Goal: Task Accomplishment & Management: Use online tool/utility

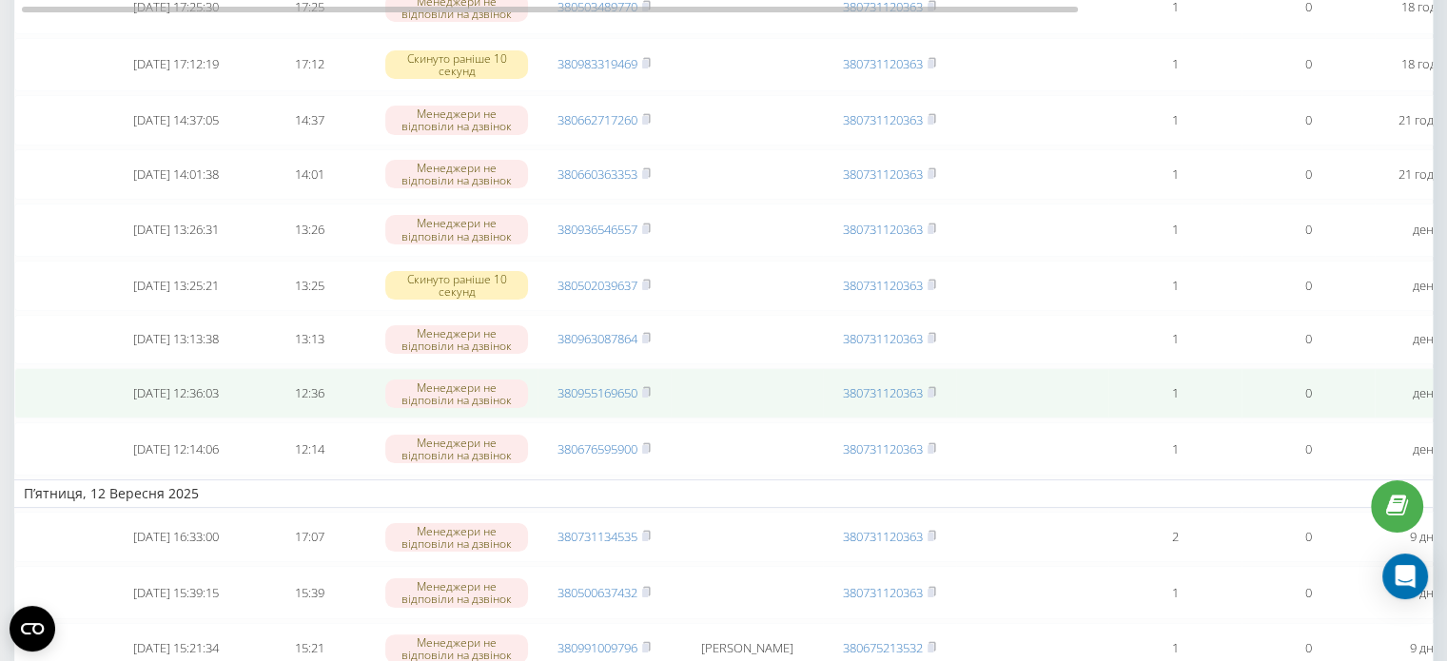
scroll to position [285, 0]
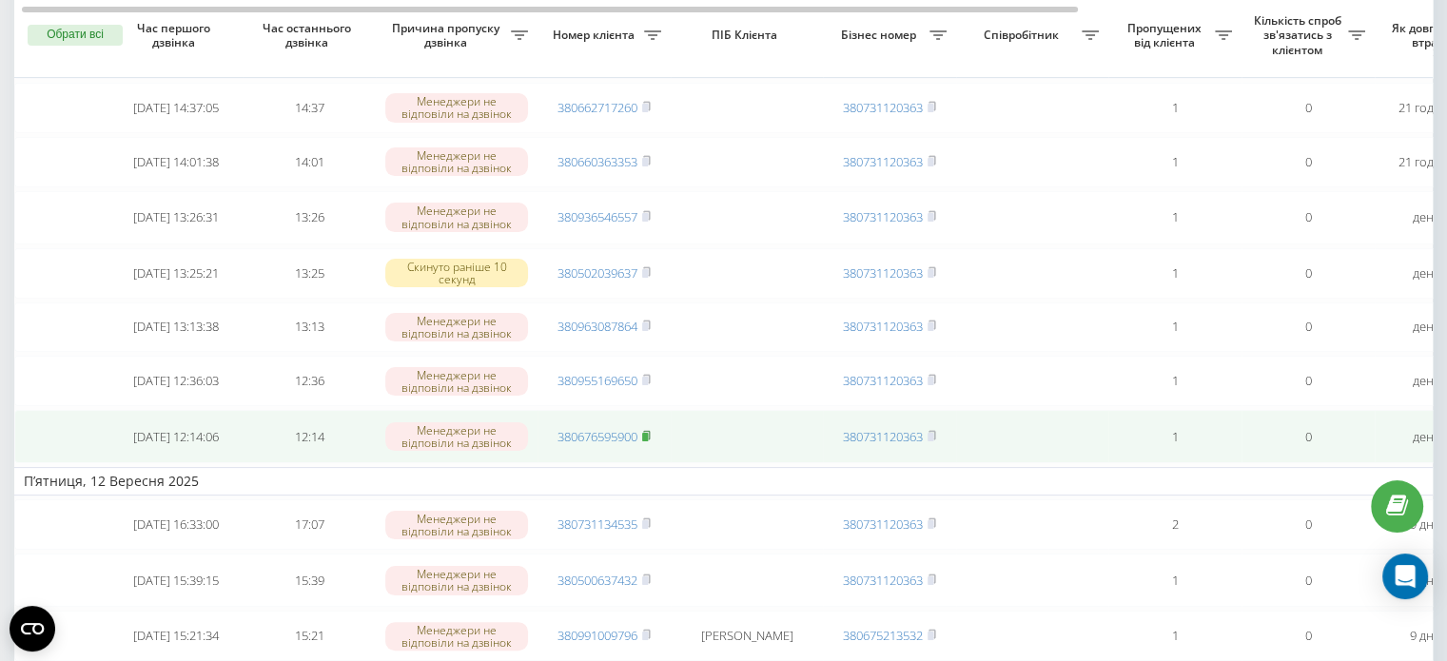
click at [651, 442] on icon at bounding box center [646, 435] width 9 height 11
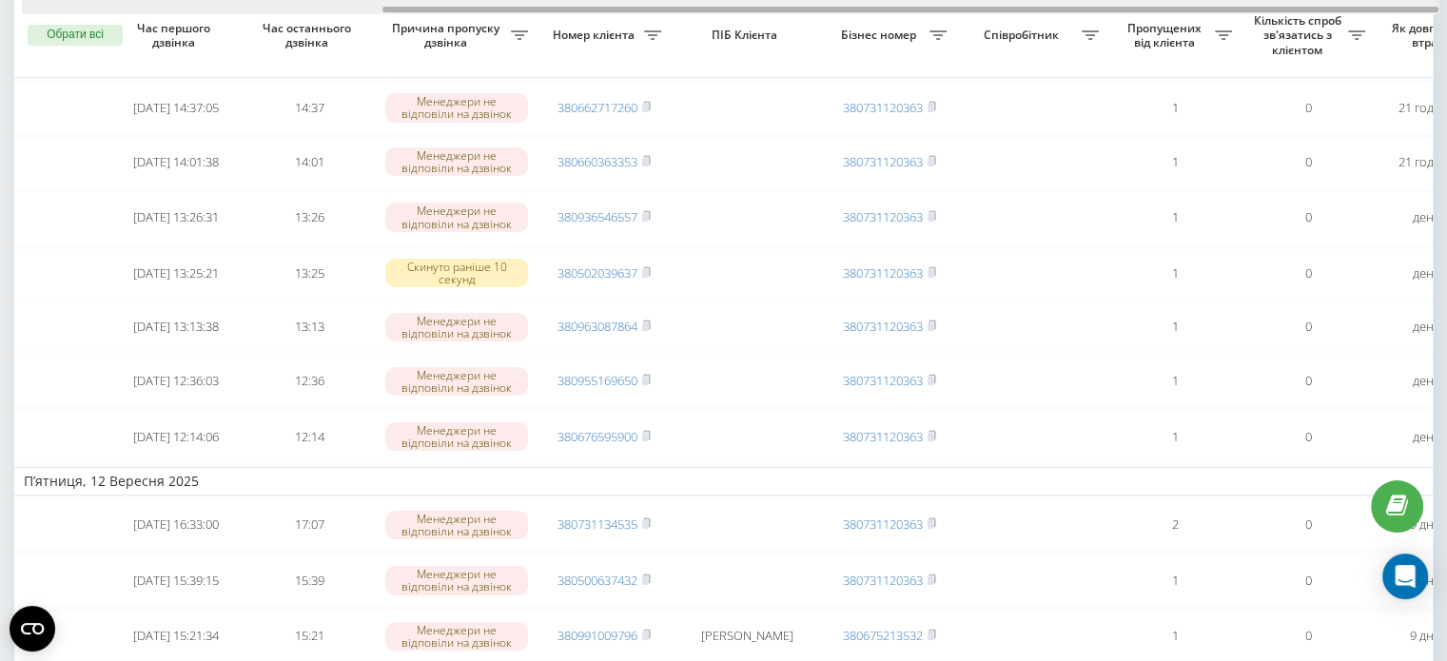
scroll to position [0, 483]
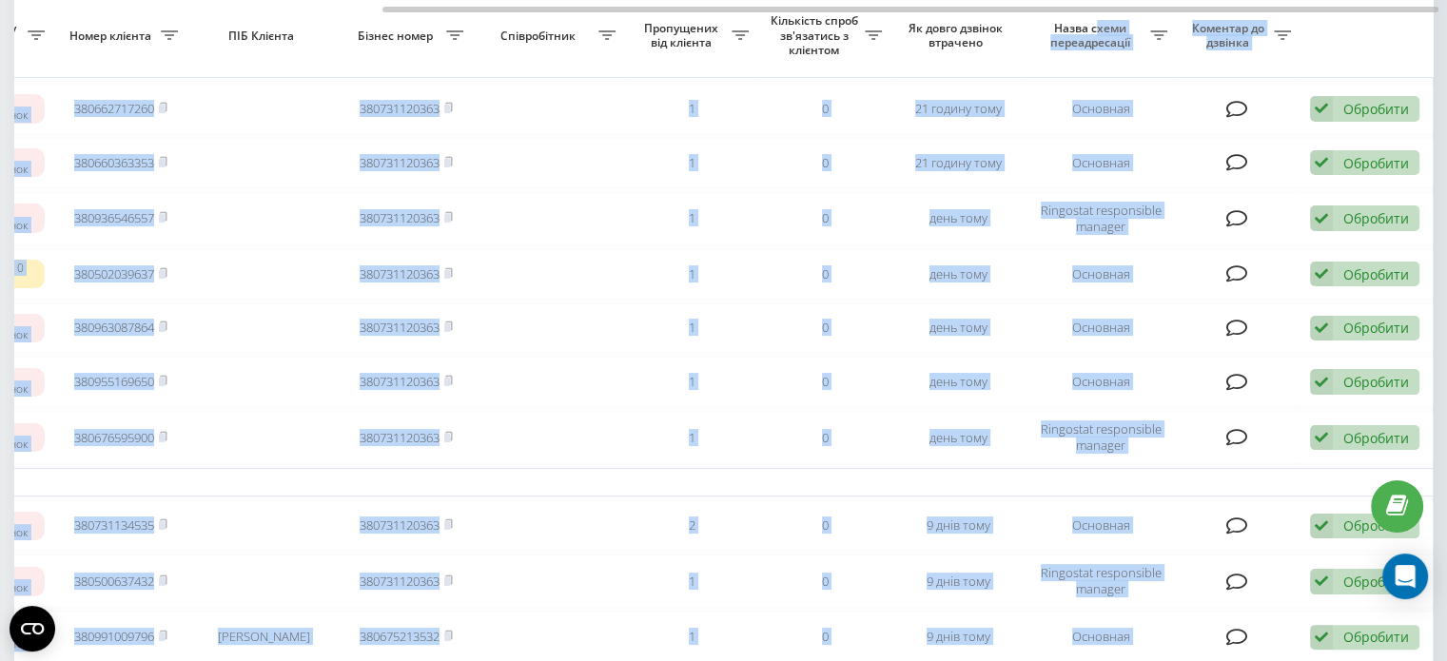
drag, startPoint x: 919, startPoint y: 6, endPoint x: 1097, endPoint y: 18, distance: 178.4
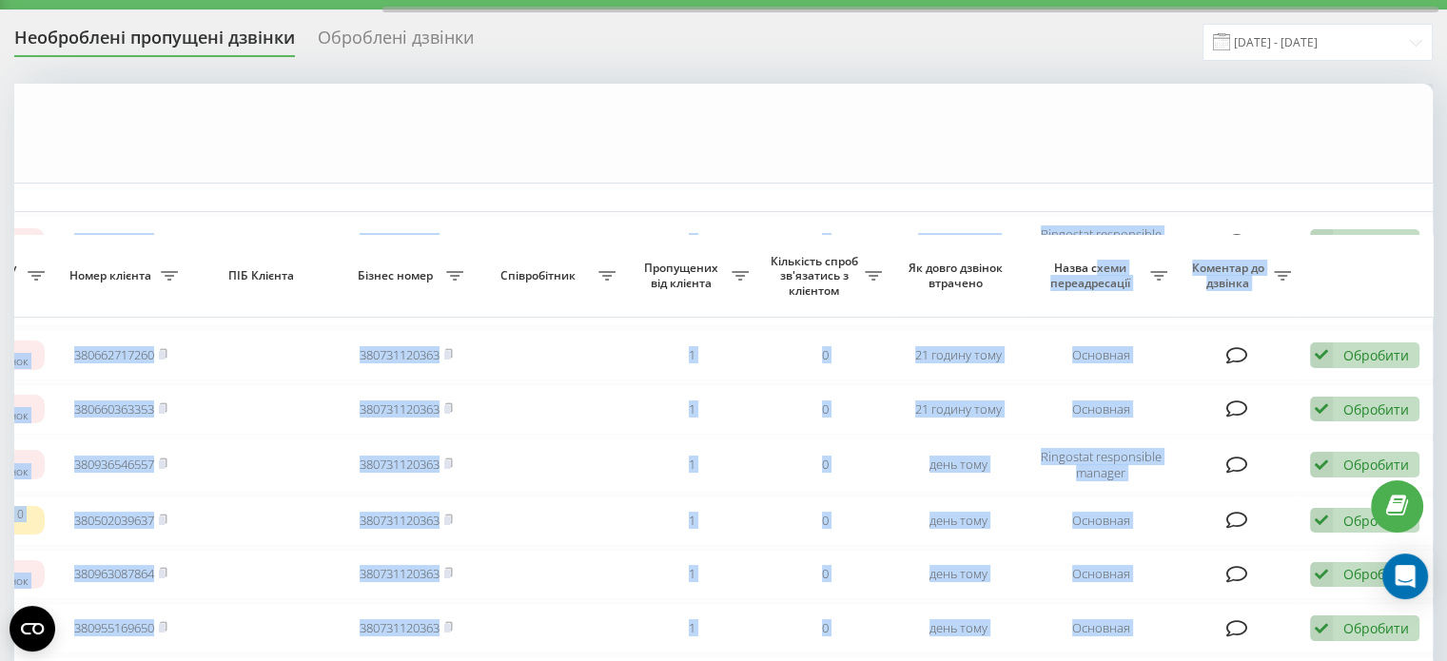
scroll to position [0, 0]
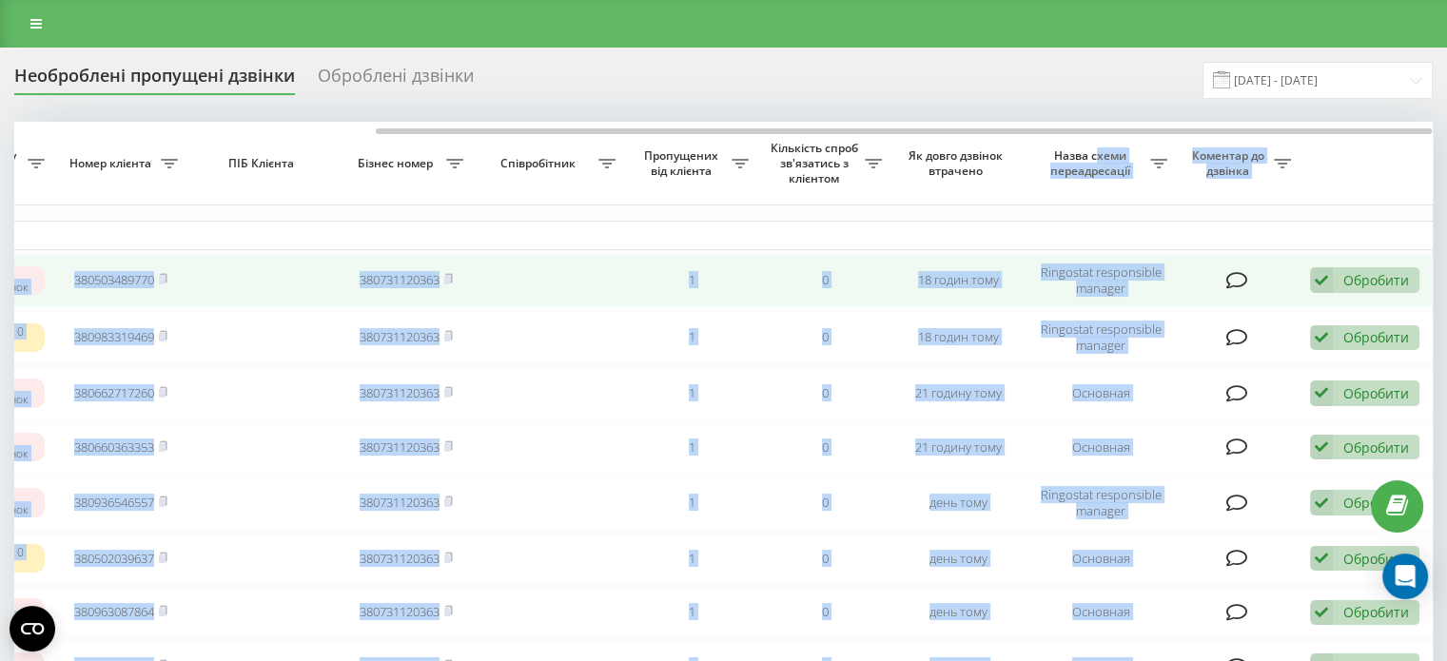
click at [563, 263] on td at bounding box center [549, 280] width 152 height 53
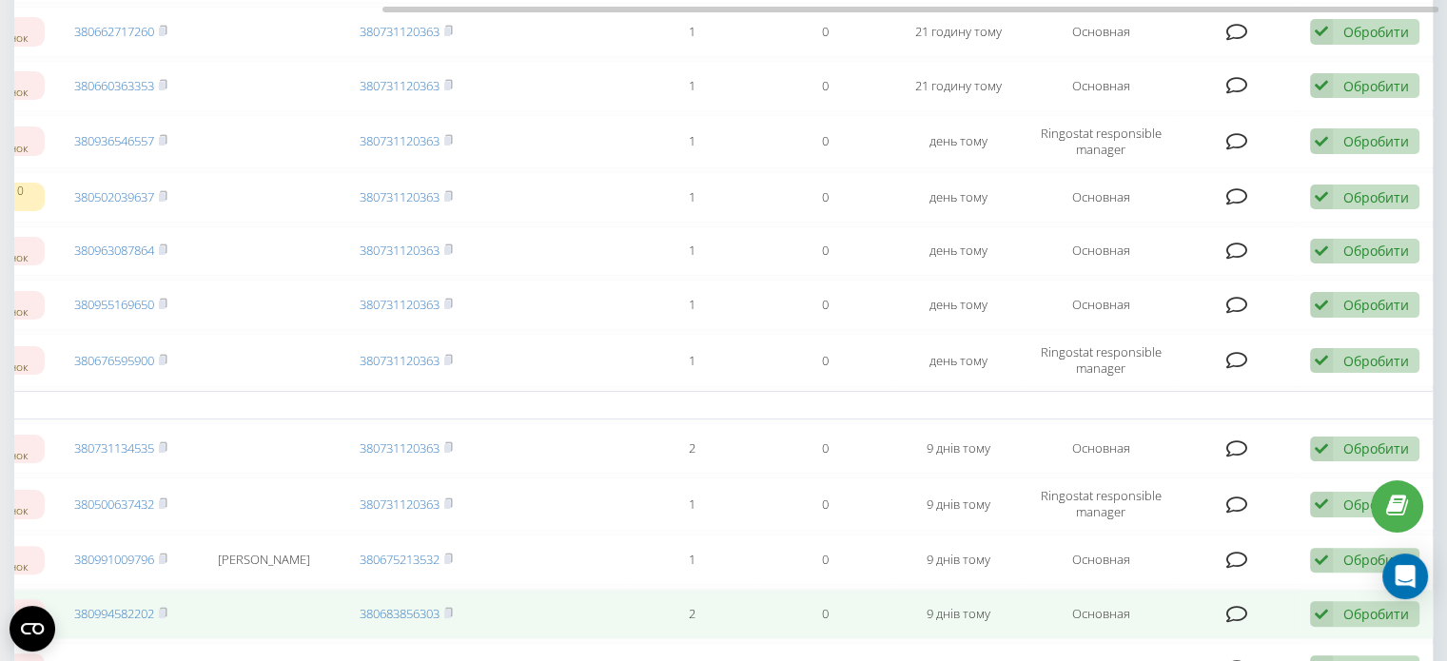
scroll to position [476, 0]
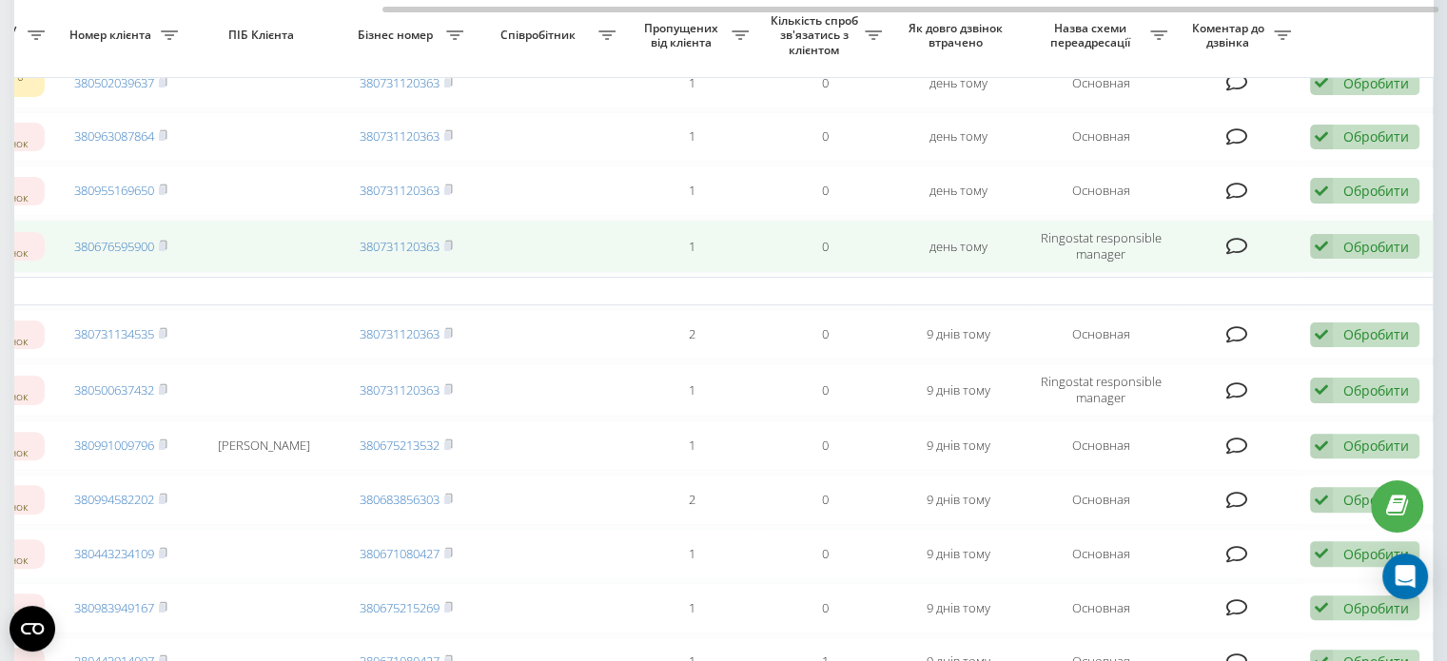
click at [1352, 256] on div "Обробити" at bounding box center [1377, 247] width 66 height 18
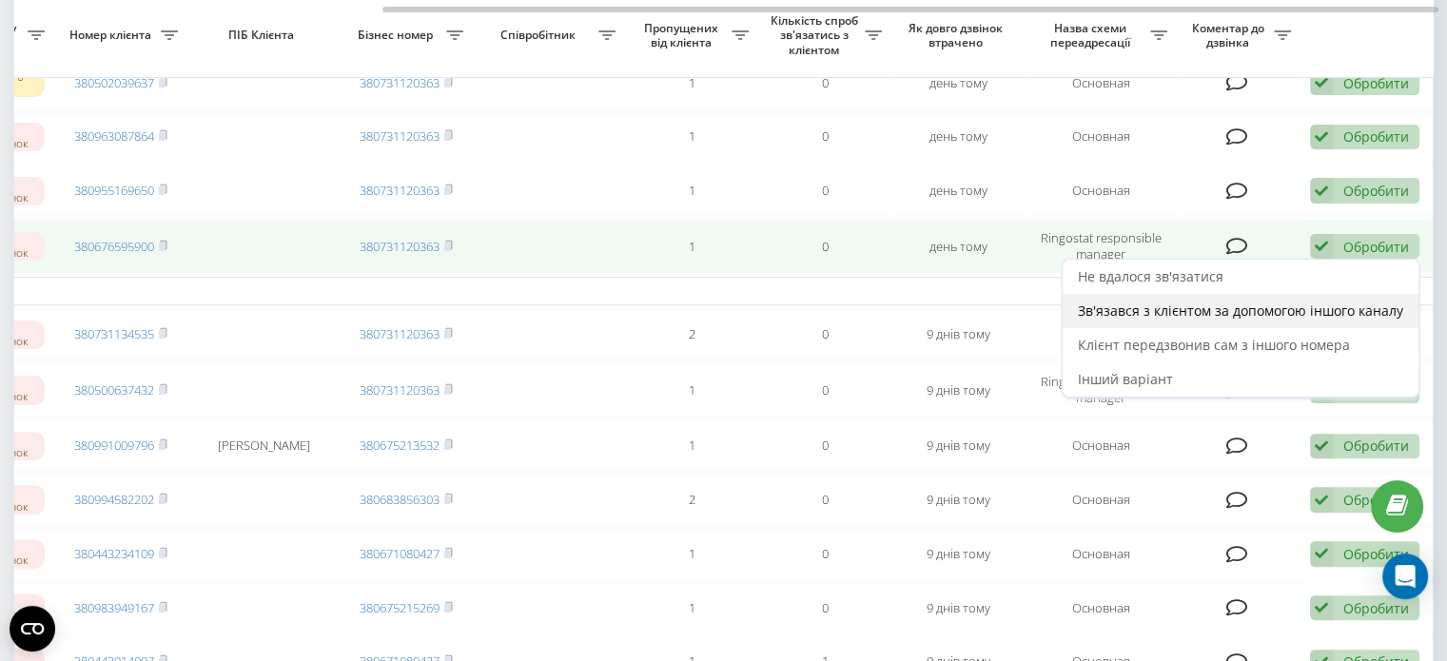
click at [1250, 328] on div "Зв'язався з клієнтом за допомогою іншого каналу" at bounding box center [1241, 311] width 356 height 34
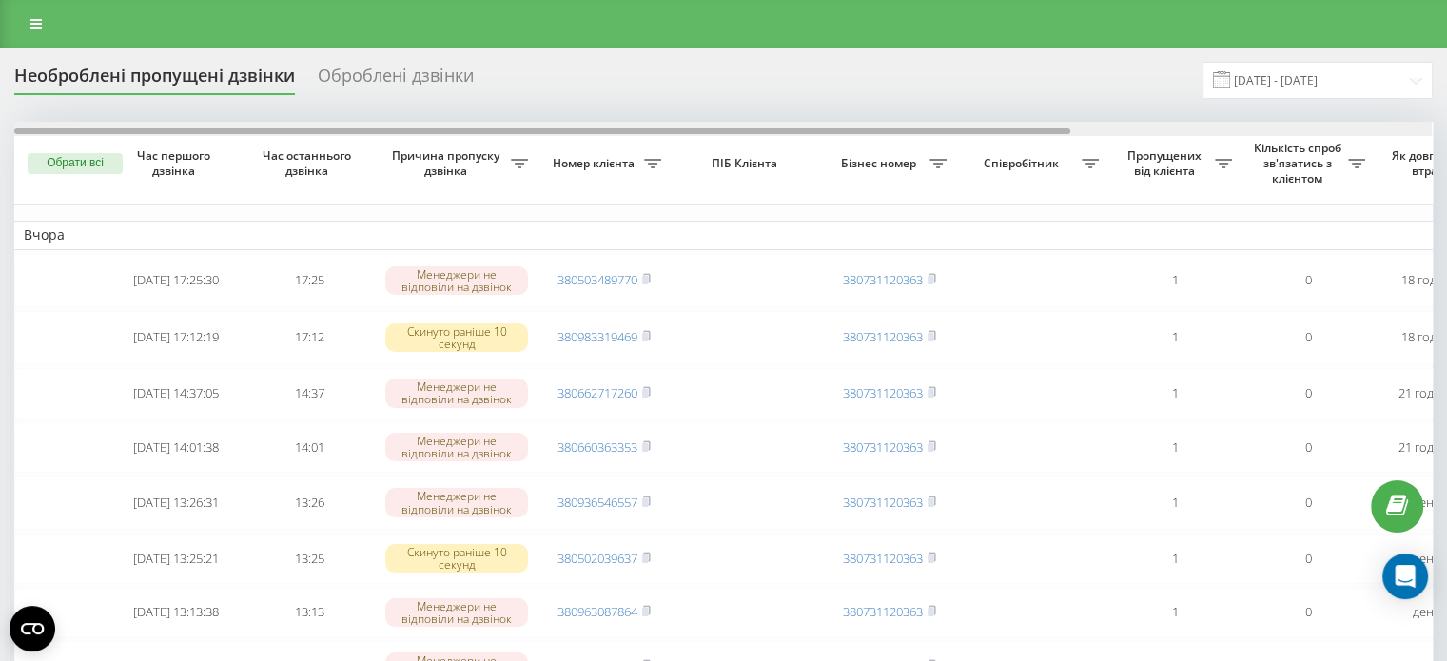
drag, startPoint x: 641, startPoint y: 132, endPoint x: 480, endPoint y: 132, distance: 161.8
click at [480, 132] on div at bounding box center [542, 131] width 1056 height 6
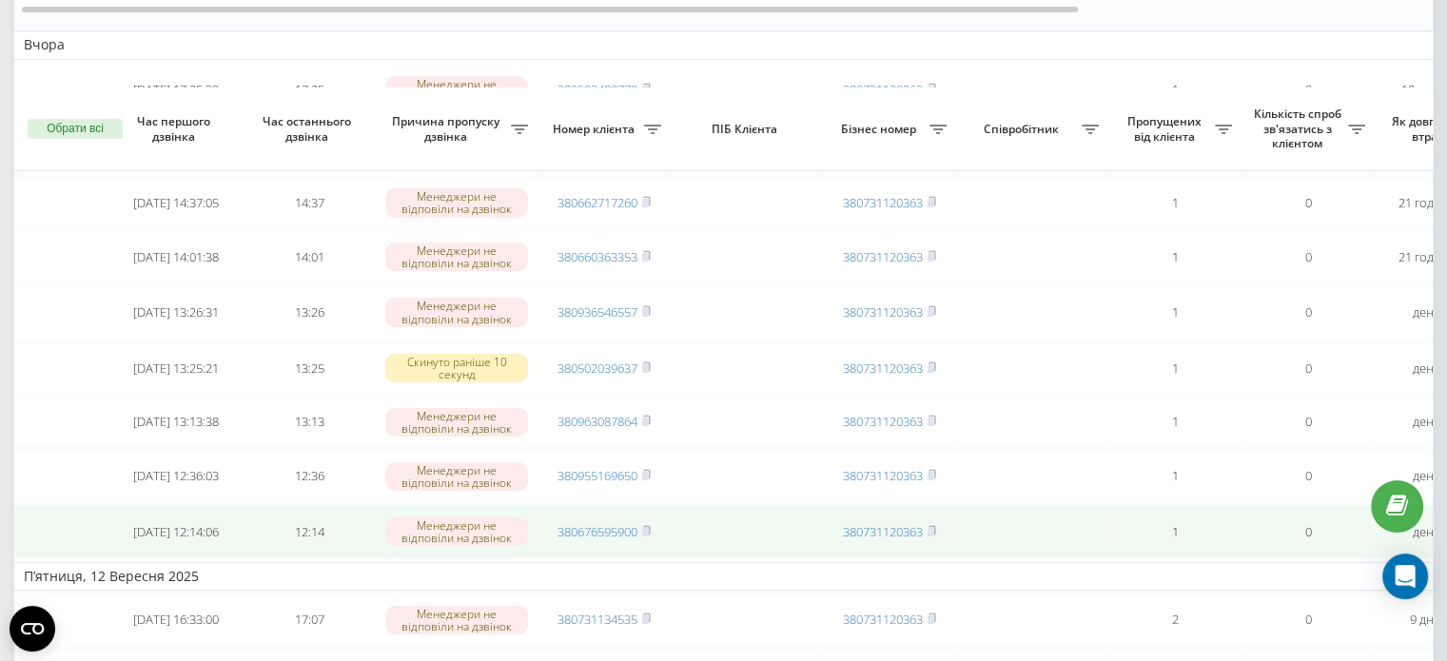
scroll to position [285, 0]
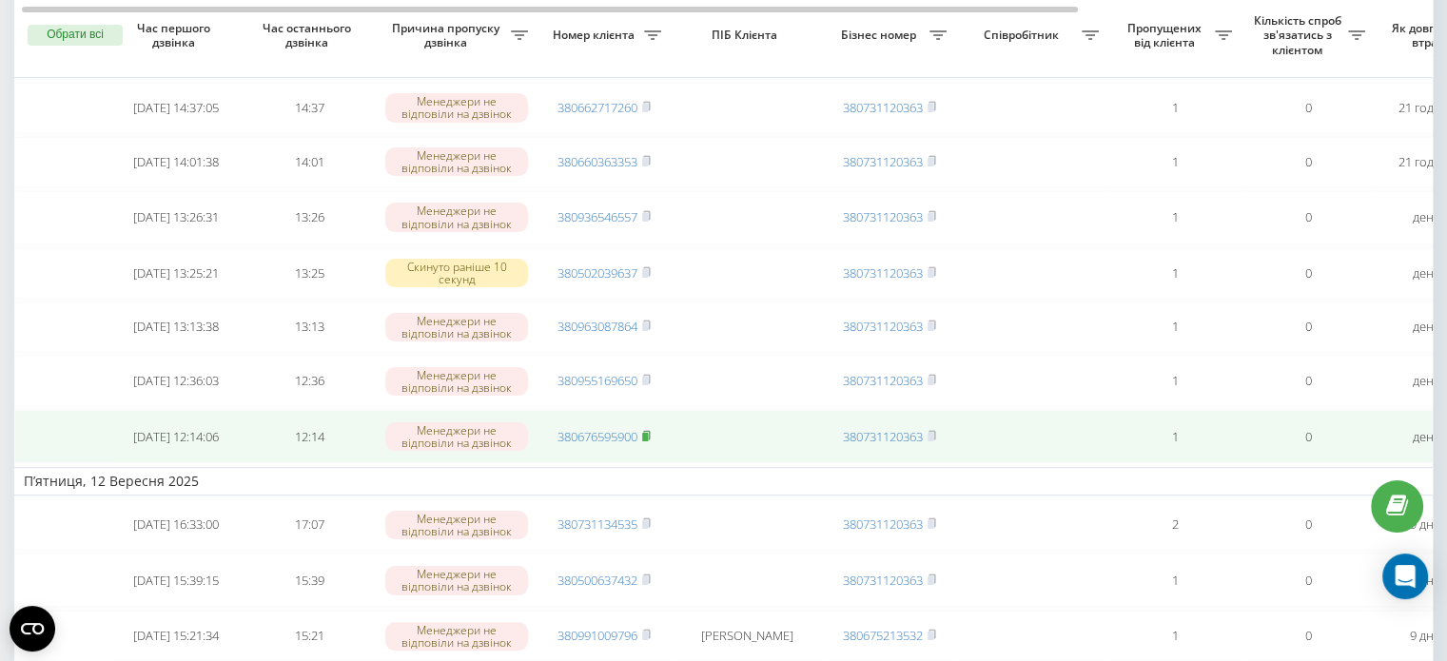
click at [647, 442] on rect at bounding box center [645, 437] width 6 height 9
click at [649, 440] on icon at bounding box center [646, 435] width 7 height 9
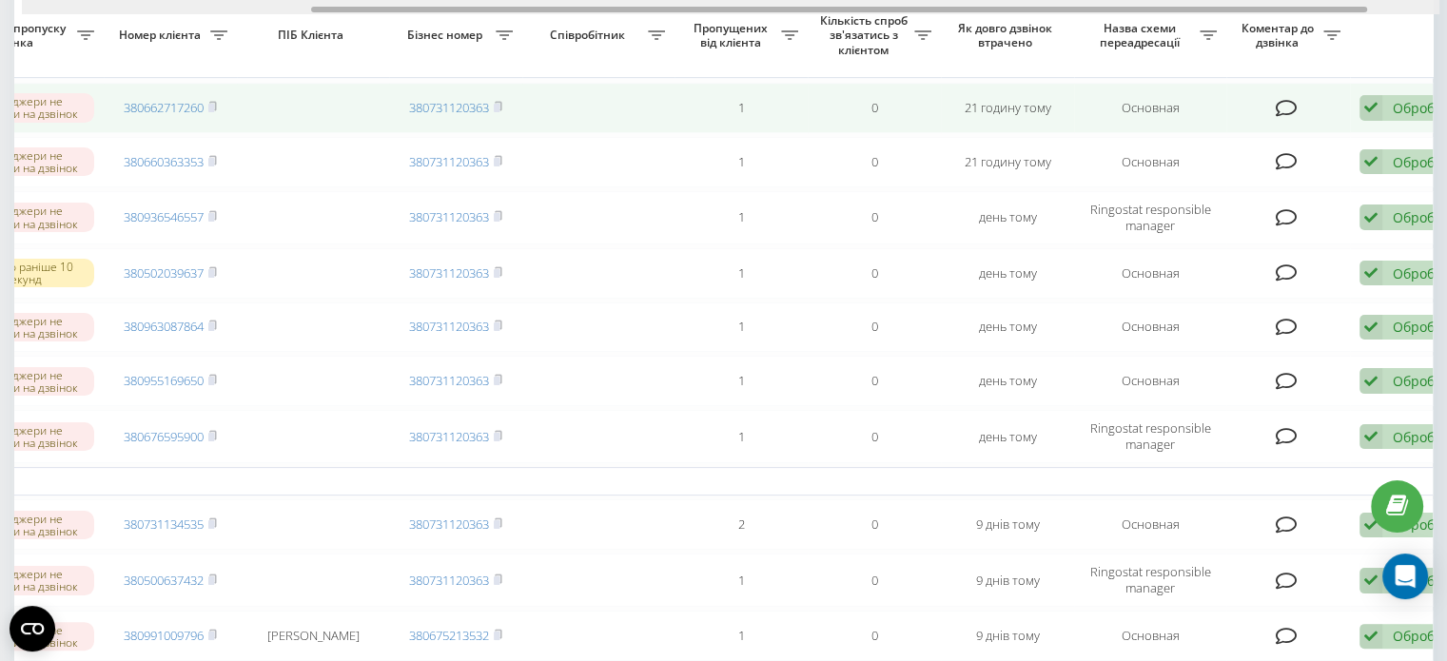
scroll to position [0, 483]
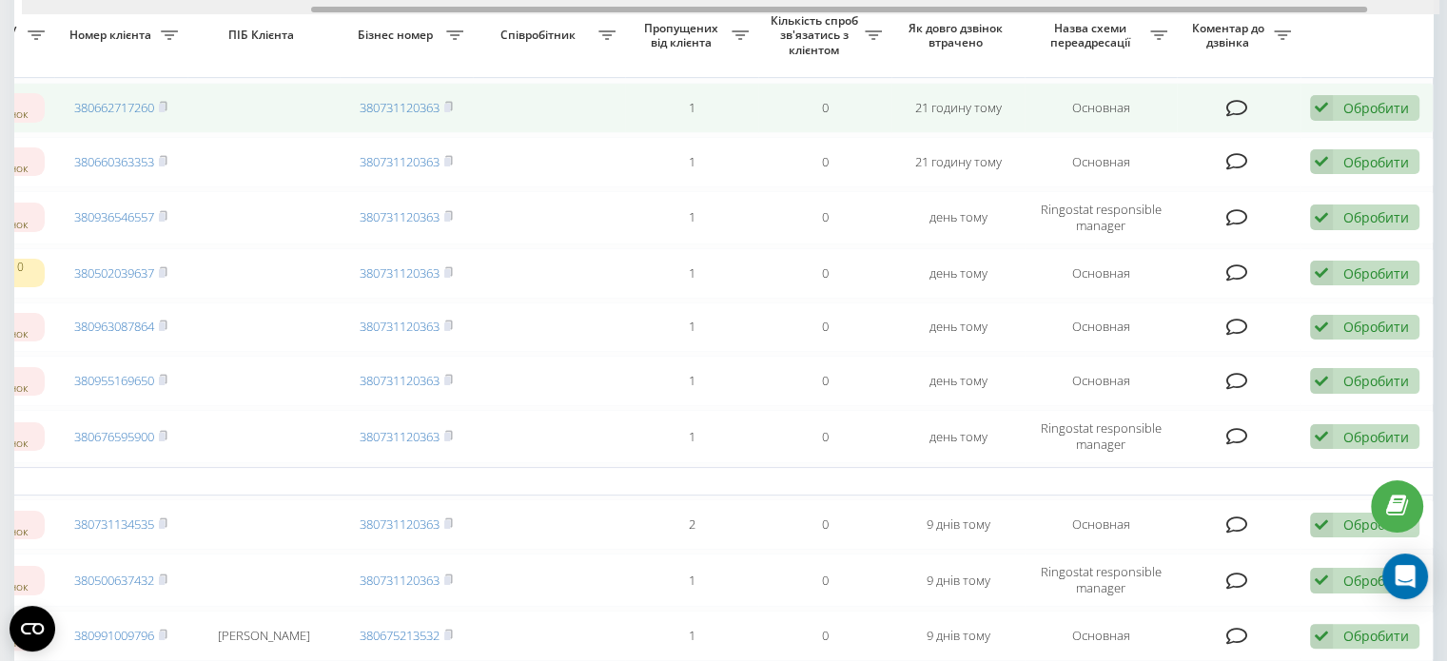
drag, startPoint x: 875, startPoint y: 10, endPoint x: 1267, endPoint y: 96, distance: 401.3
click at [1270, 23] on div "[DOMAIN_NAME] Центр звернень Журнал дзвінків Журнал повідомлень Звіт про пропущ…" at bounding box center [723, 45] width 1447 height 661
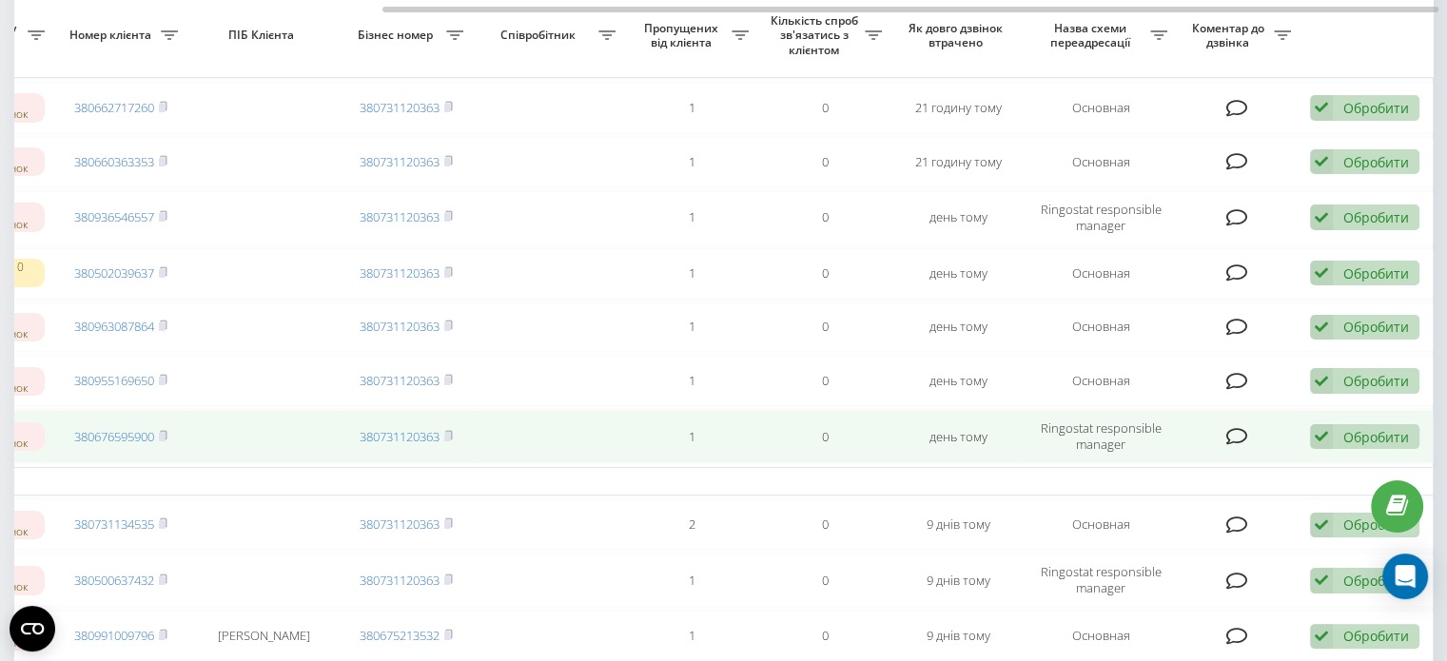
click at [1311, 449] on icon at bounding box center [1321, 437] width 23 height 26
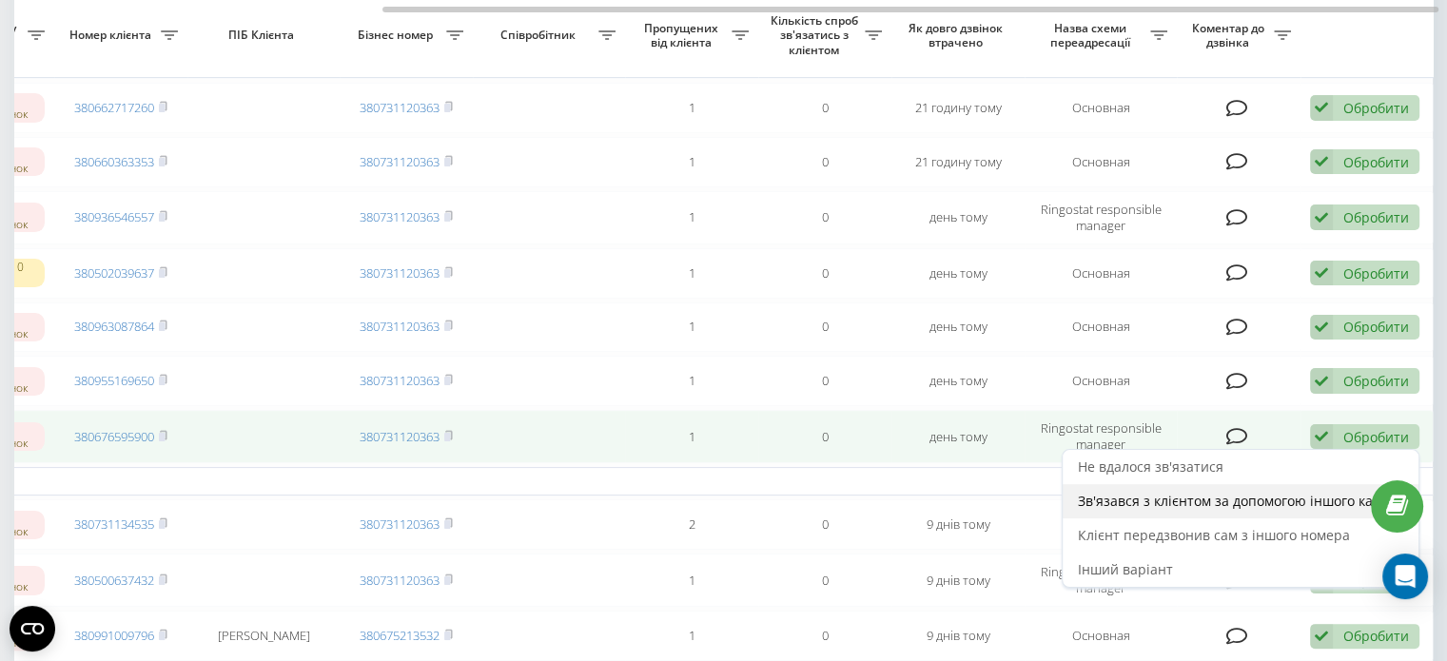
click at [1216, 510] on span "Зв'язався з клієнтом за допомогою іншого каналу" at bounding box center [1240, 501] width 325 height 18
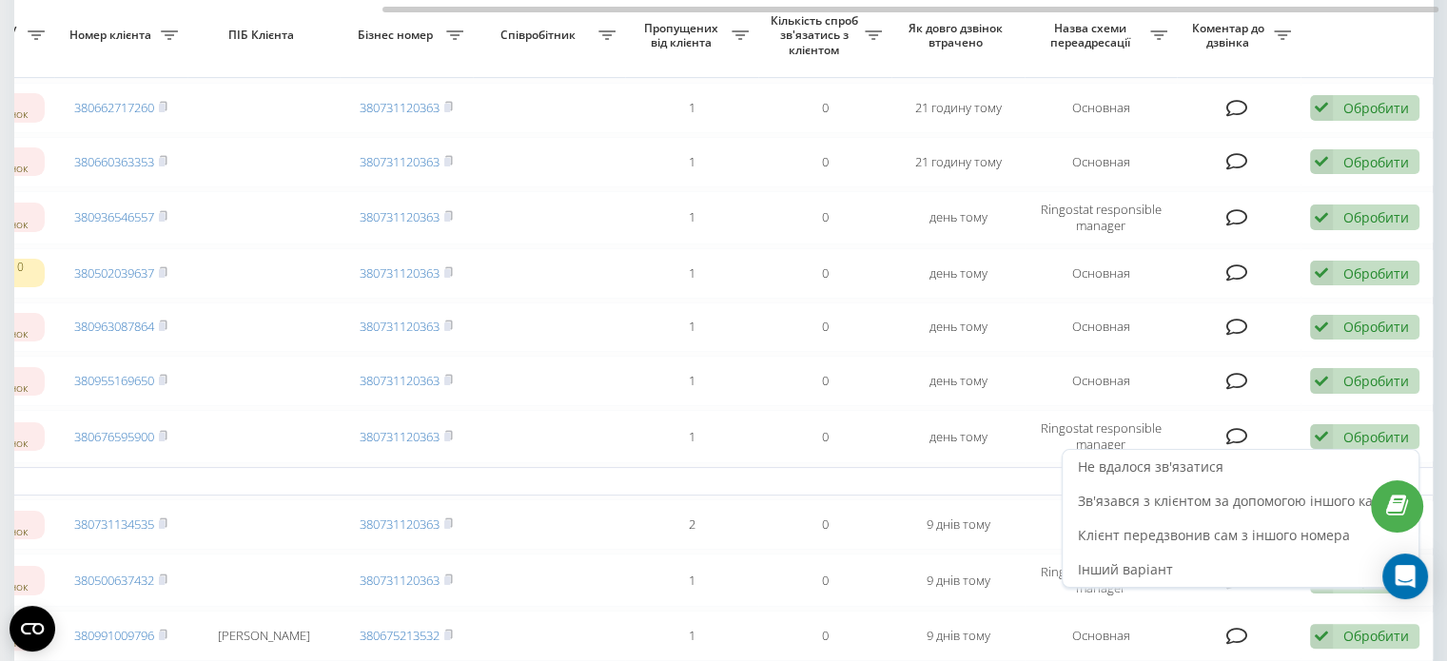
scroll to position [0, 0]
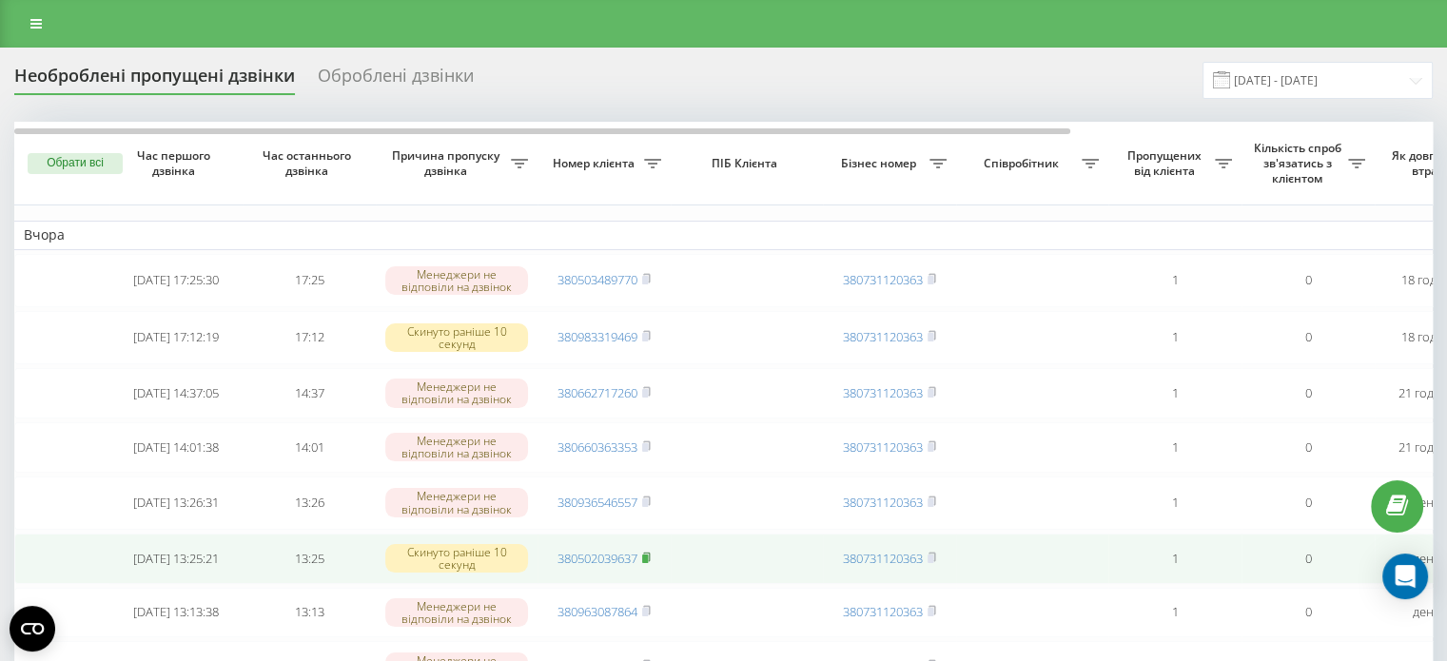
click at [647, 563] on rect at bounding box center [645, 559] width 6 height 9
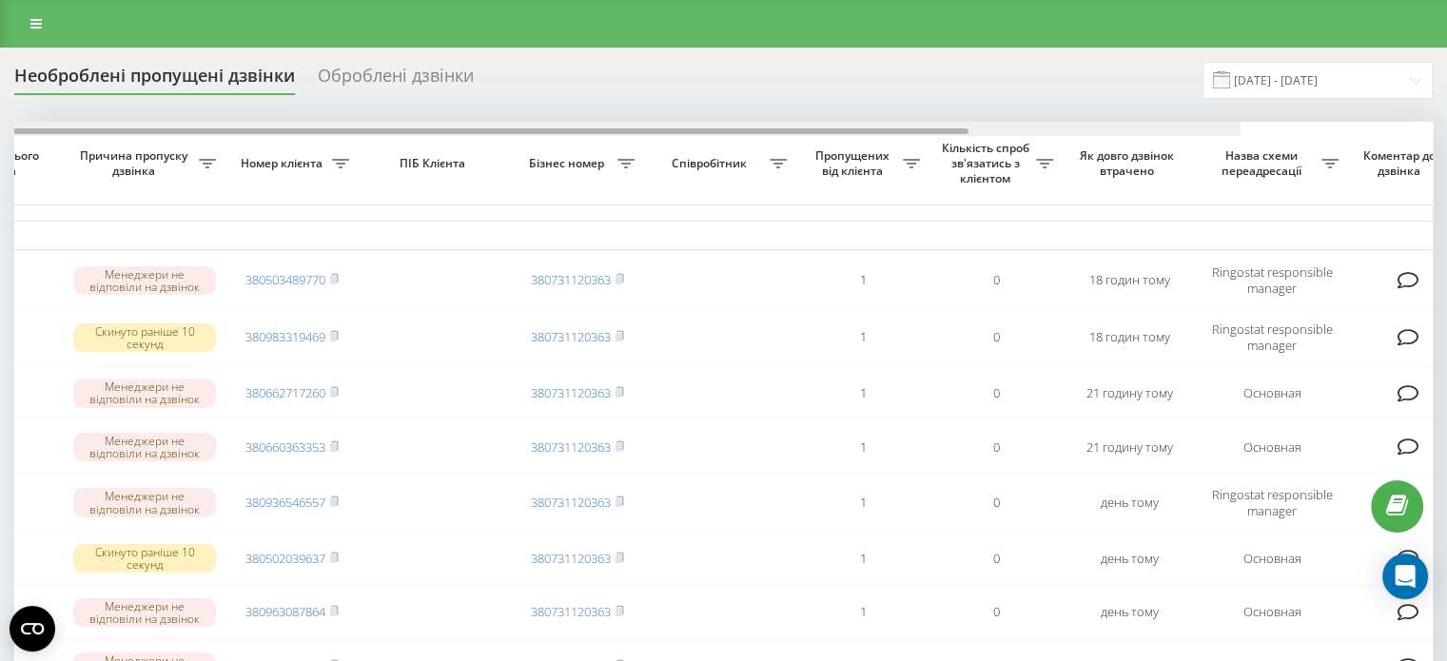
drag, startPoint x: 979, startPoint y: 132, endPoint x: 1254, endPoint y: 153, distance: 275.8
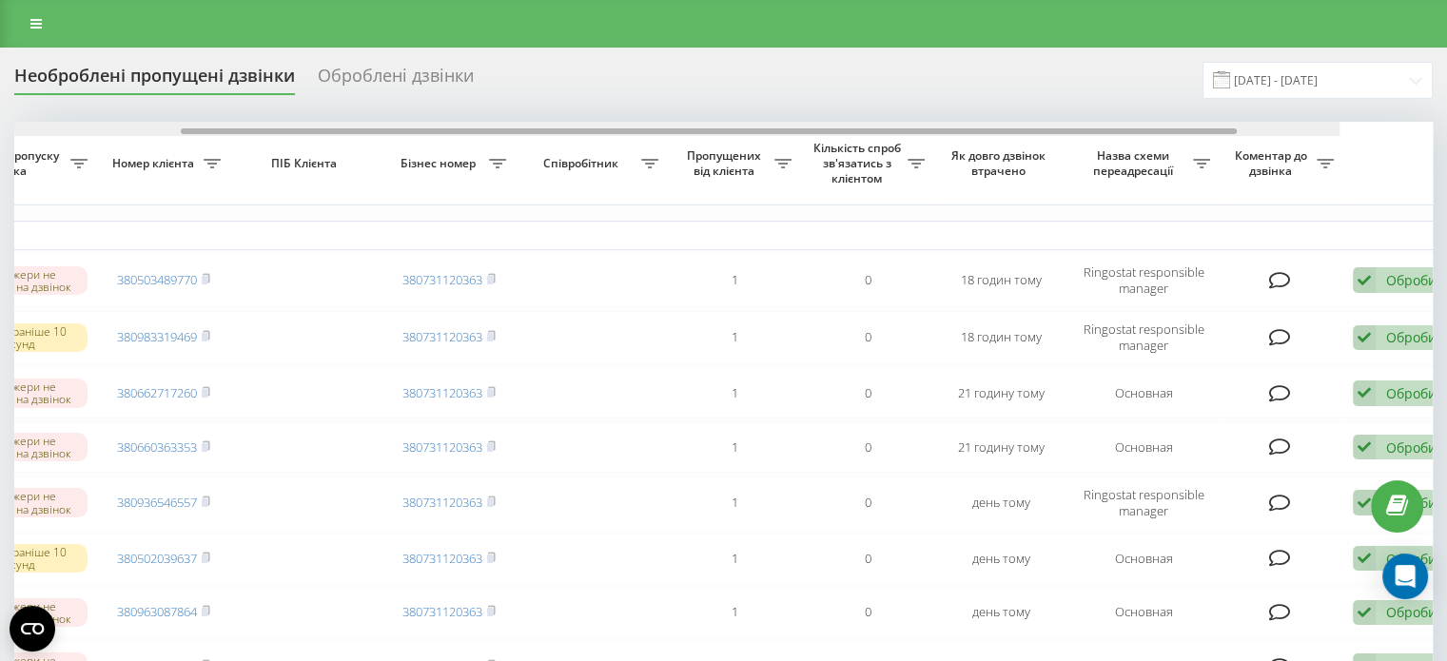
scroll to position [0, 483]
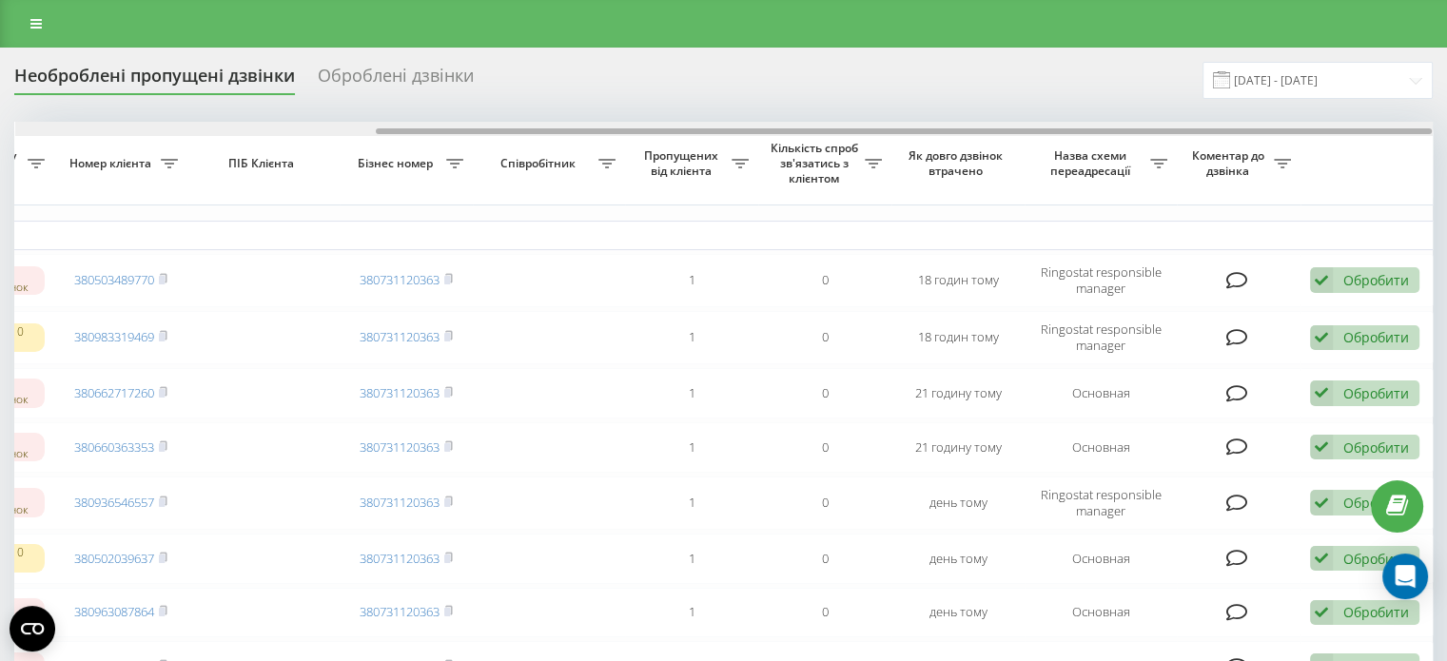
drag, startPoint x: 1205, startPoint y: 131, endPoint x: 1346, endPoint y: 133, distance: 141.8
click at [1345, 132] on div at bounding box center [904, 131] width 1056 height 6
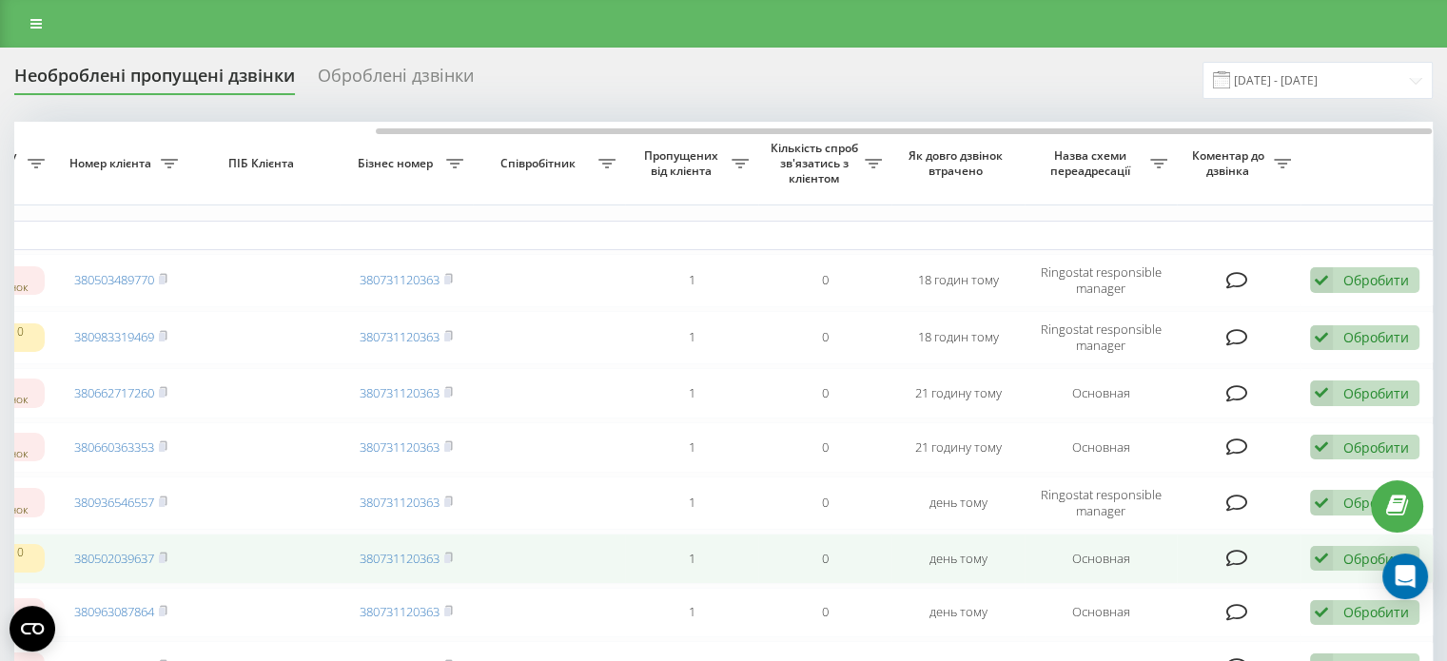
click at [1332, 567] on icon at bounding box center [1321, 559] width 23 height 26
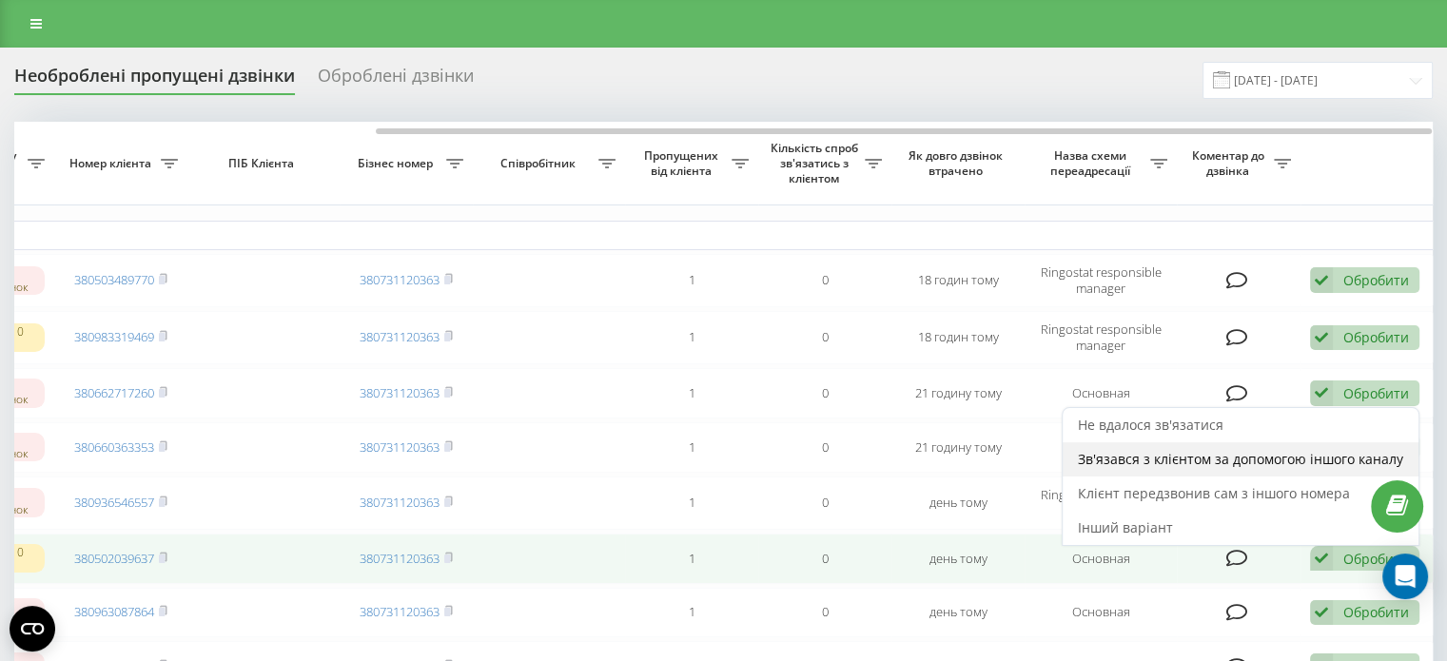
click at [1177, 468] on span "Зв'язався з клієнтом за допомогою іншого каналу" at bounding box center [1240, 459] width 325 height 18
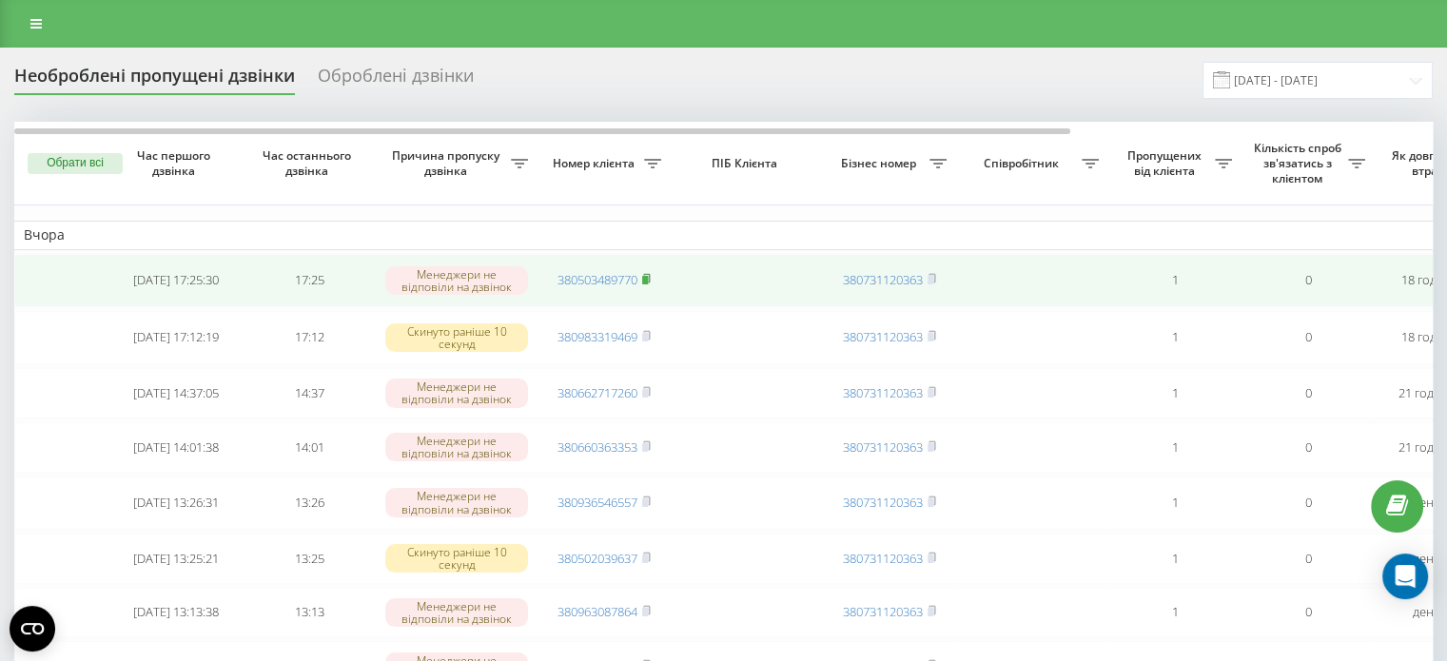
click at [646, 281] on rect at bounding box center [645, 280] width 6 height 9
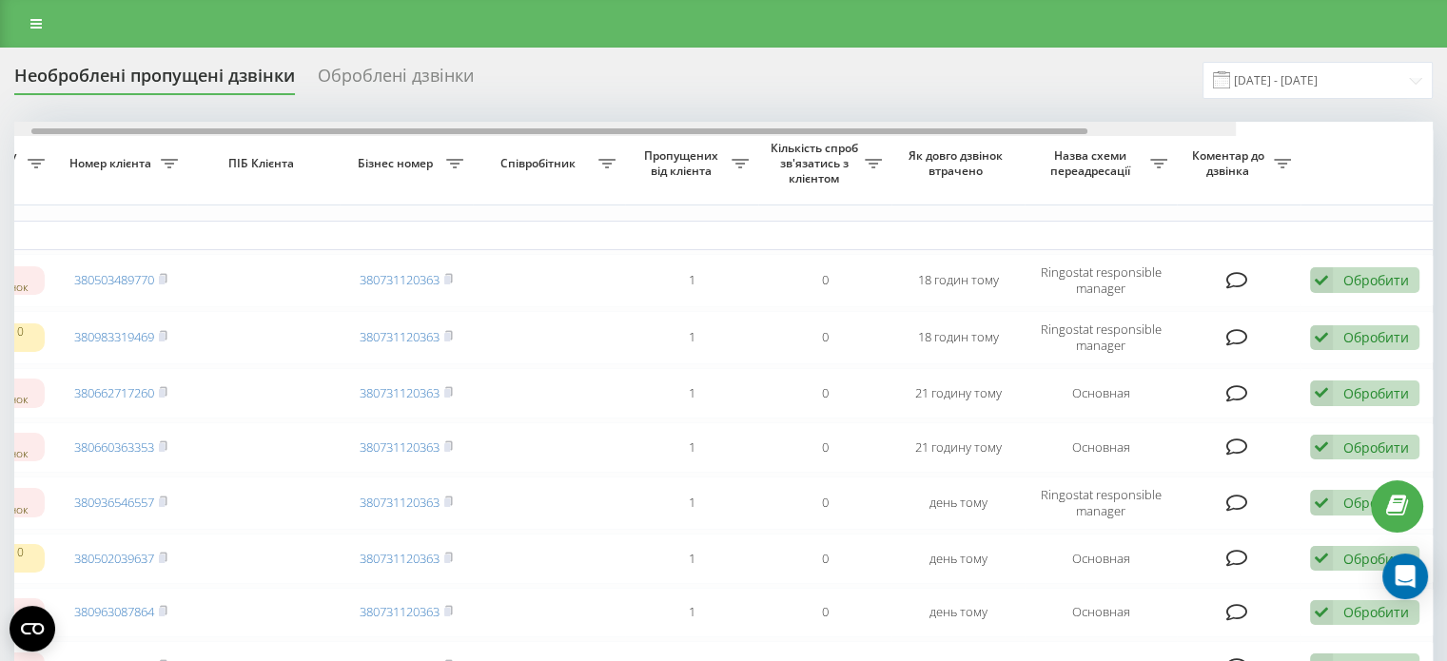
drag, startPoint x: 639, startPoint y: 128, endPoint x: 1056, endPoint y: 174, distance: 419.3
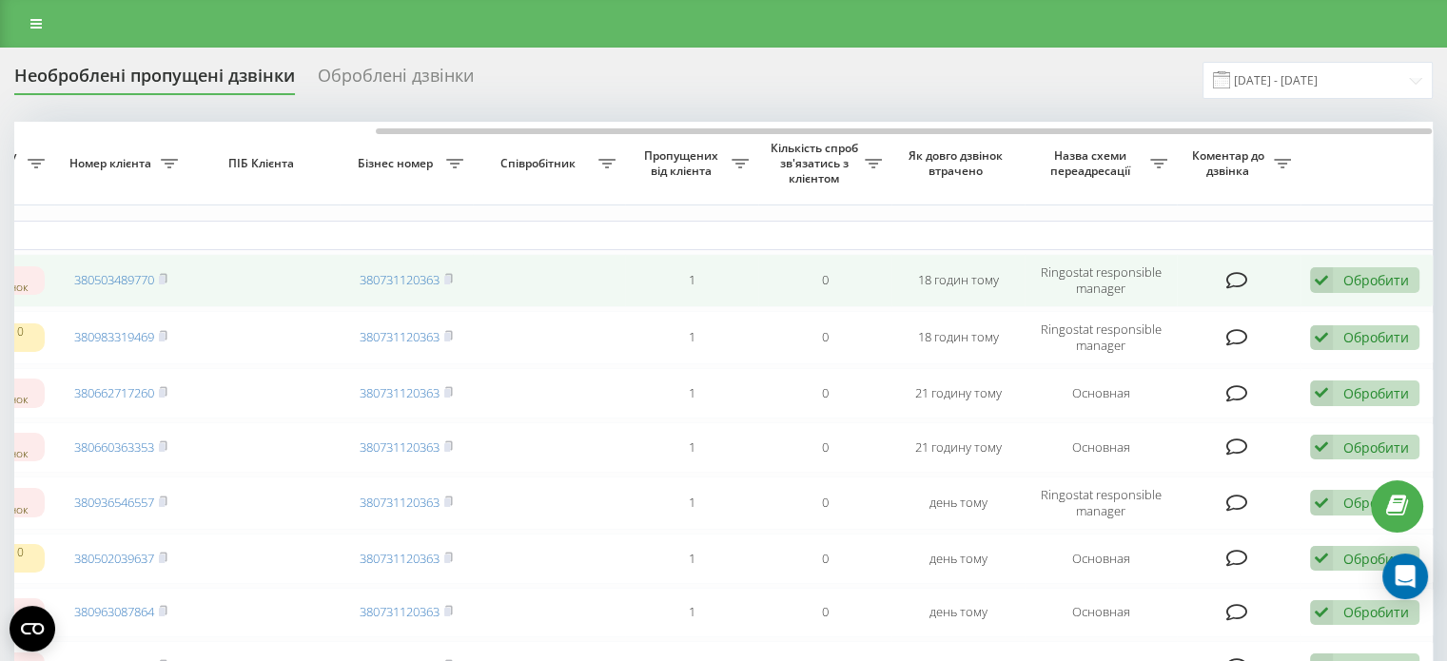
click at [1349, 290] on div "Обробити Не вдалося зв'язатися Зв'язався з клієнтом за допомогою іншого каналу …" at bounding box center [1364, 280] width 109 height 26
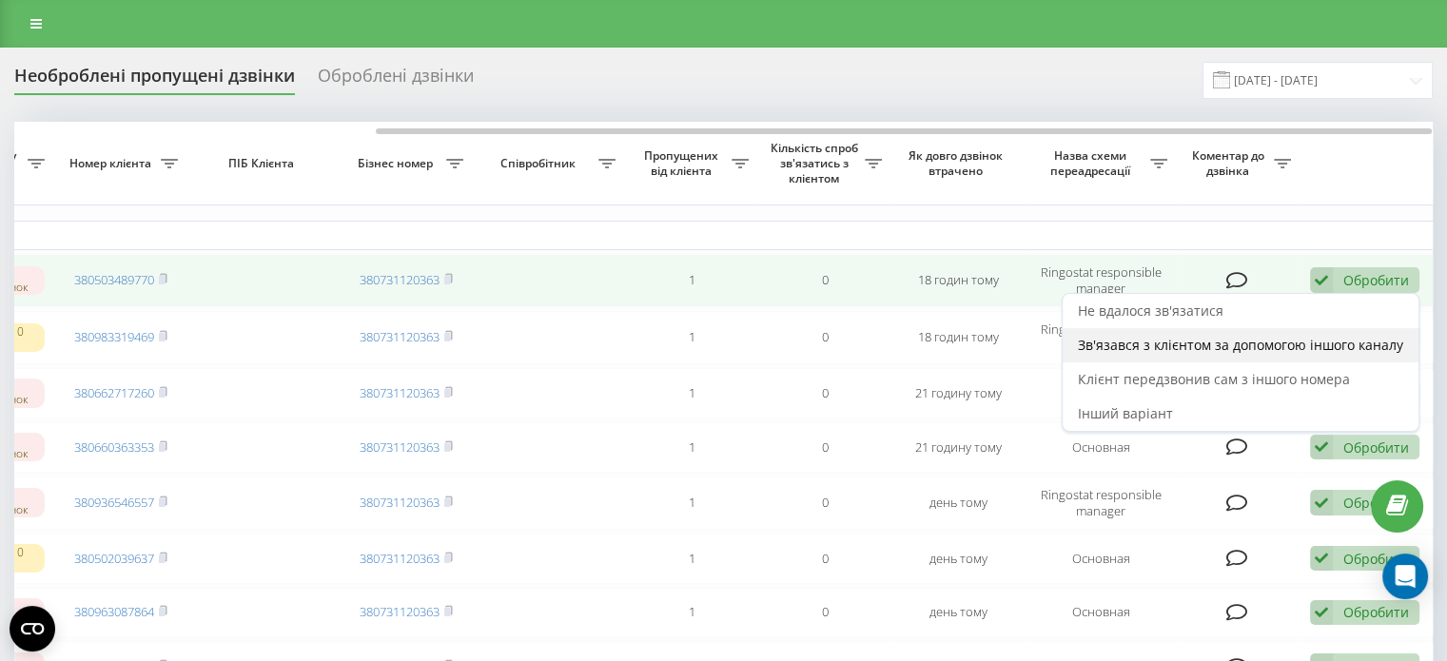
click at [1219, 344] on span "Зв'язався з клієнтом за допомогою іншого каналу" at bounding box center [1240, 345] width 325 height 18
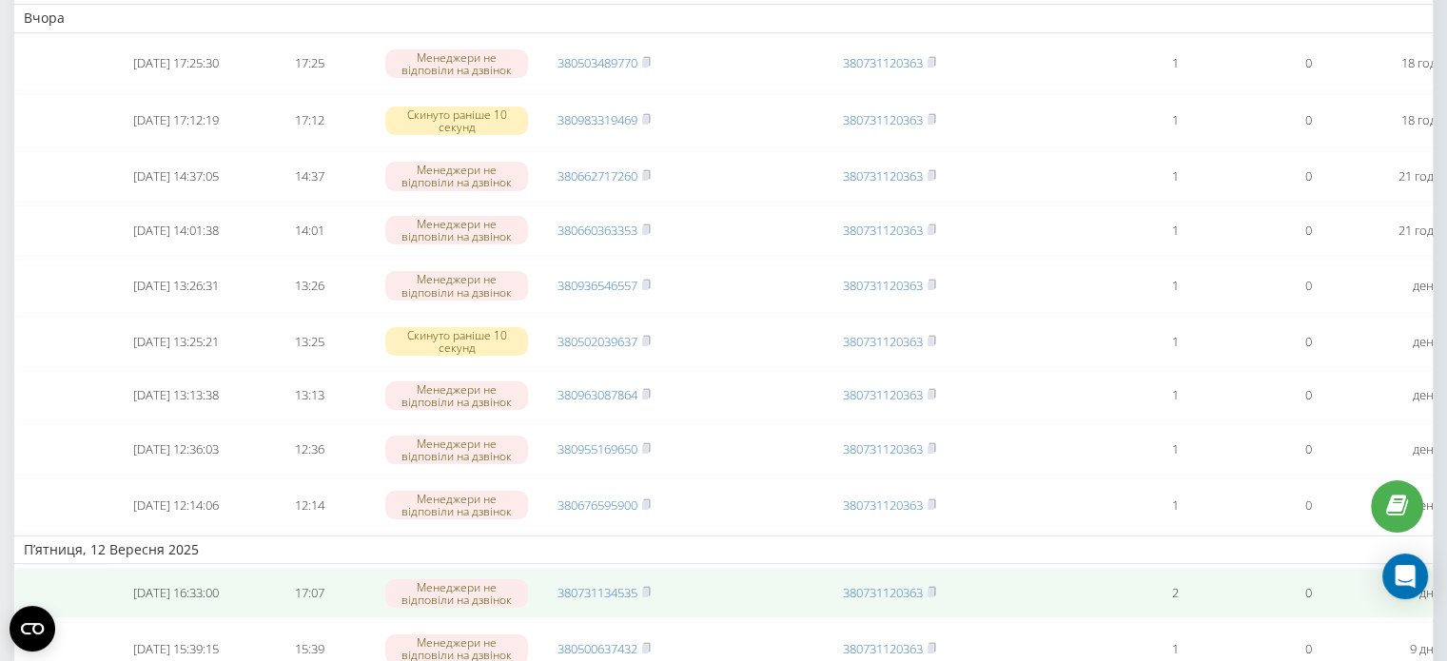
scroll to position [285, 0]
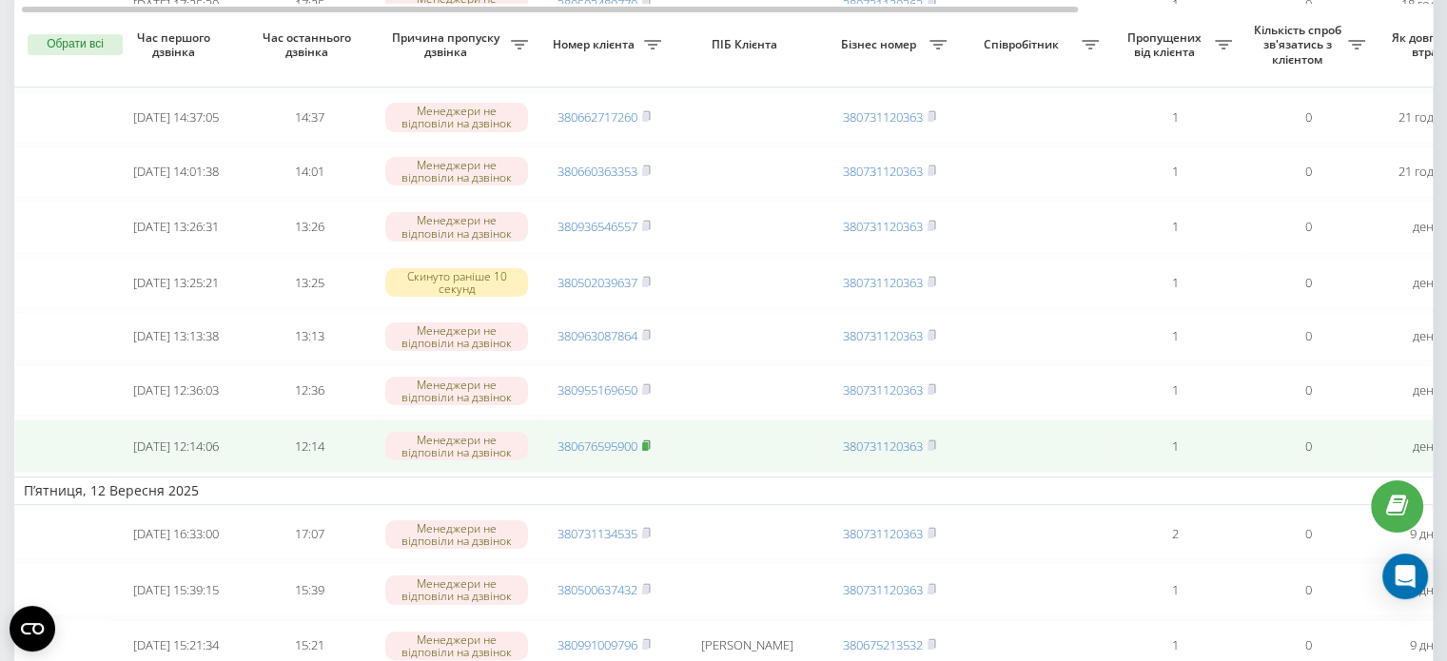
click at [648, 451] on rect at bounding box center [645, 446] width 6 height 9
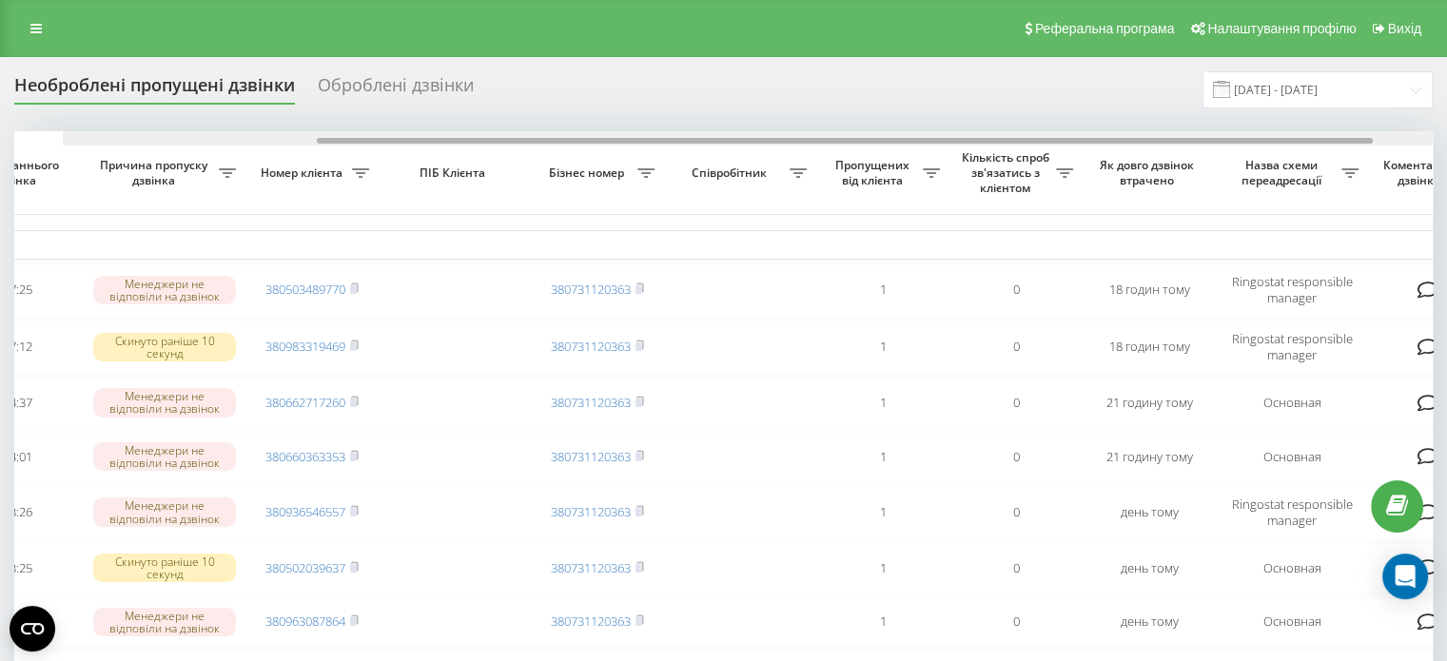
scroll to position [0, 358]
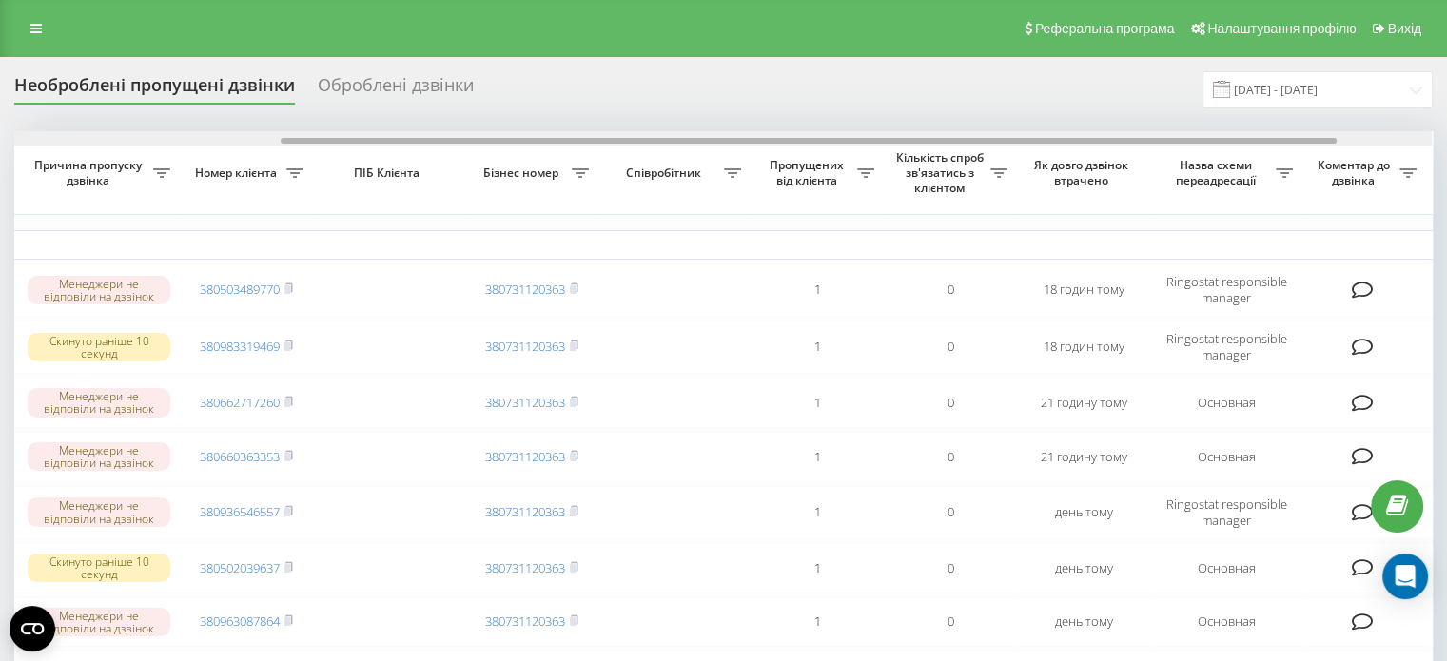
drag, startPoint x: 556, startPoint y: 139, endPoint x: 822, endPoint y: 142, distance: 266.5
click at [822, 142] on div at bounding box center [809, 141] width 1056 height 6
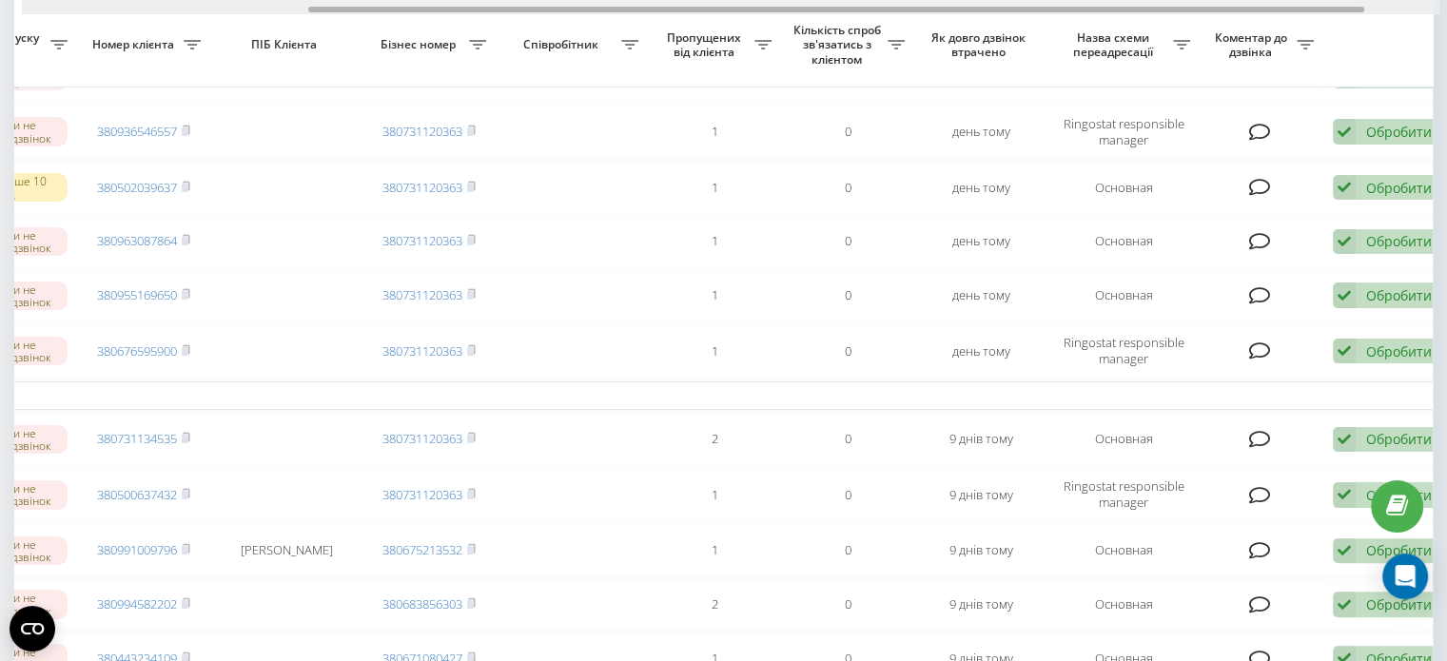
scroll to position [0, 483]
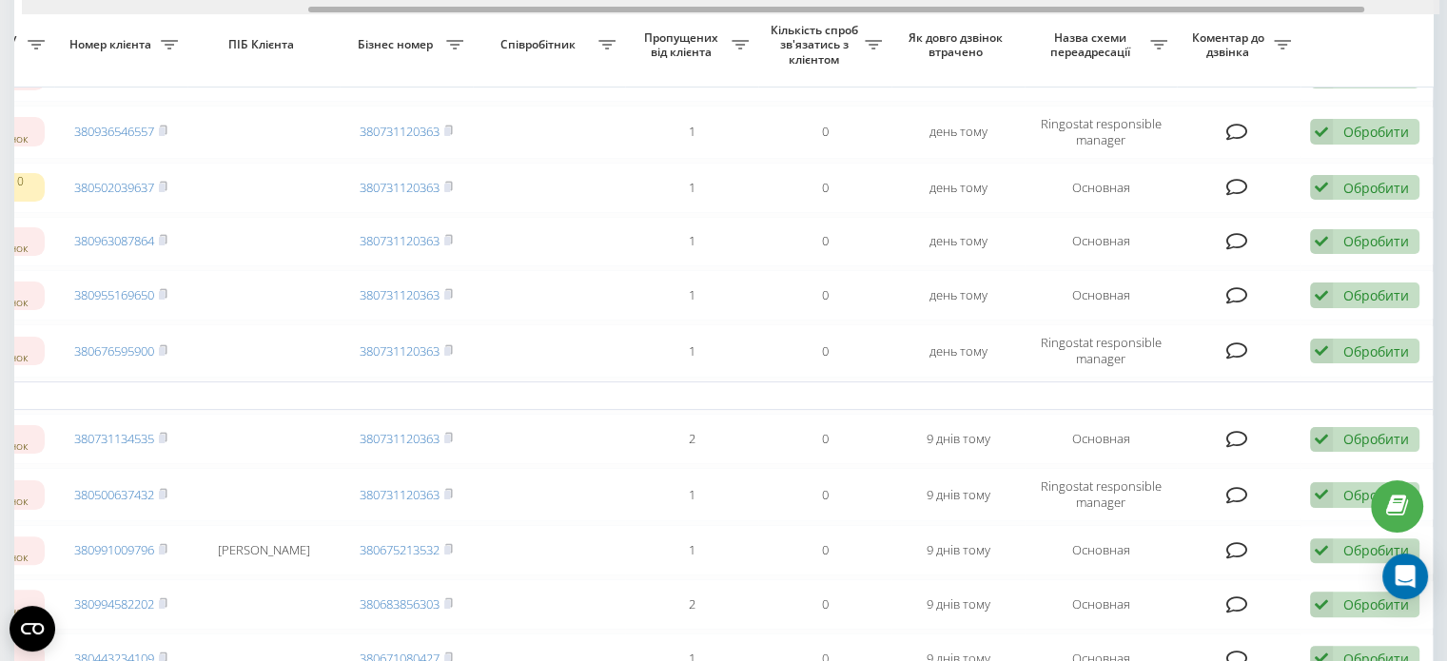
drag, startPoint x: 1172, startPoint y: 10, endPoint x: 1339, endPoint y: 34, distance: 168.2
click at [1340, 10] on div at bounding box center [836, 10] width 1056 height 6
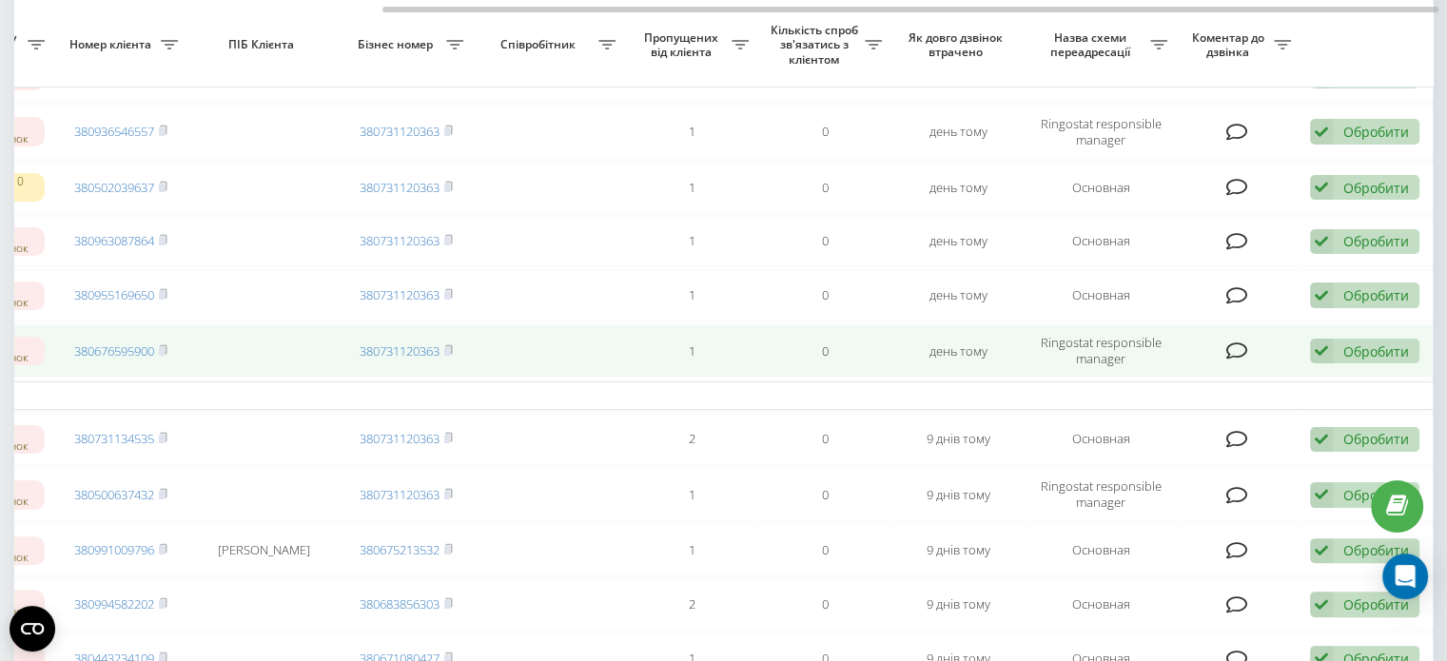
click at [1350, 361] on div "Обробити" at bounding box center [1377, 352] width 66 height 18
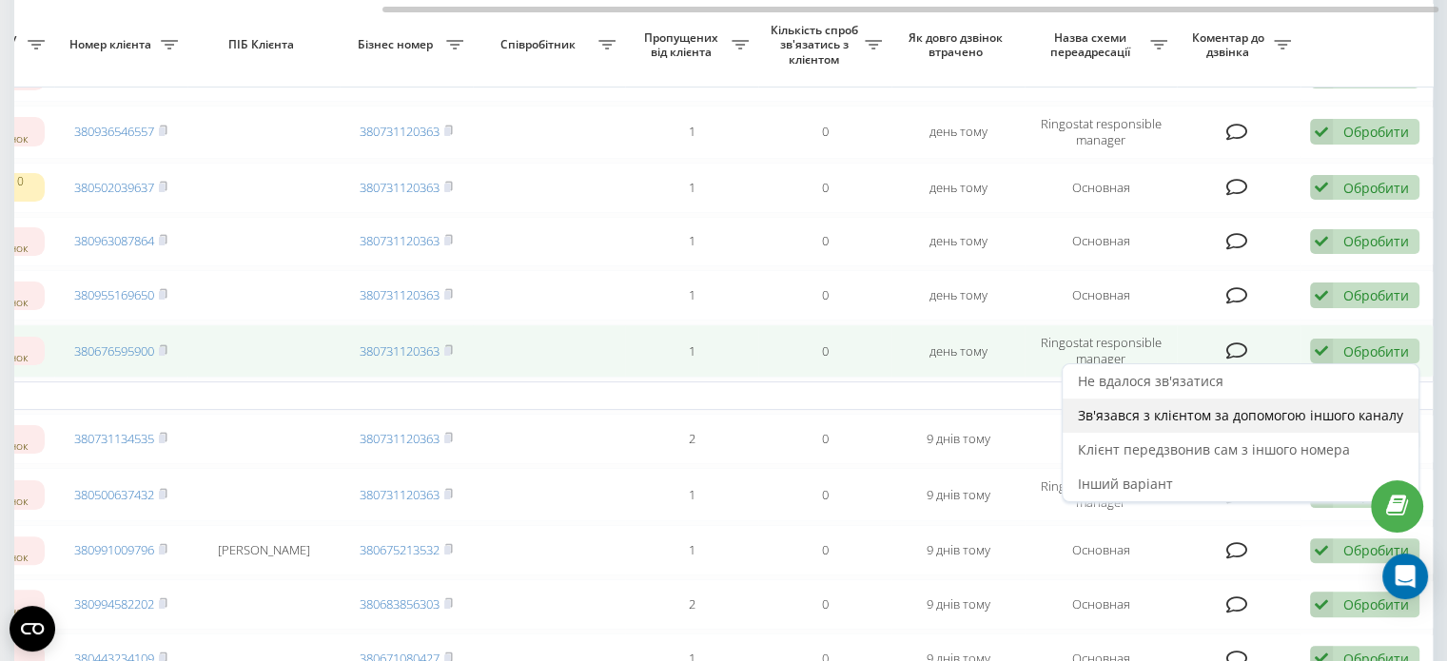
click at [1197, 418] on div "Зв'язався з клієнтом за допомогою іншого каналу" at bounding box center [1241, 416] width 356 height 34
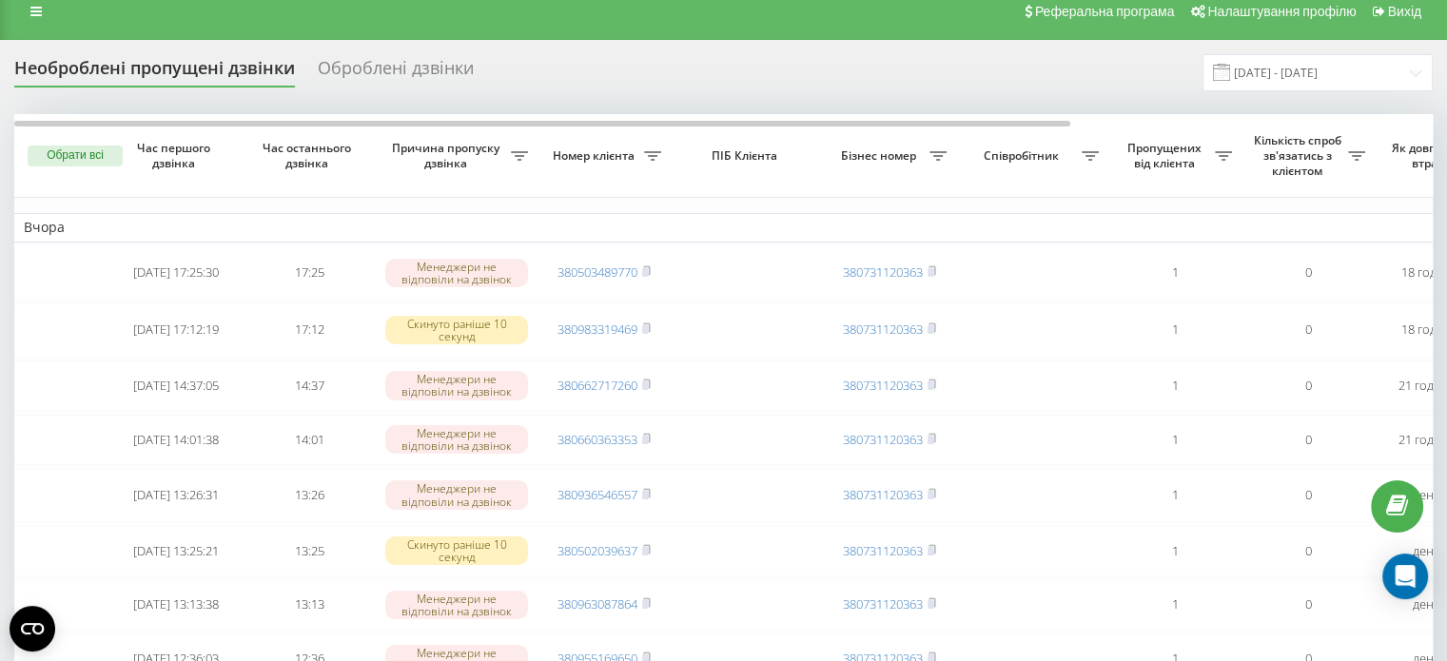
scroll to position [285, 0]
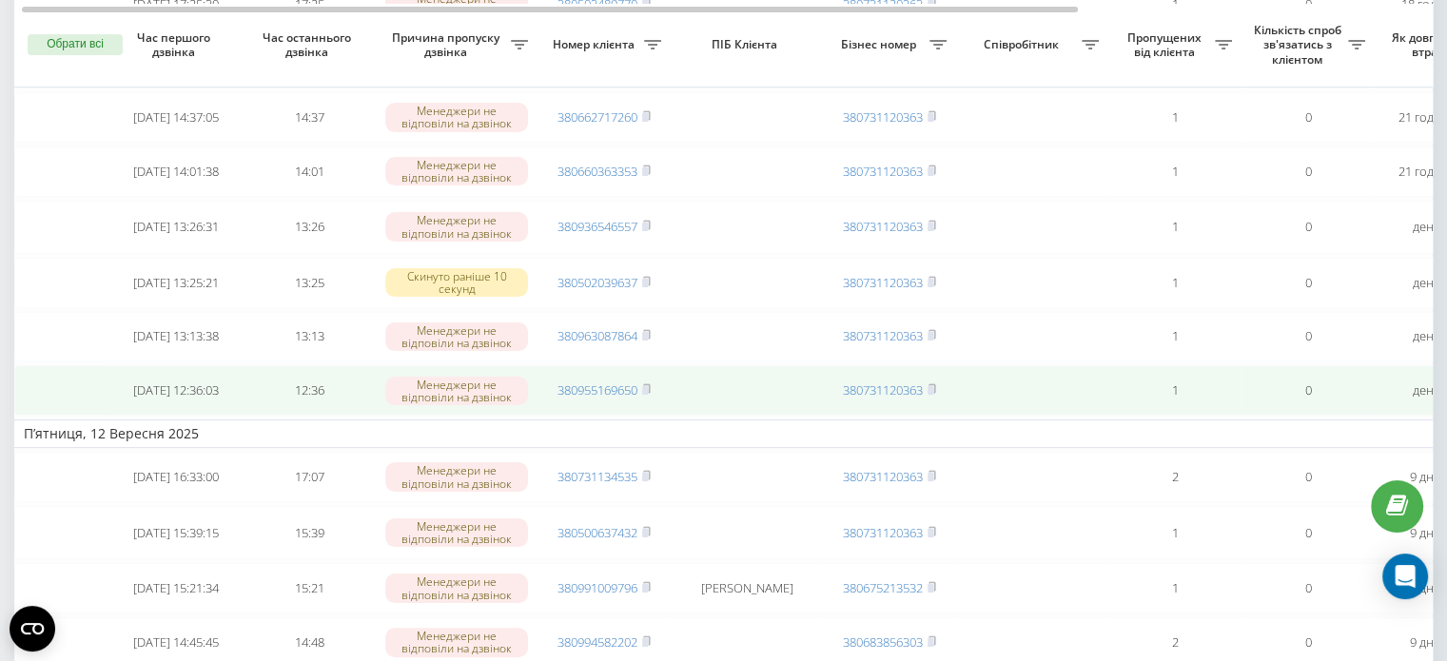
click at [648, 395] on rect at bounding box center [645, 390] width 6 height 9
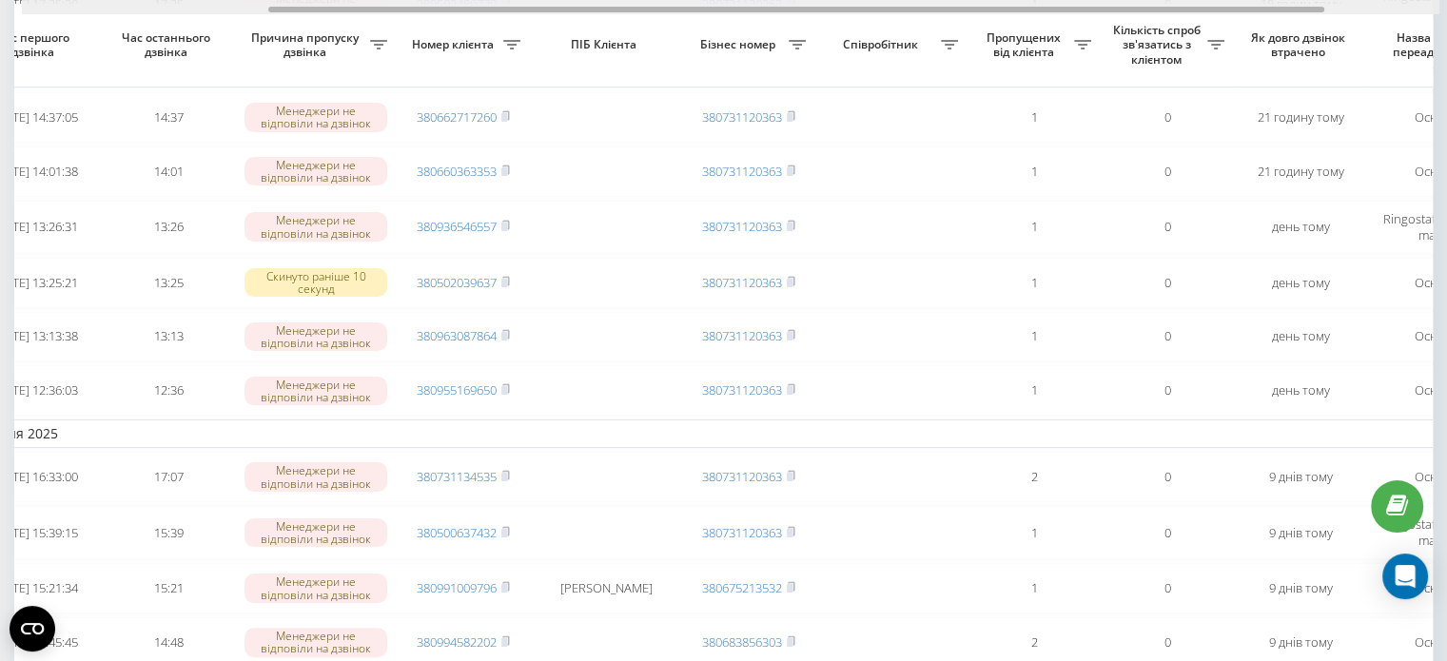
scroll to position [0, 423]
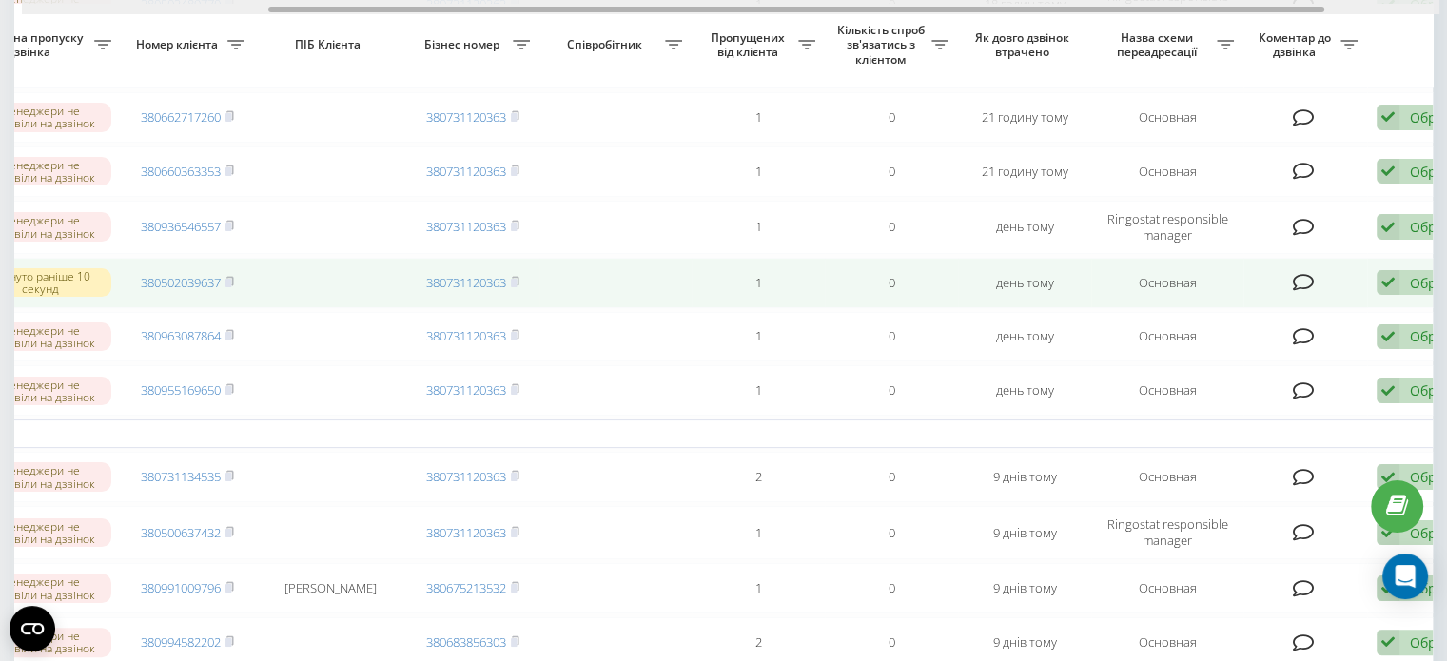
drag, startPoint x: 735, startPoint y: 10, endPoint x: 1126, endPoint y: 314, distance: 495.1
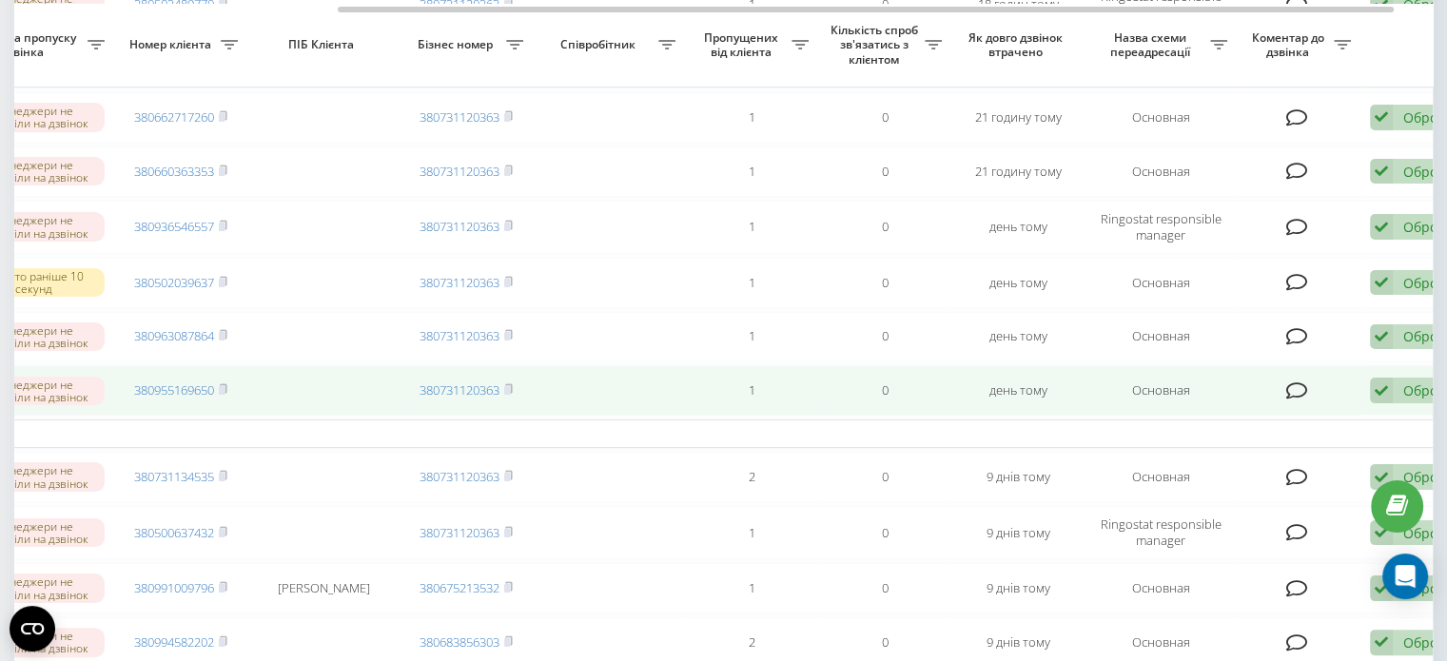
click at [1368, 402] on td "Обробити Не вдалося зв'язатися Зв'язався з клієнтом за допомогою іншого каналу …" at bounding box center [1427, 390] width 133 height 50
click at [1388, 403] on icon at bounding box center [1381, 391] width 23 height 26
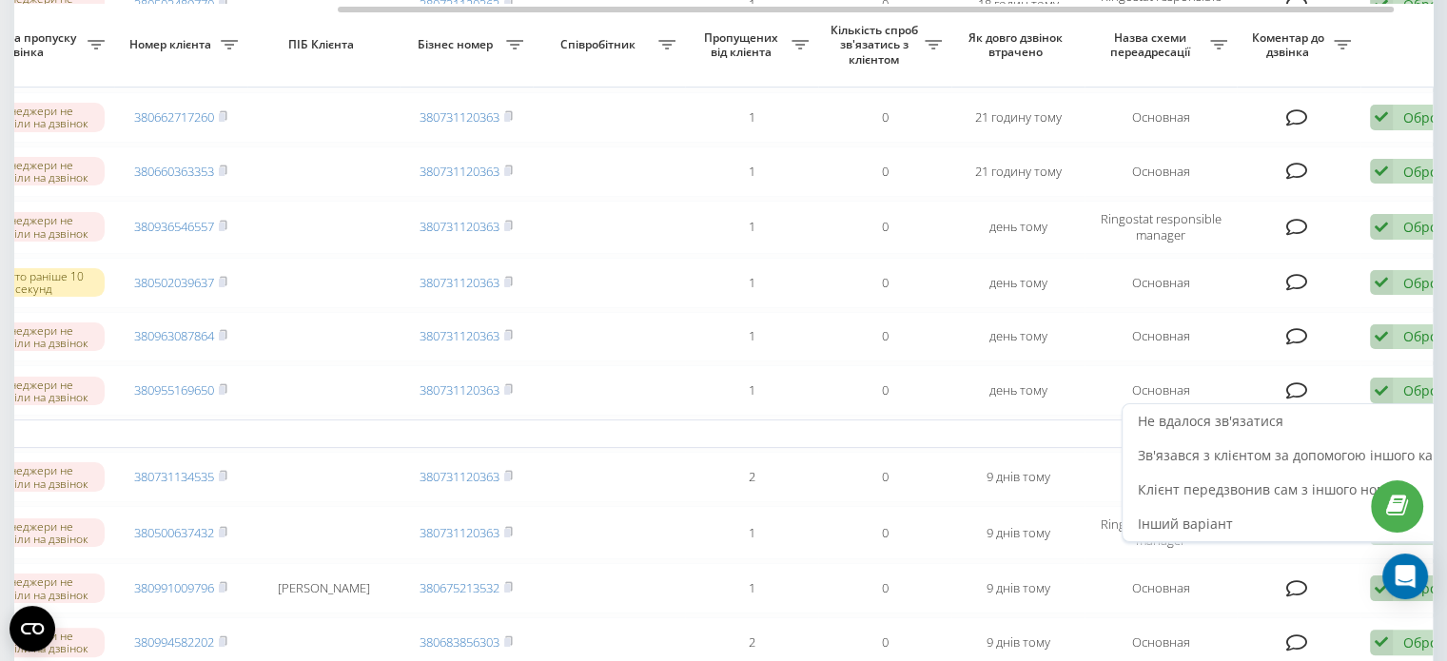
click at [1268, 464] on span "Зв'язався з клієнтом за допомогою іншого каналу" at bounding box center [1300, 455] width 325 height 18
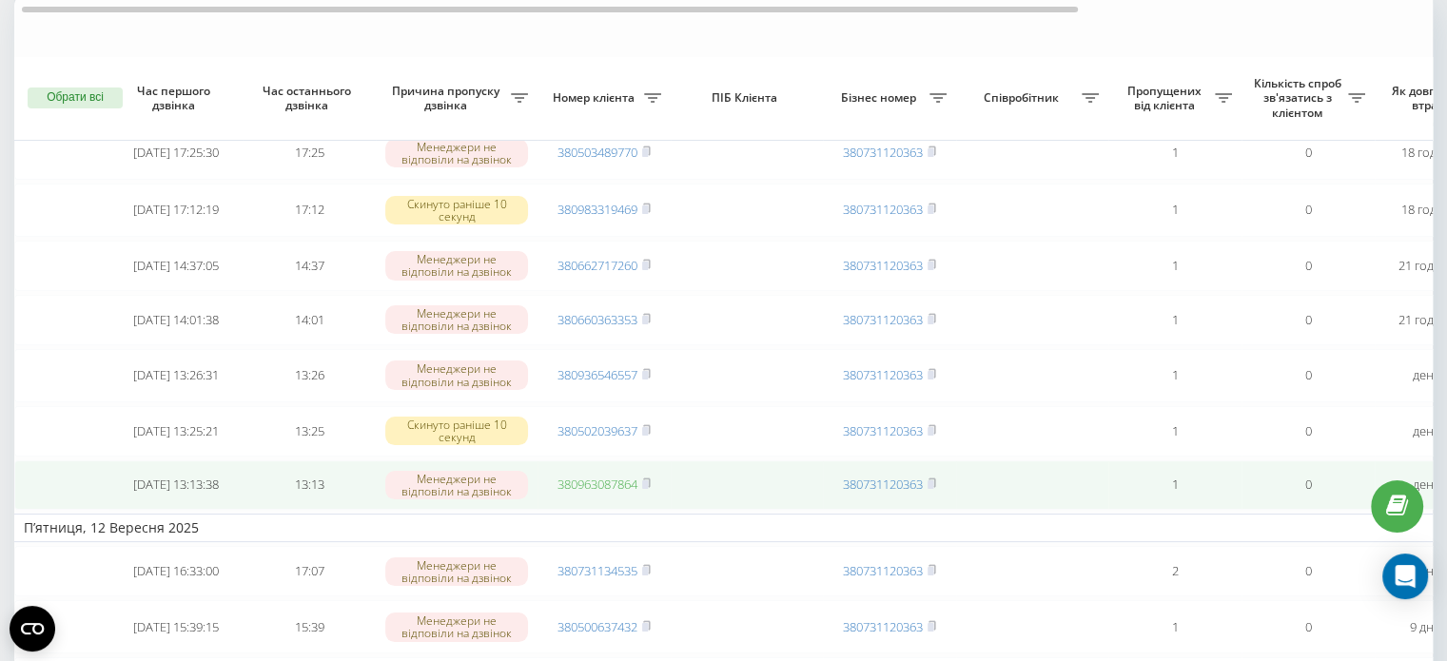
scroll to position [190, 0]
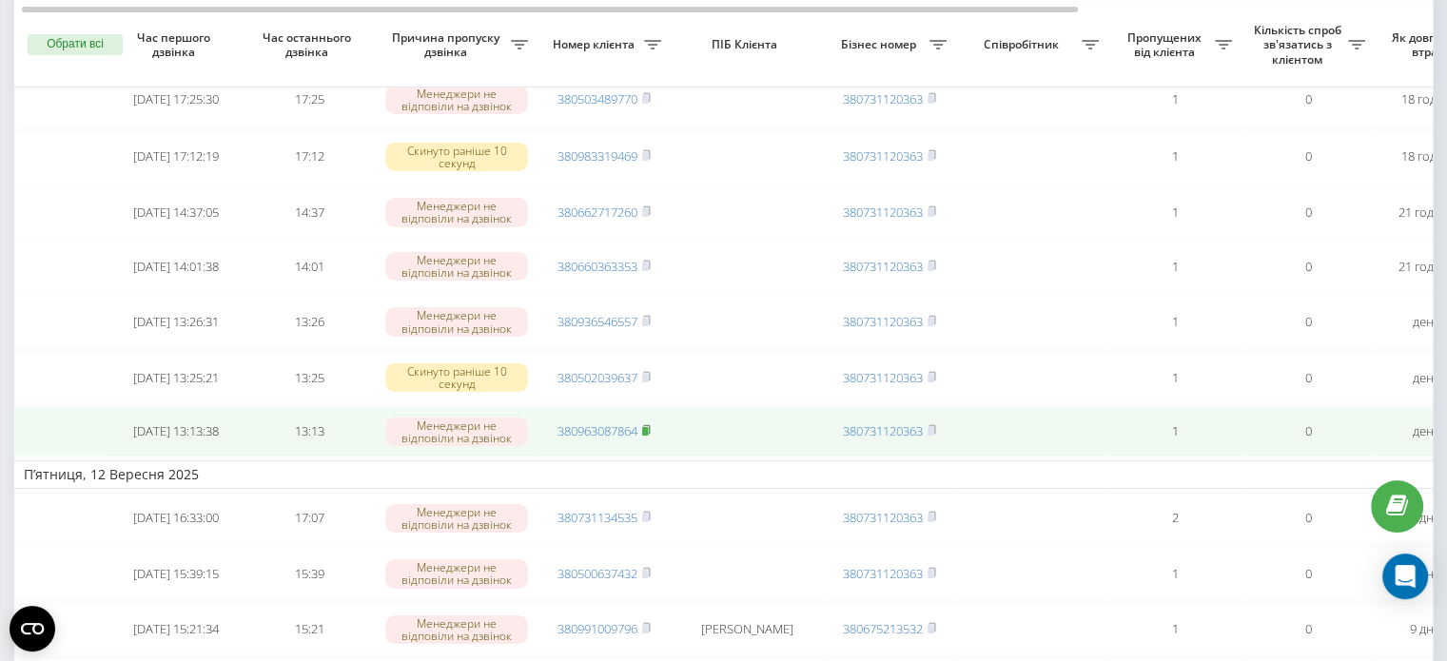
click at [647, 435] on icon at bounding box center [646, 429] width 9 height 11
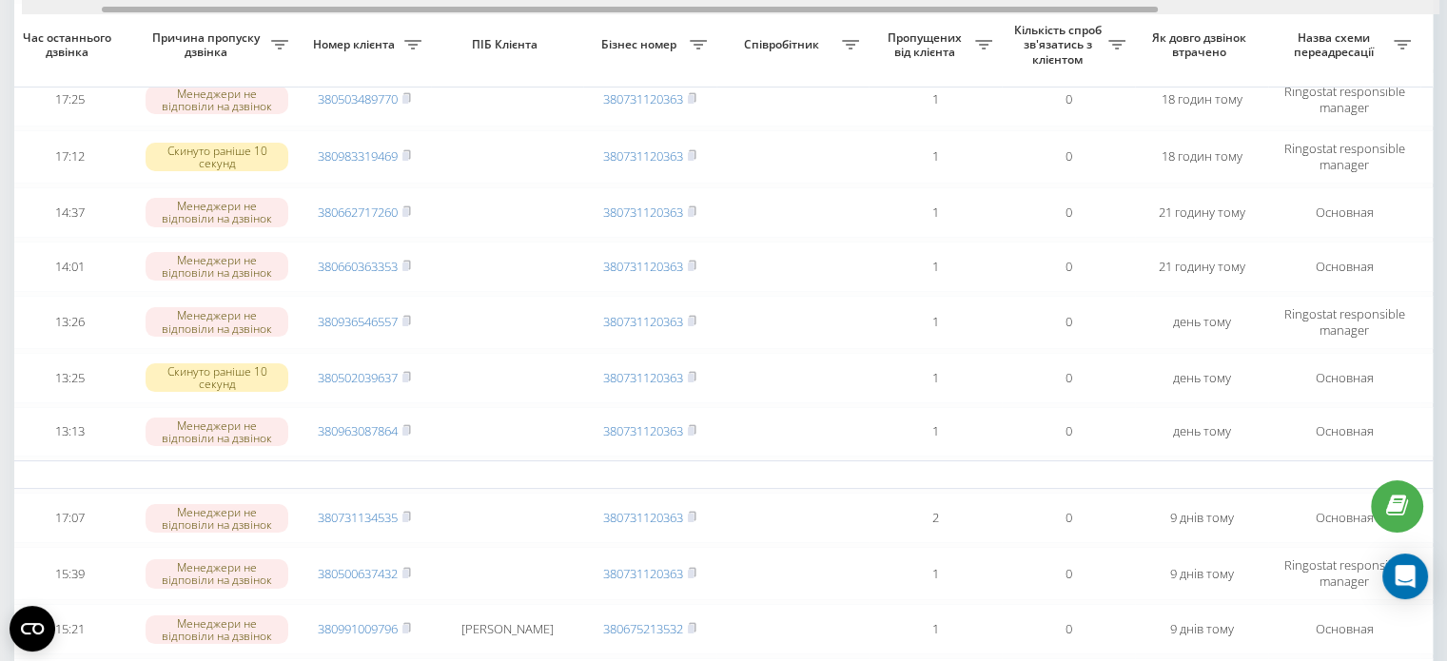
scroll to position [0, 246]
drag, startPoint x: 867, startPoint y: 9, endPoint x: 1209, endPoint y: 484, distance: 586.3
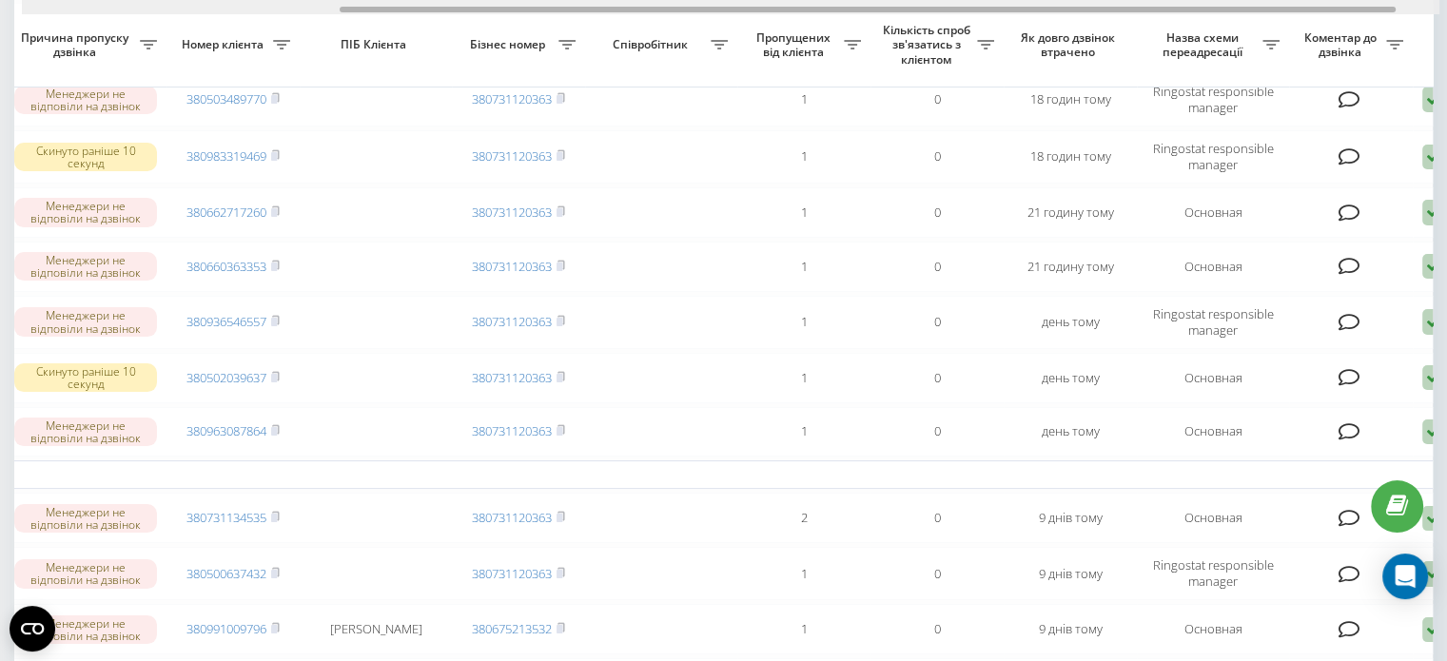
drag, startPoint x: 1151, startPoint y: 7, endPoint x: 1299, endPoint y: 39, distance: 151.0
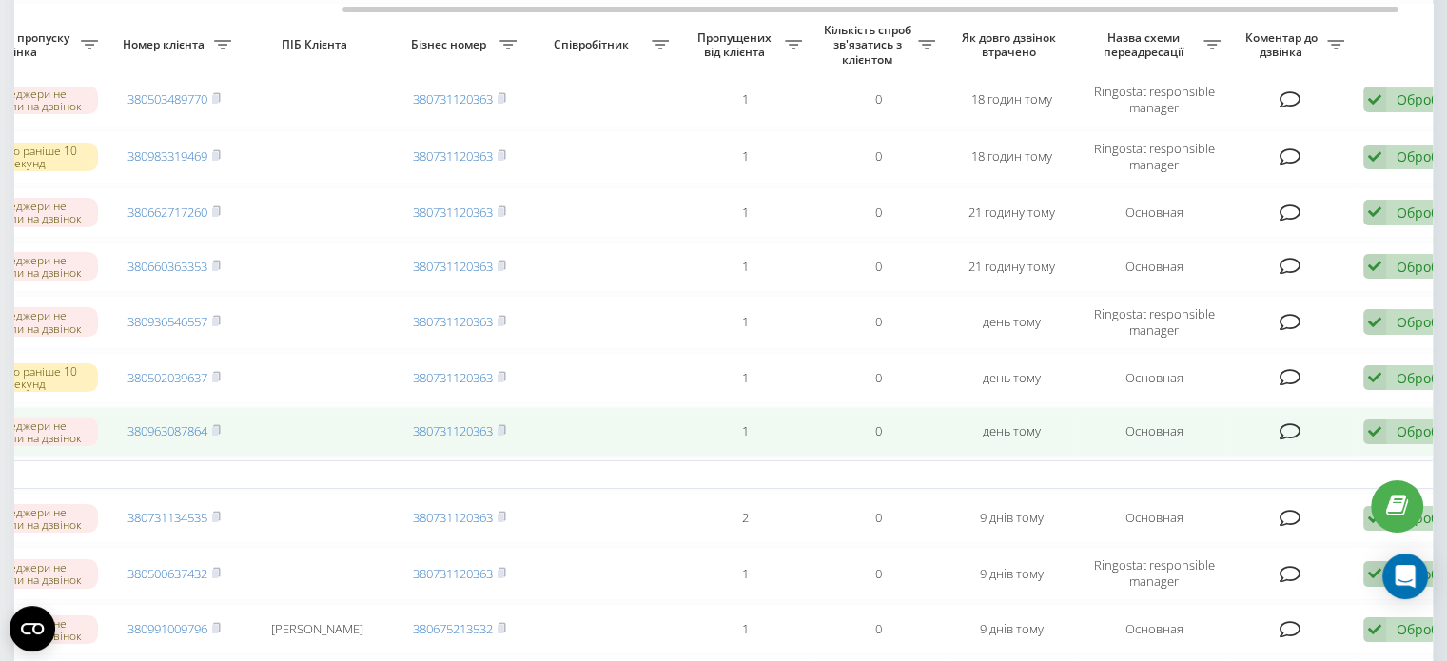
click at [1382, 445] on icon at bounding box center [1375, 433] width 23 height 26
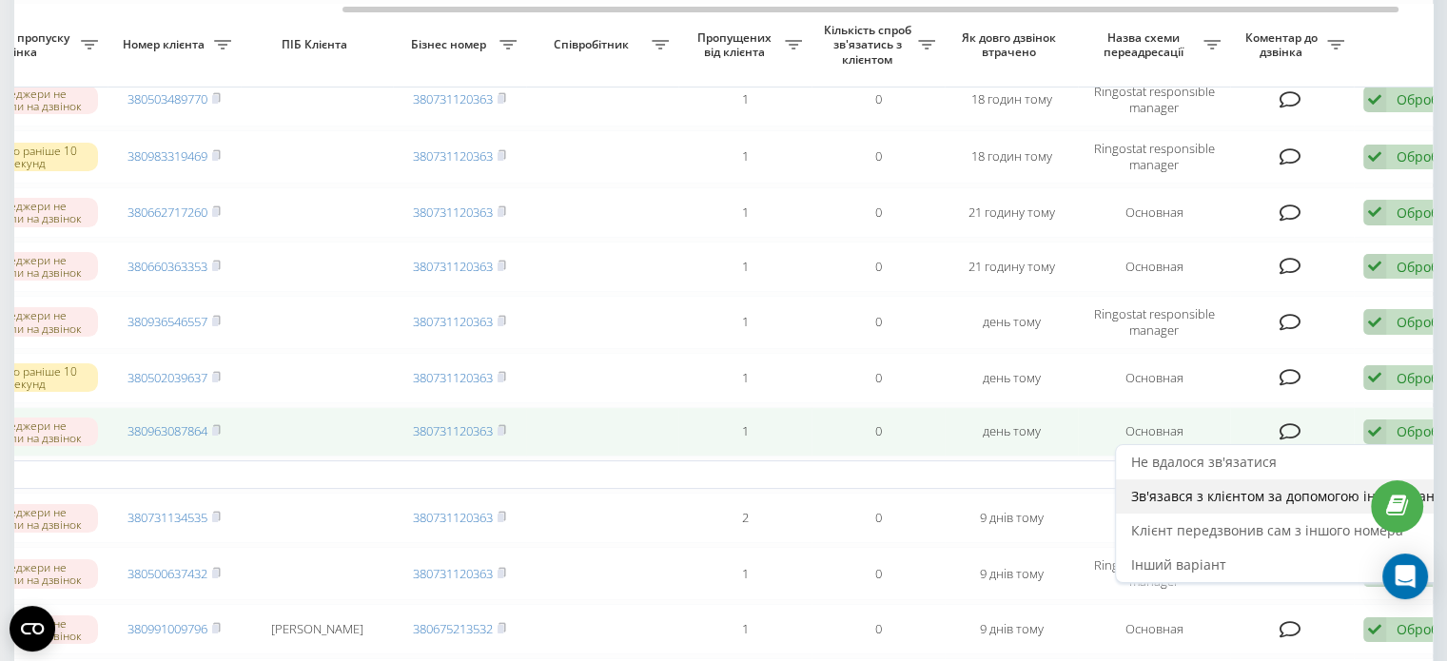
click at [1248, 505] on span "Зв'язався з клієнтом за допомогою іншого каналу" at bounding box center [1293, 496] width 325 height 18
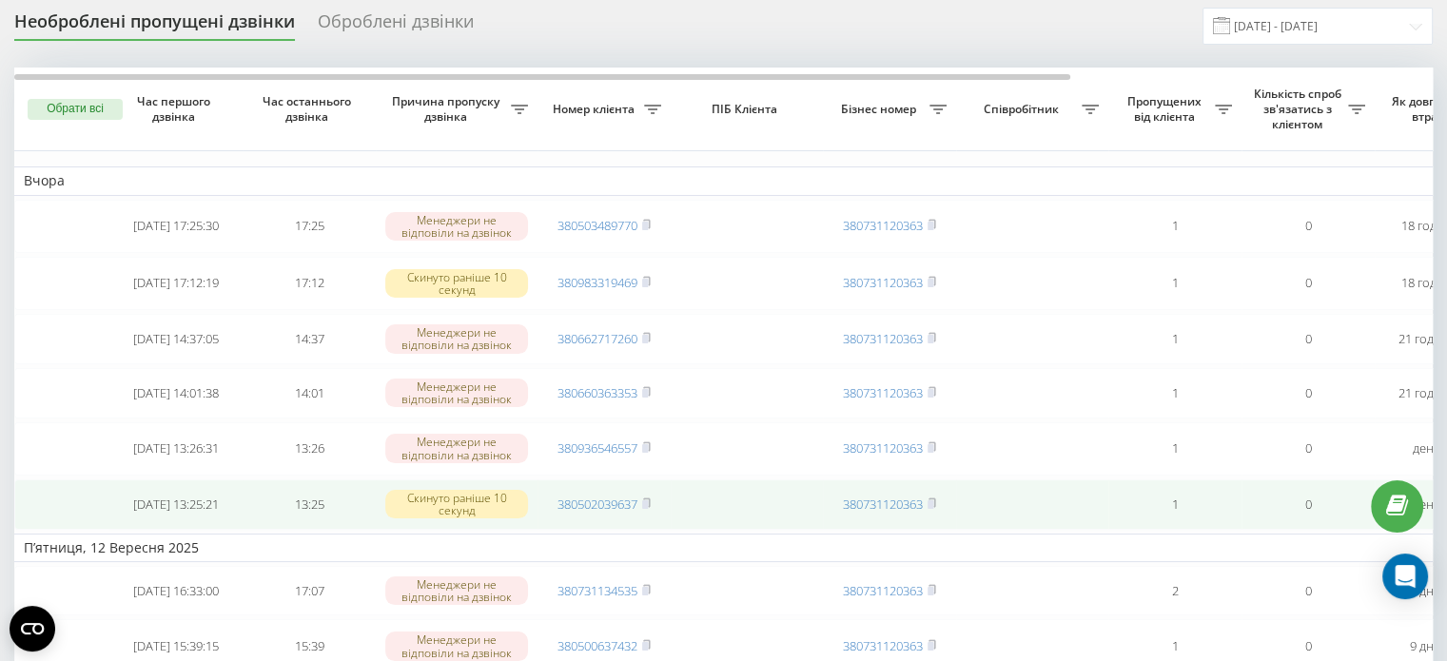
scroll to position [95, 0]
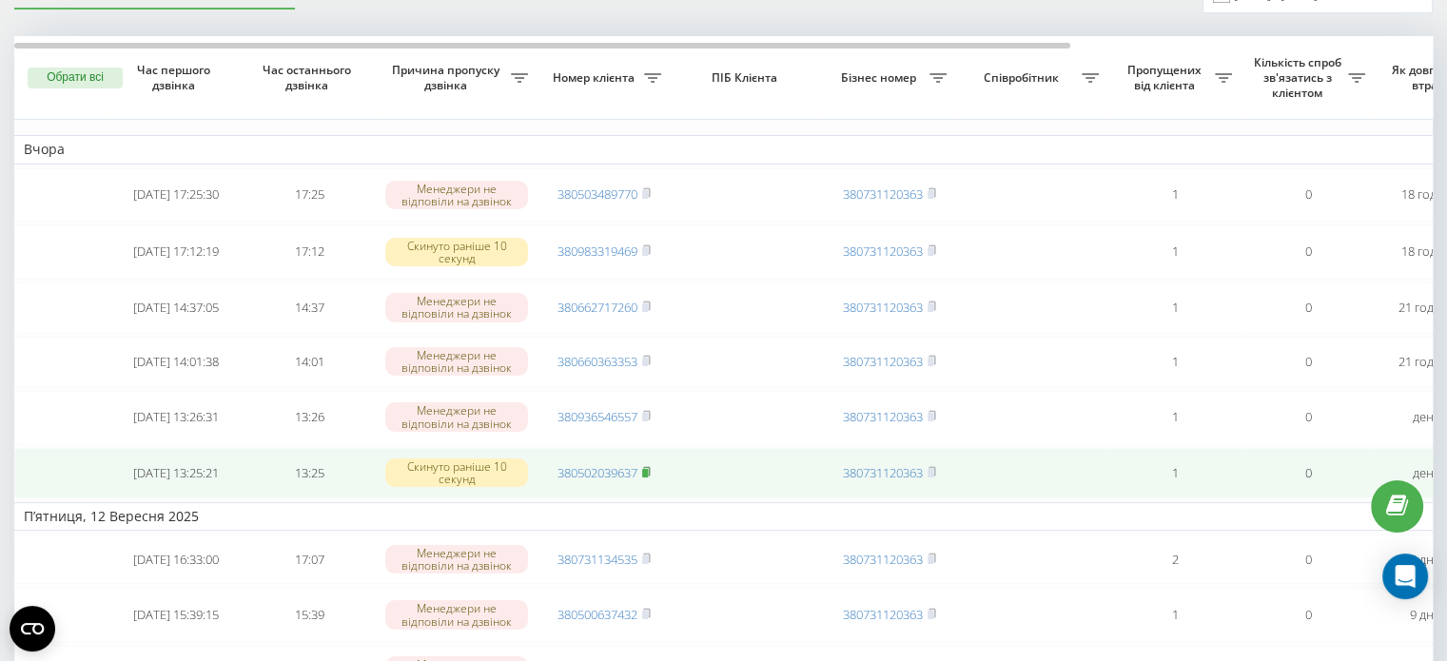
click at [647, 476] on rect at bounding box center [645, 473] width 6 height 9
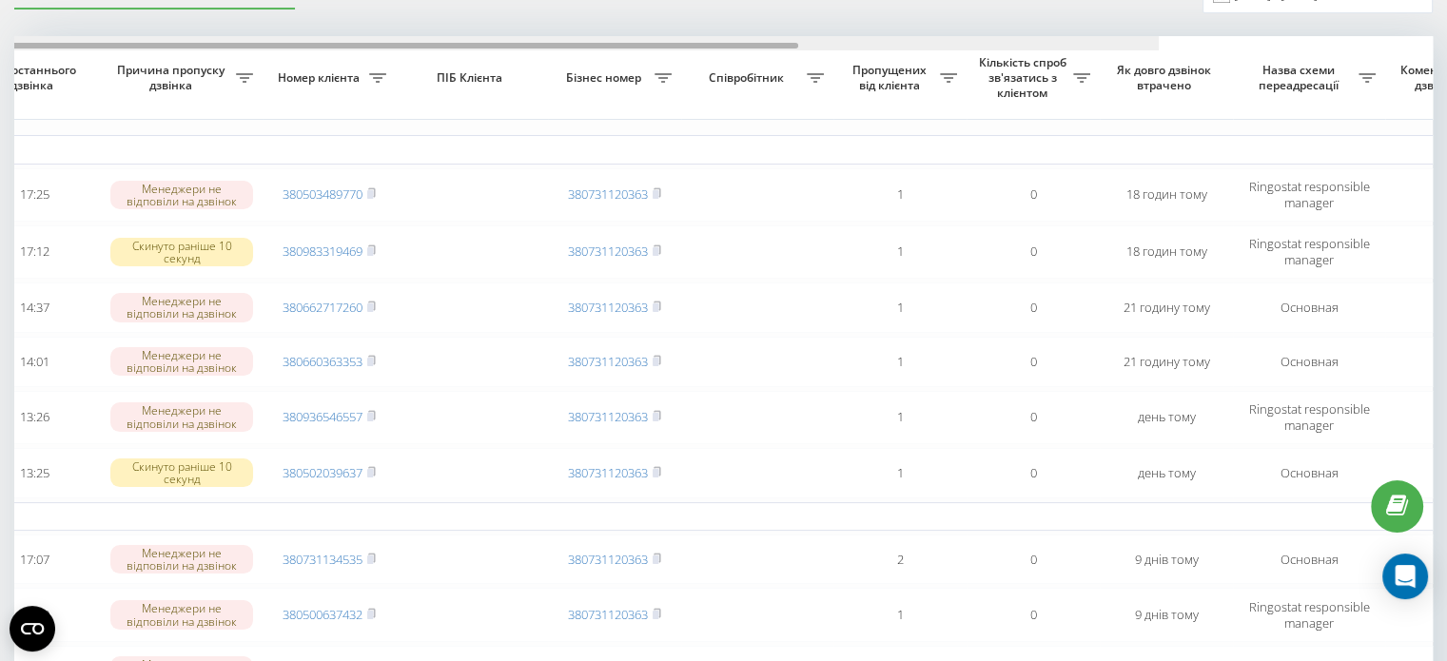
scroll to position [0, 483]
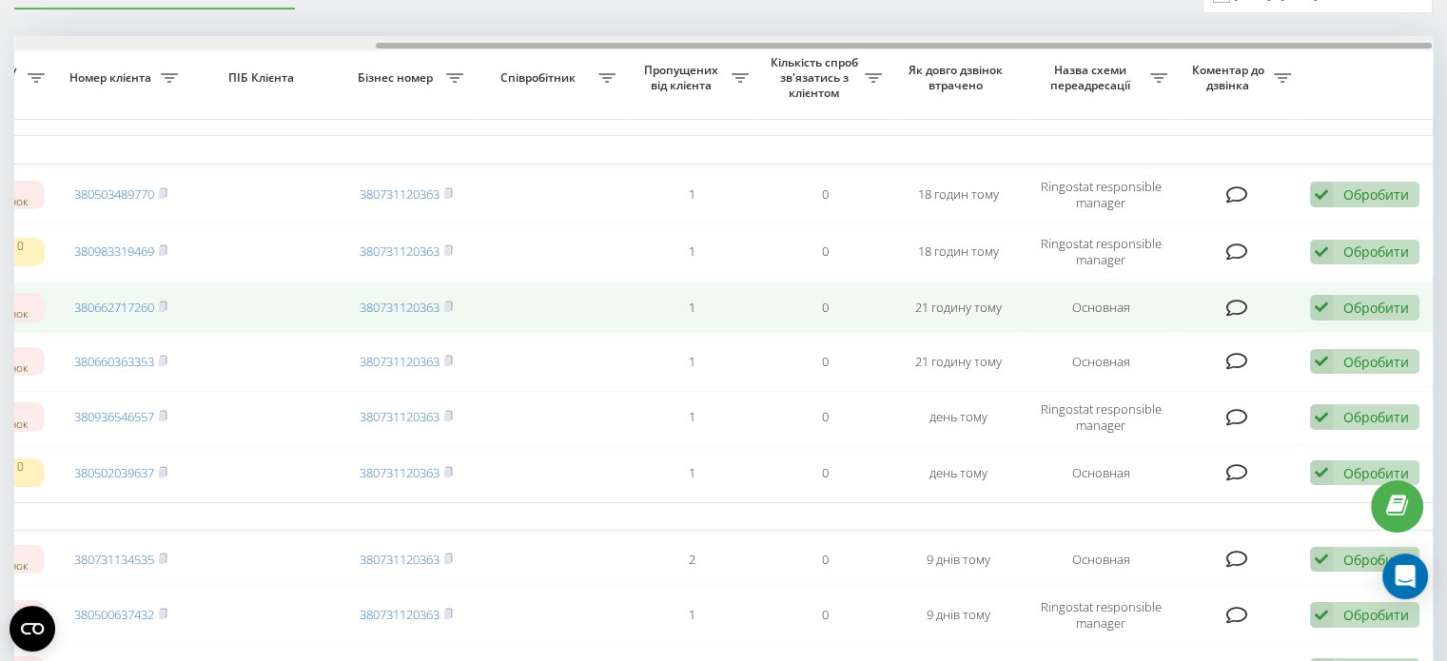
drag, startPoint x: 614, startPoint y: 45, endPoint x: 1332, endPoint y: 314, distance: 767.2
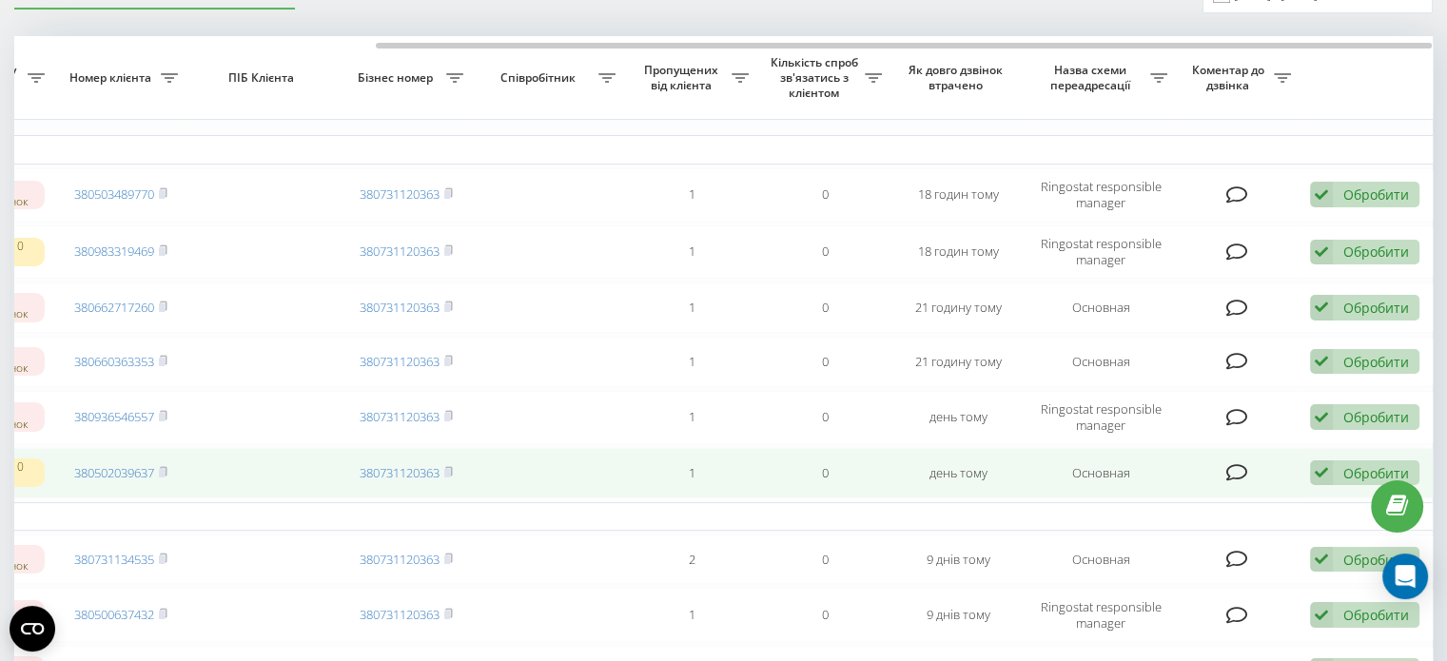
click at [1340, 477] on div "Обробити Не вдалося зв'язатися Зв'язався з клієнтом за допомогою іншого каналу …" at bounding box center [1364, 474] width 109 height 26
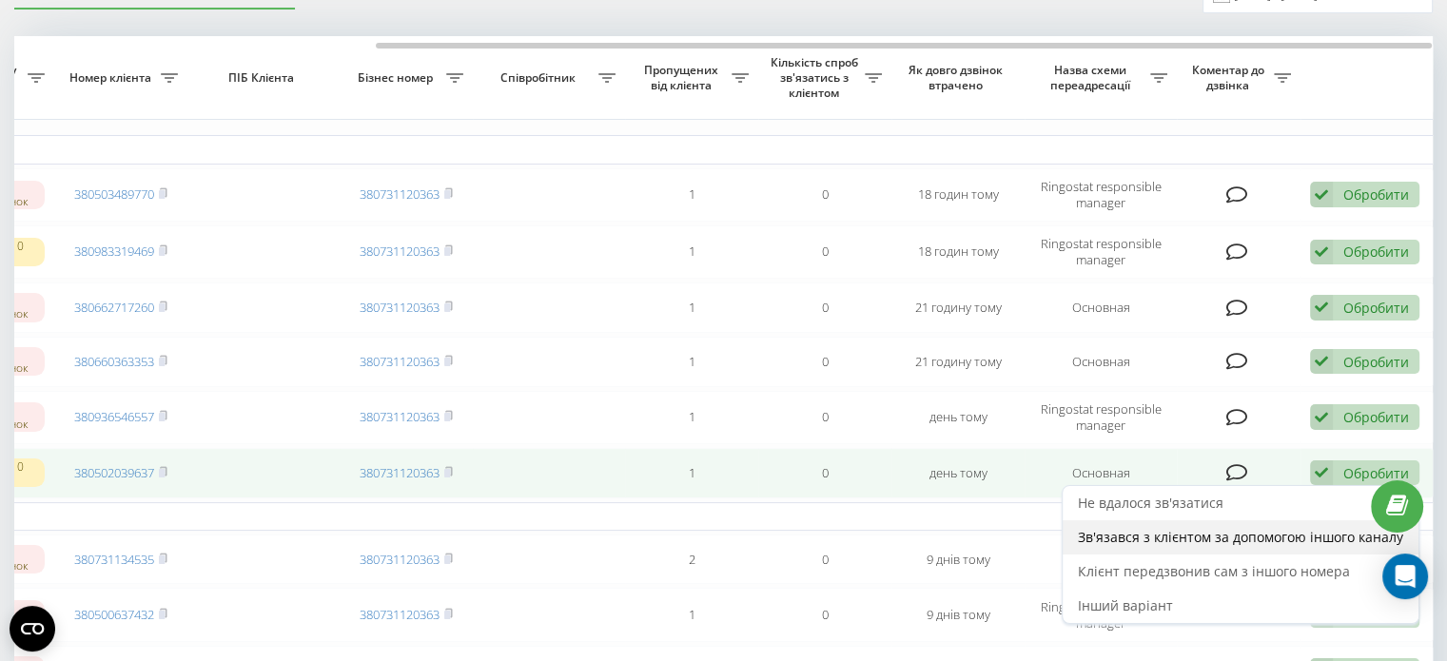
click at [1178, 546] on span "Зв'язався з клієнтом за допомогою іншого каналу" at bounding box center [1240, 537] width 325 height 18
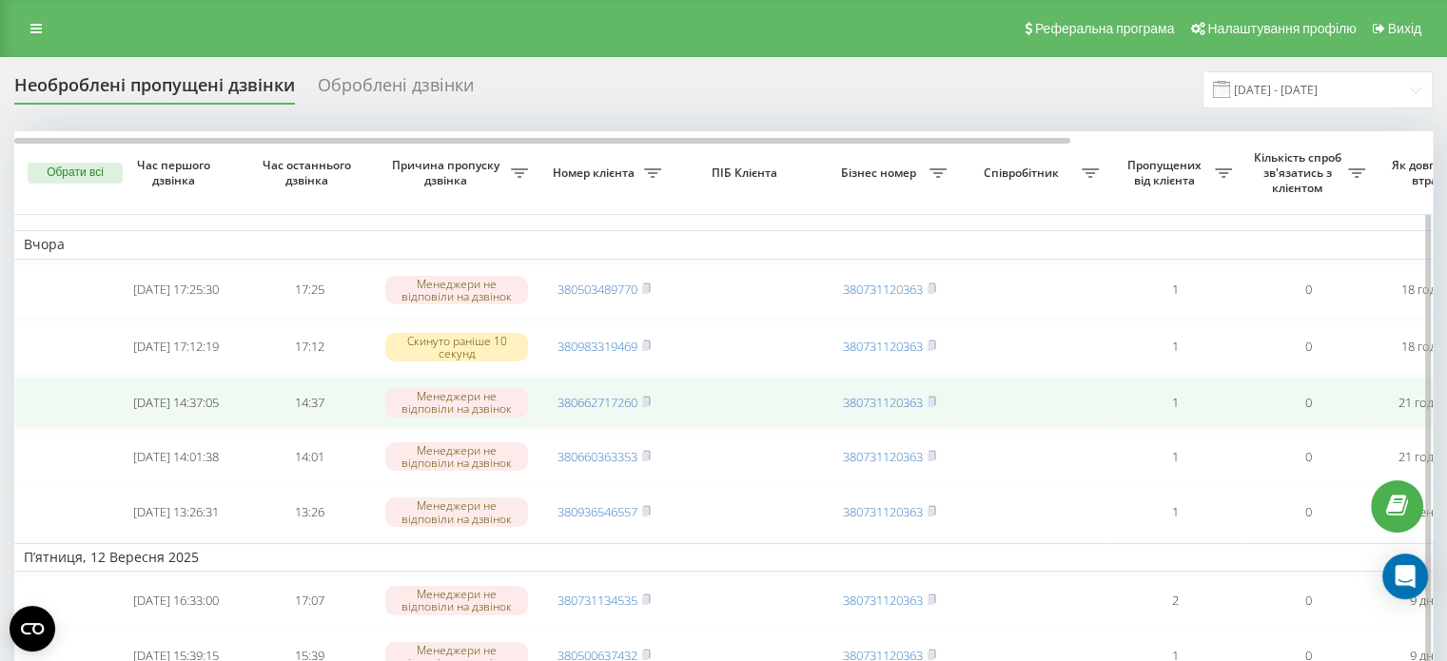
drag, startPoint x: 642, startPoint y: 514, endPoint x: 714, endPoint y: 417, distance: 120.5
click at [641, 513] on span "380936546557" at bounding box center [604, 511] width 93 height 17
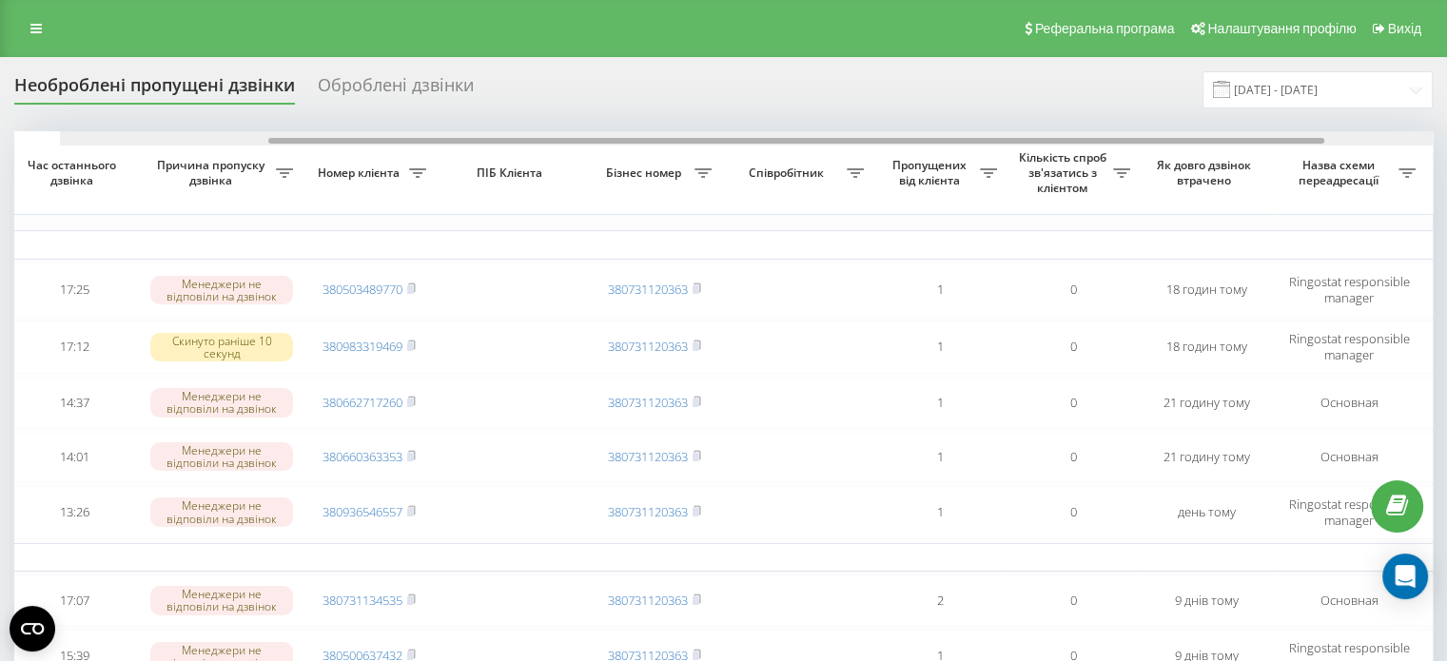
drag, startPoint x: 959, startPoint y: 144, endPoint x: 1241, endPoint y: 190, distance: 285.5
click at [1161, 136] on div at bounding box center [769, 138] width 1418 height 14
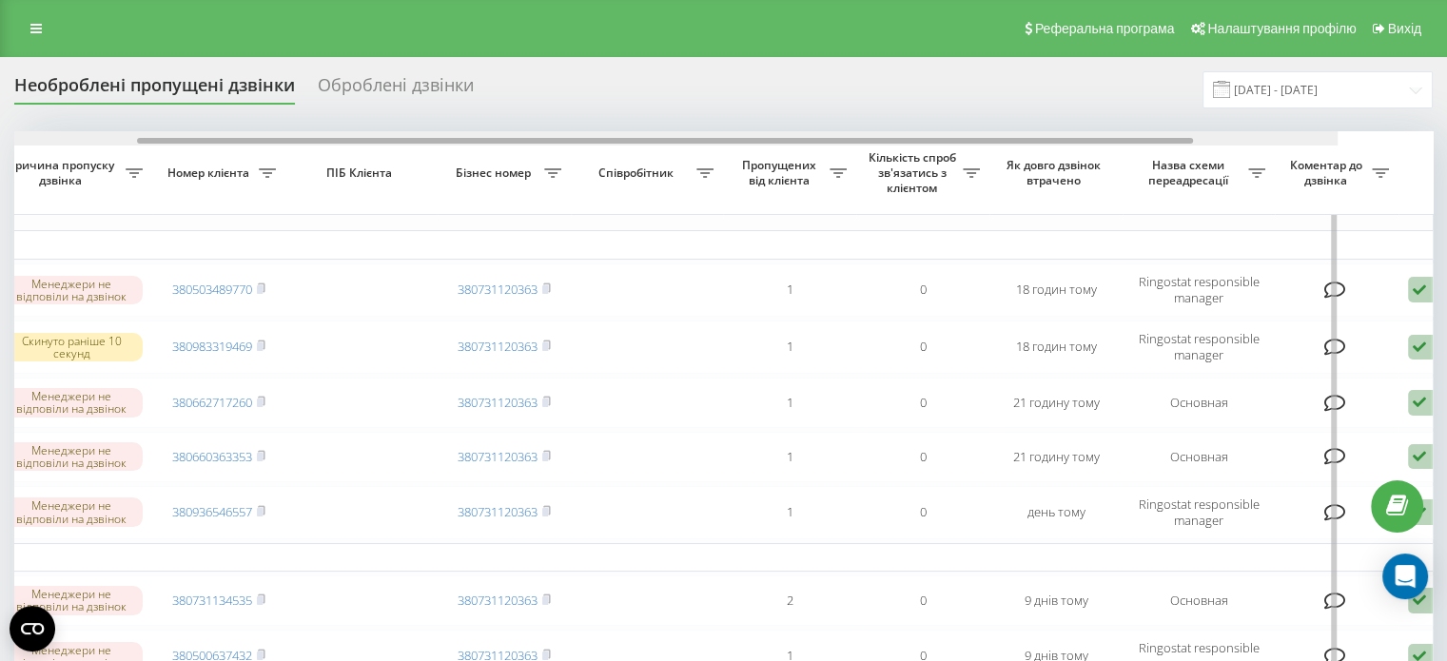
scroll to position [0, 483]
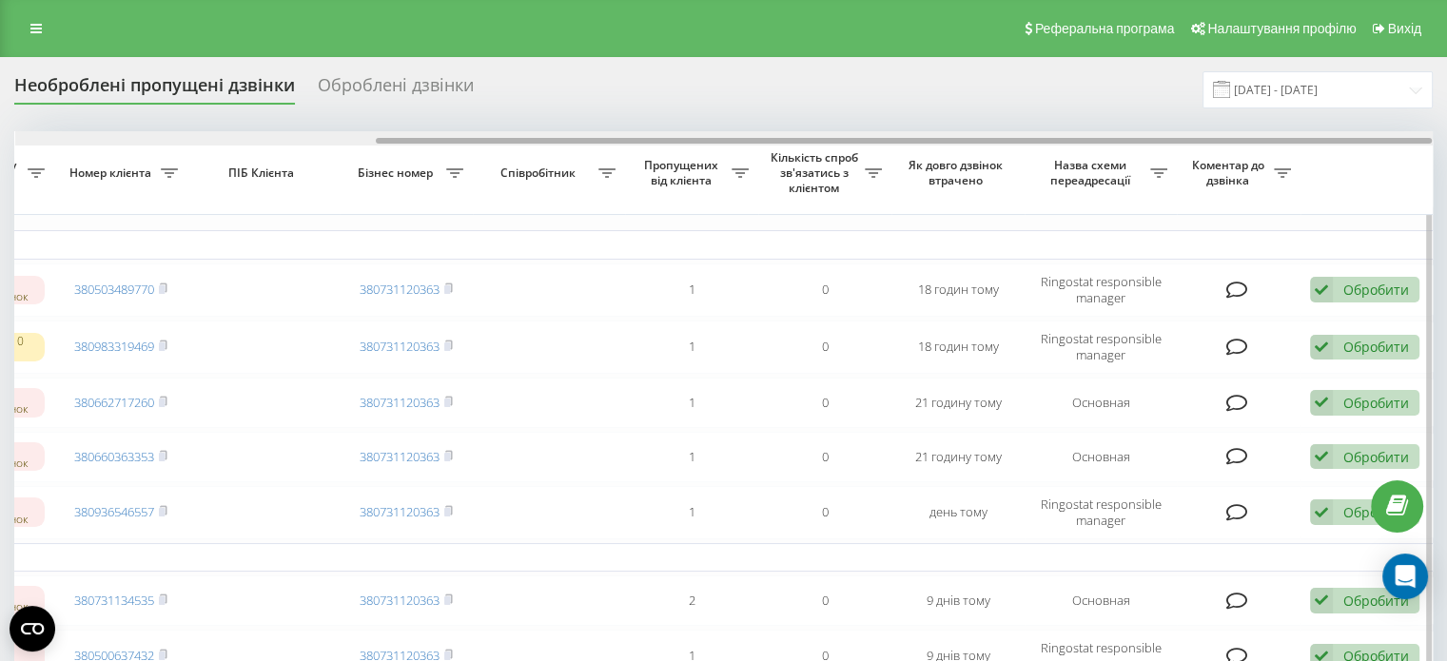
drag, startPoint x: 1140, startPoint y: 142, endPoint x: 1326, endPoint y: 175, distance: 189.5
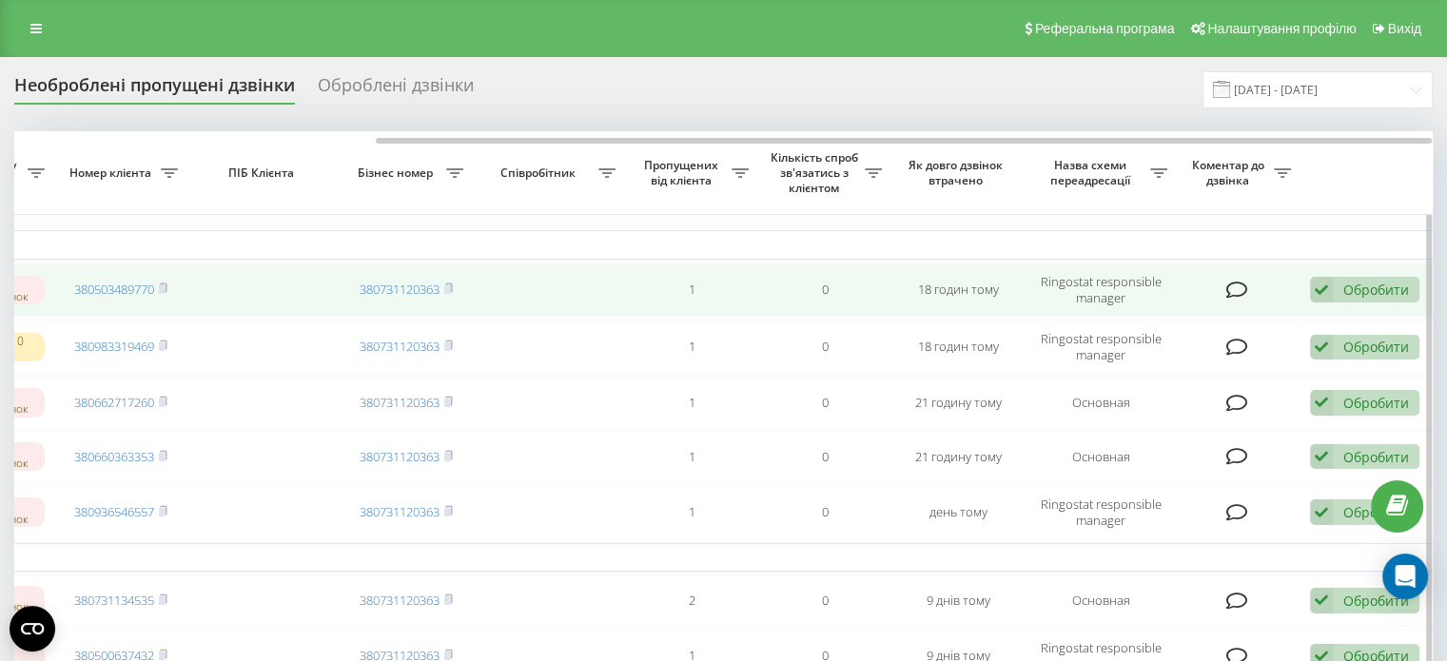
click at [1340, 291] on div "Обробити Не вдалося зв'язатися Зв'язався з клієнтом за допомогою іншого каналу …" at bounding box center [1364, 290] width 109 height 26
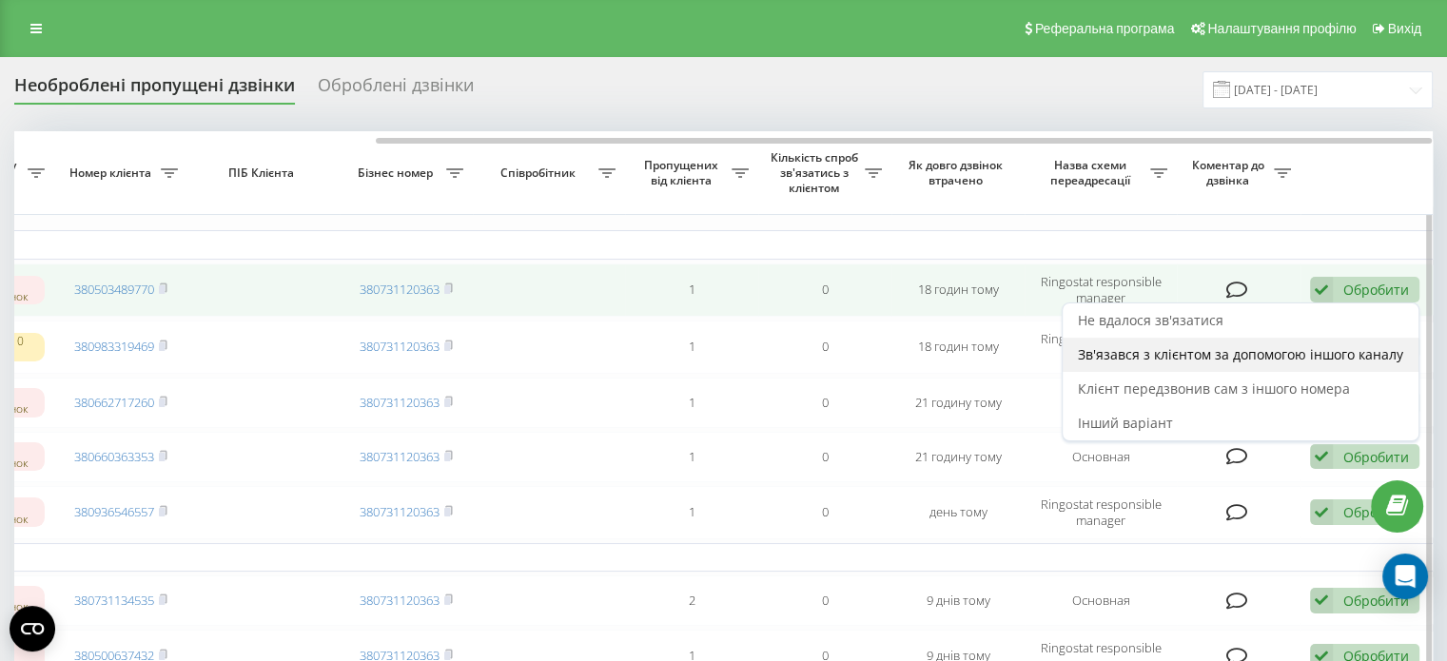
click at [1210, 360] on span "Зв'язався з клієнтом за допомогою іншого каналу" at bounding box center [1240, 354] width 325 height 18
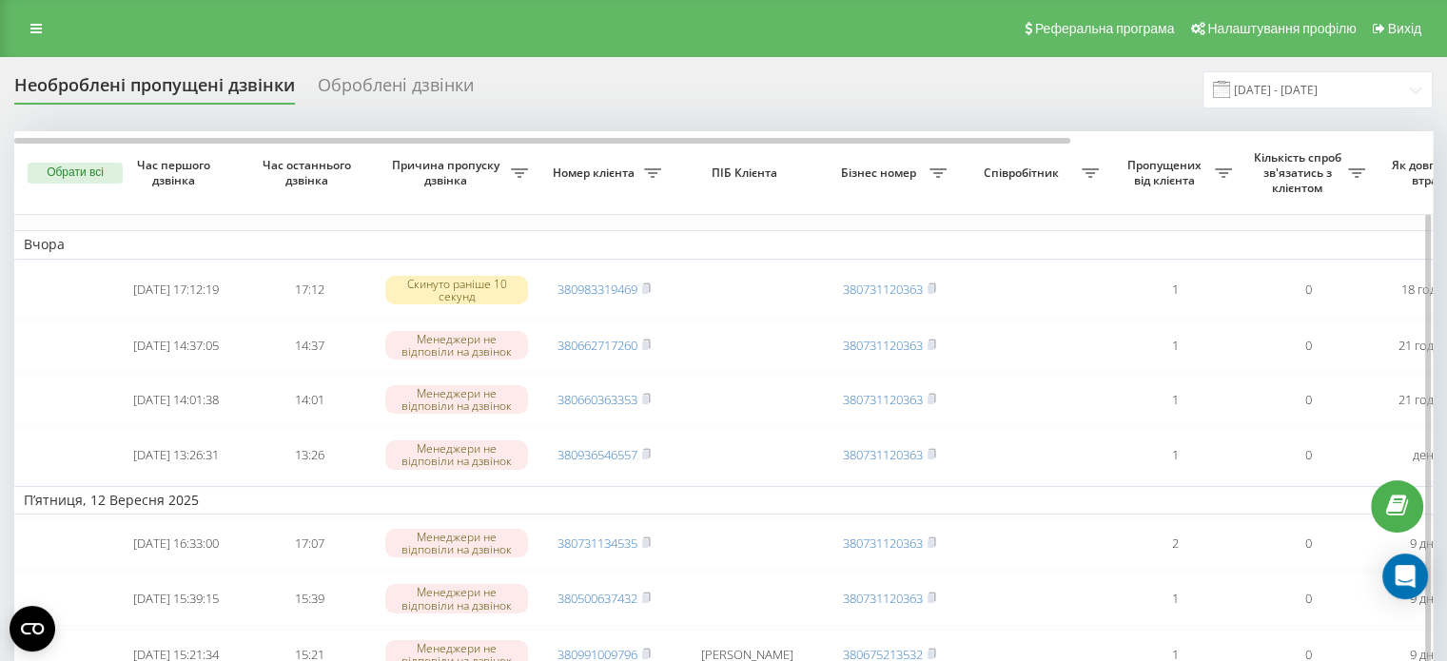
drag, startPoint x: 644, startPoint y: 283, endPoint x: 796, endPoint y: 190, distance: 177.2
click at [646, 283] on icon at bounding box center [646, 288] width 9 height 11
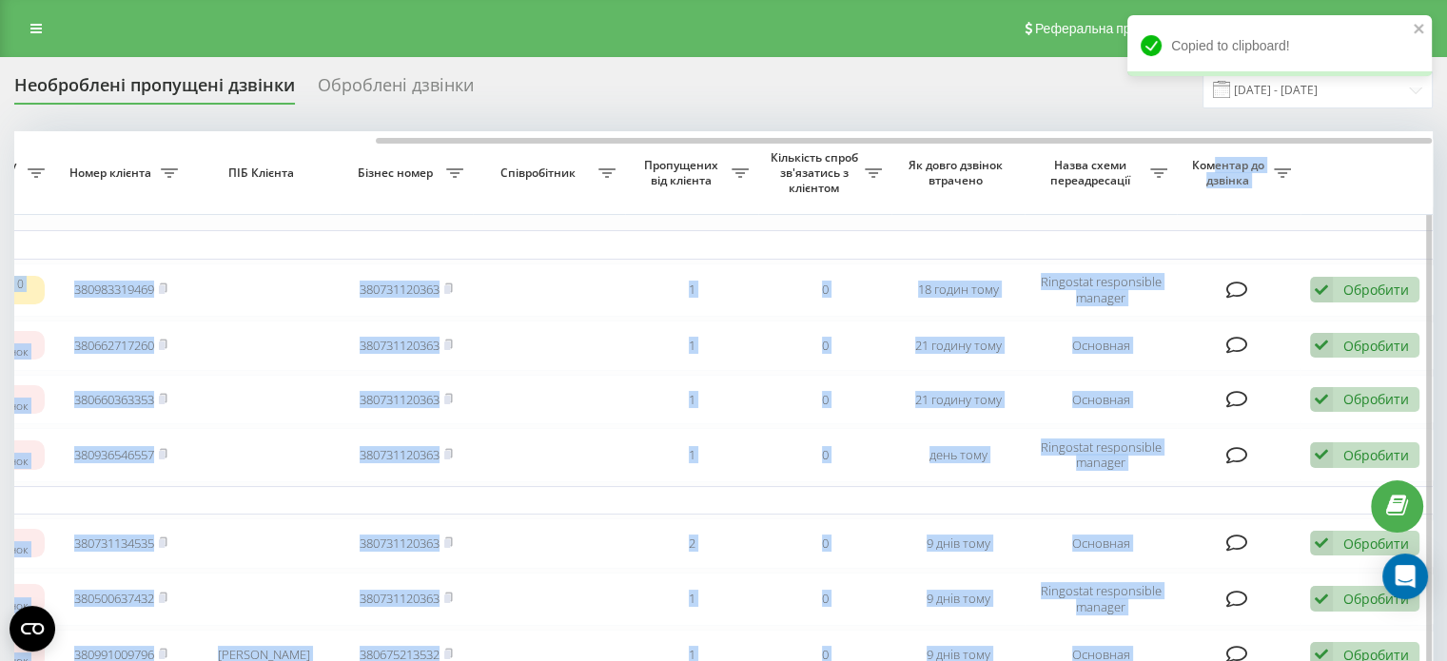
drag, startPoint x: 965, startPoint y: 136, endPoint x: 1225, endPoint y: 152, distance: 260.3
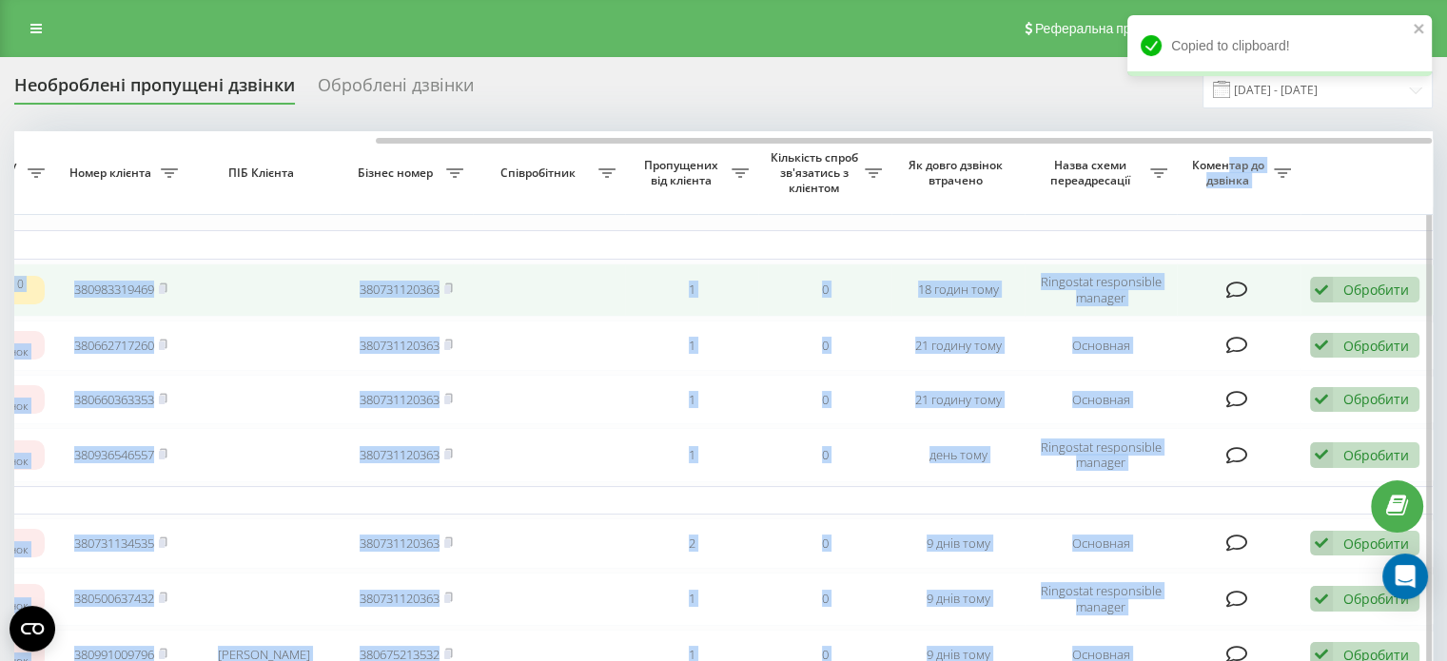
click at [1346, 283] on div "Обробити" at bounding box center [1377, 290] width 66 height 18
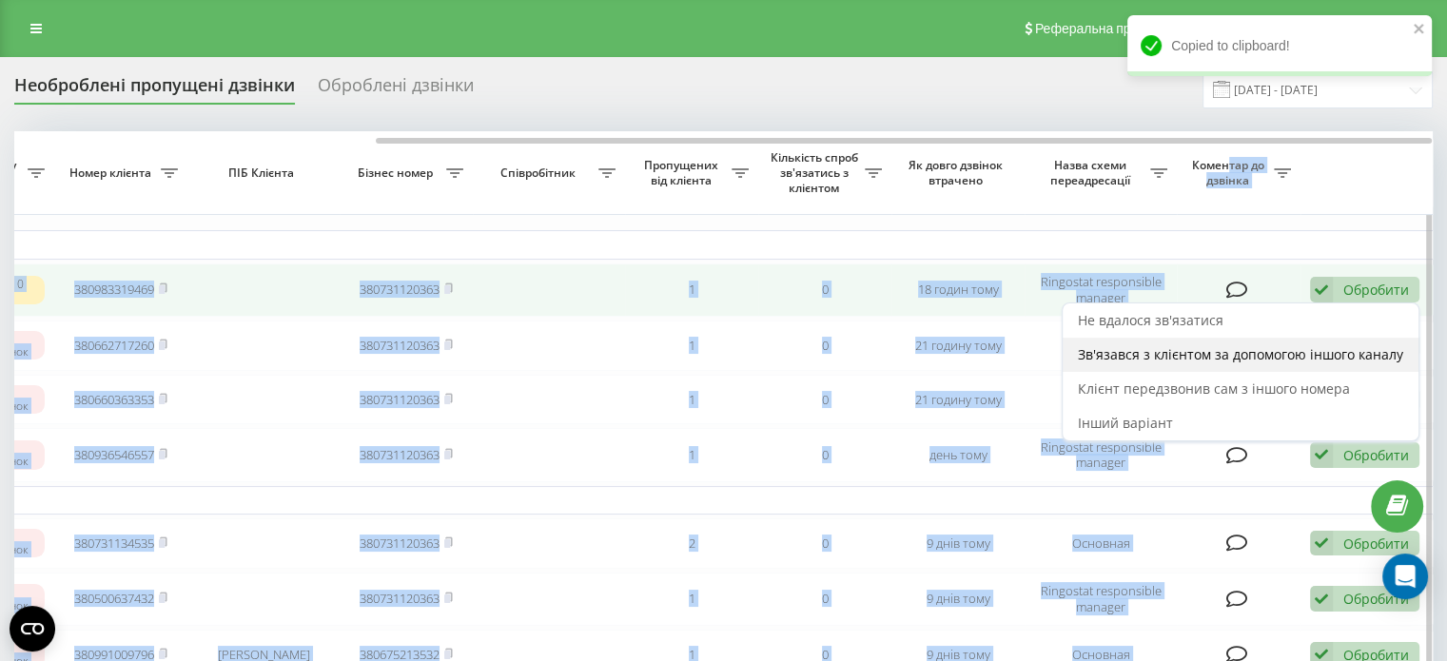
click at [1157, 362] on div "Зв'язався з клієнтом за допомогою іншого каналу" at bounding box center [1241, 355] width 356 height 34
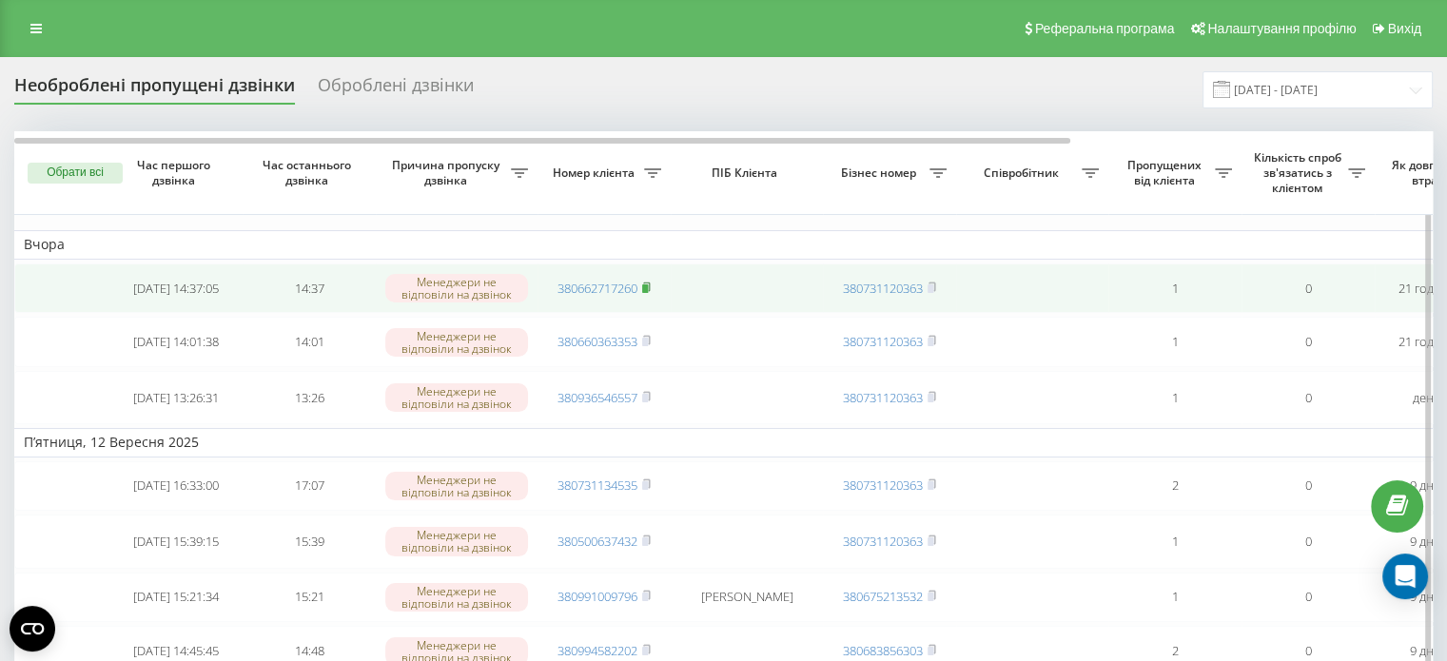
click at [648, 290] on rect at bounding box center [645, 289] width 6 height 9
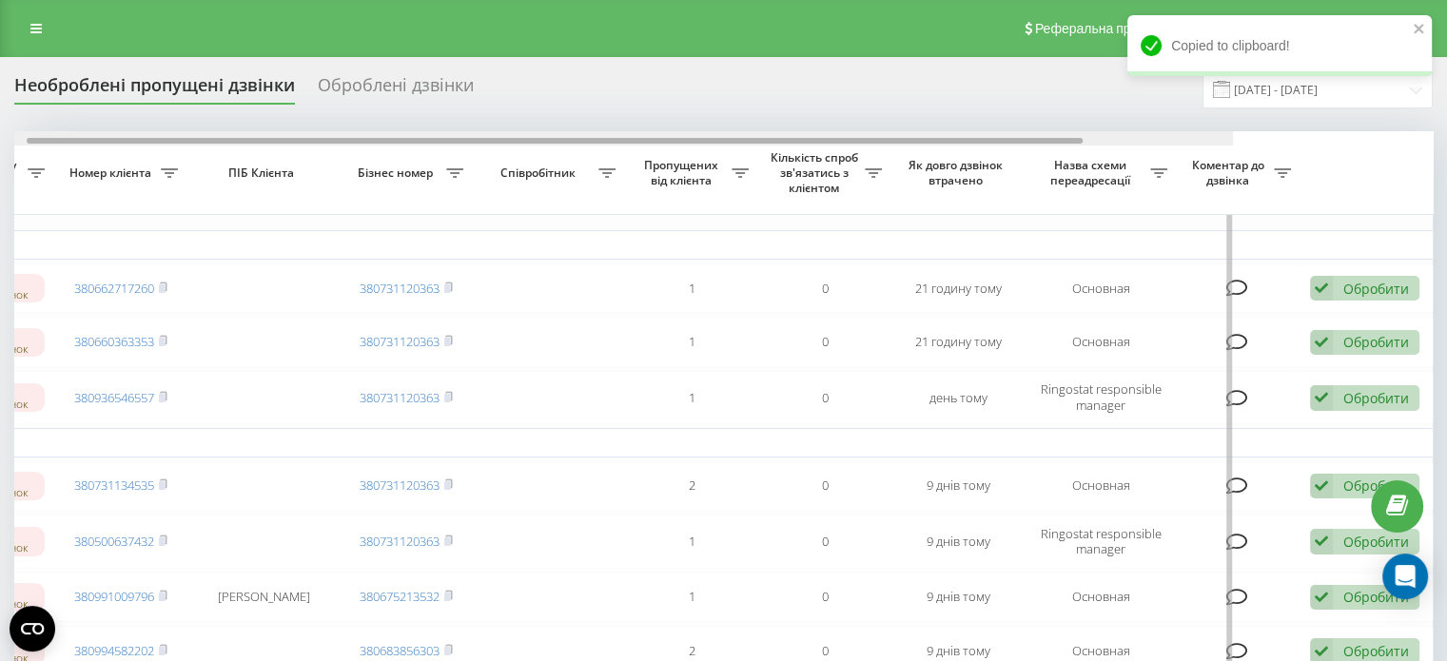
drag, startPoint x: 622, startPoint y: 138, endPoint x: 1091, endPoint y: 188, distance: 471.8
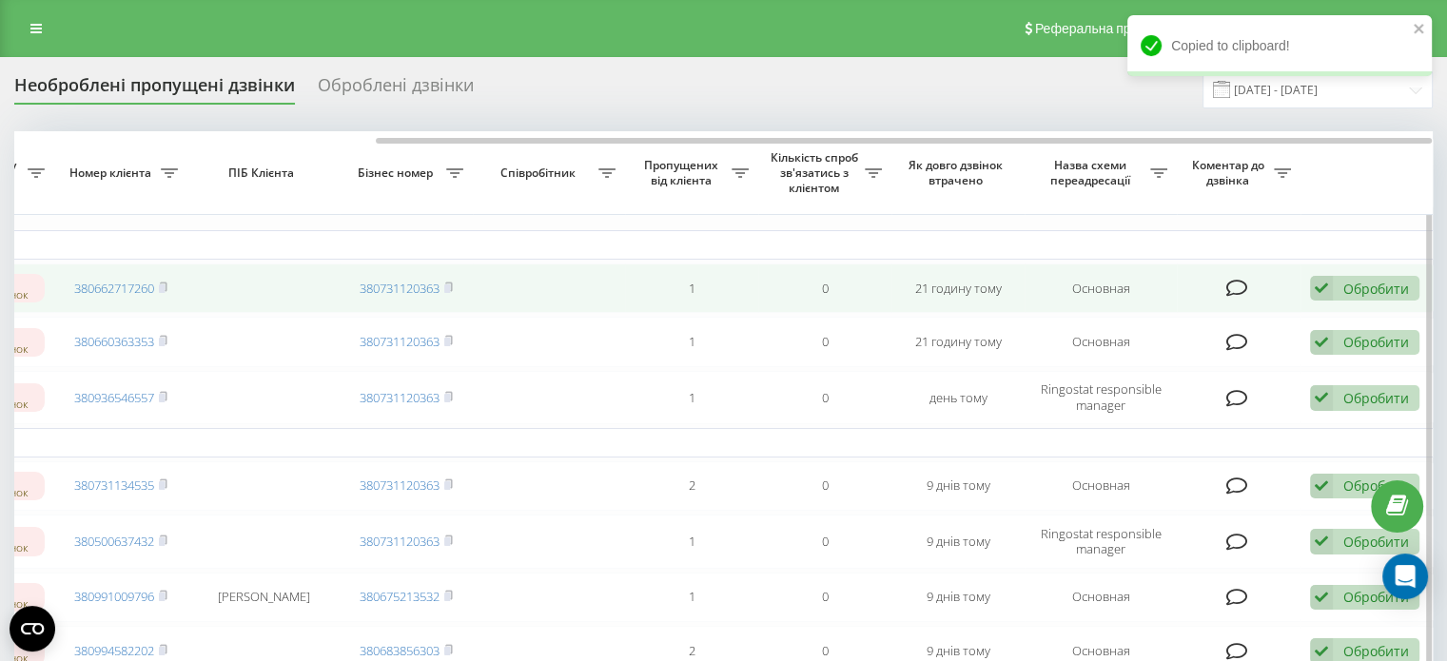
drag, startPoint x: 1341, startPoint y: 281, endPoint x: 1288, endPoint y: 333, distance: 74.0
click at [1340, 281] on div "Обробити Не вдалося зв'язатися Зв'язався з клієнтом за допомогою іншого каналу …" at bounding box center [1364, 289] width 109 height 26
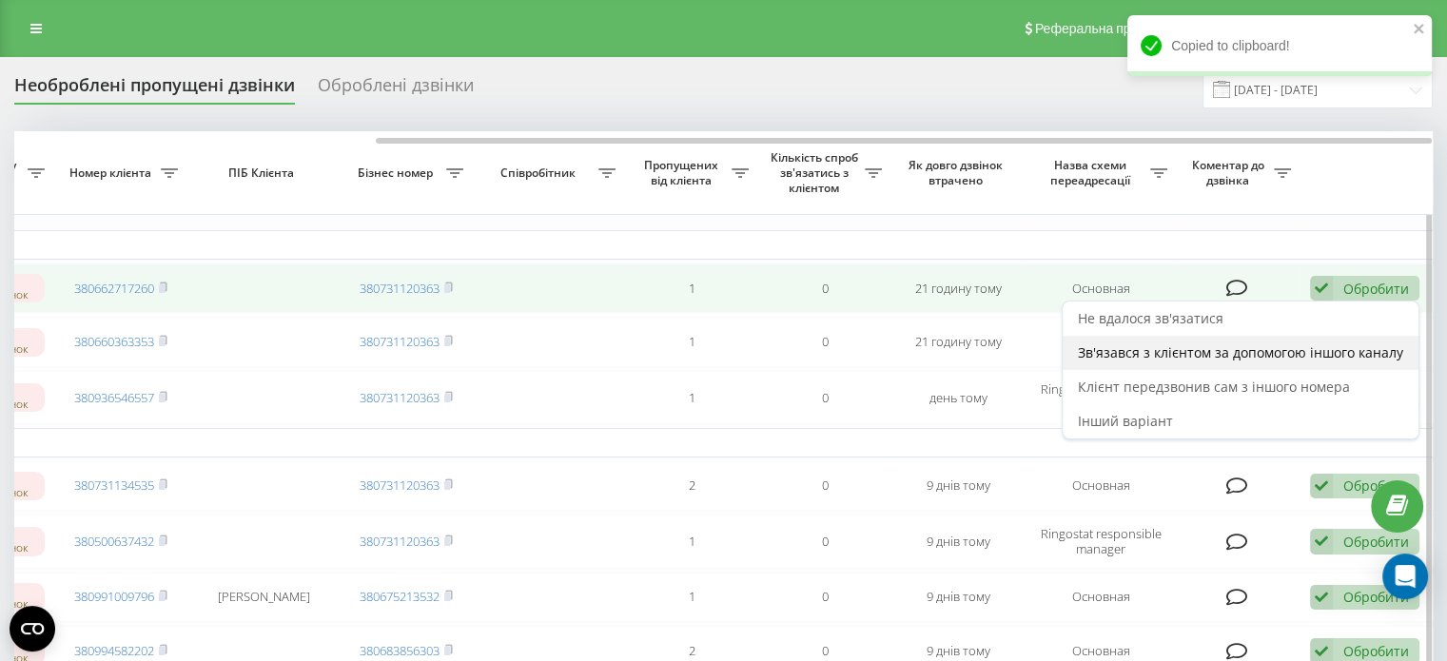
click at [1183, 357] on span "Зв'язався з клієнтом за допомогою іншого каналу" at bounding box center [1240, 353] width 325 height 18
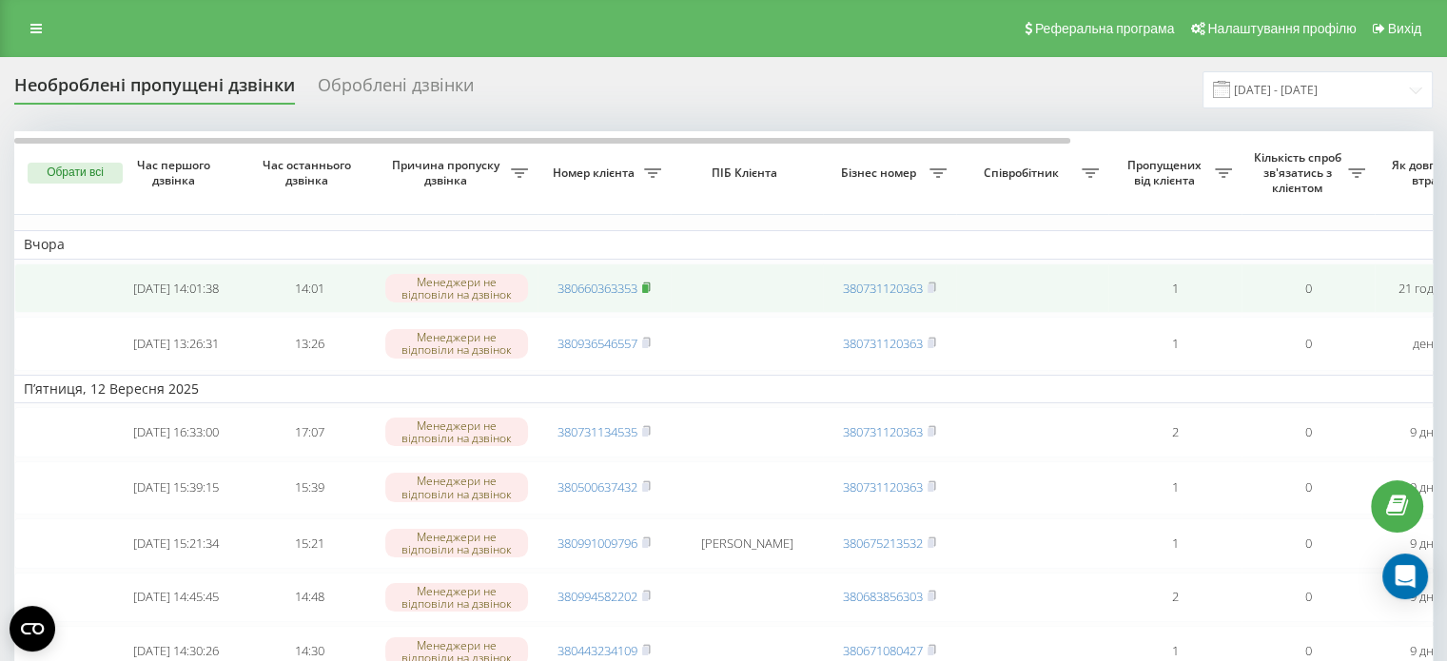
click at [647, 287] on rect at bounding box center [645, 289] width 6 height 9
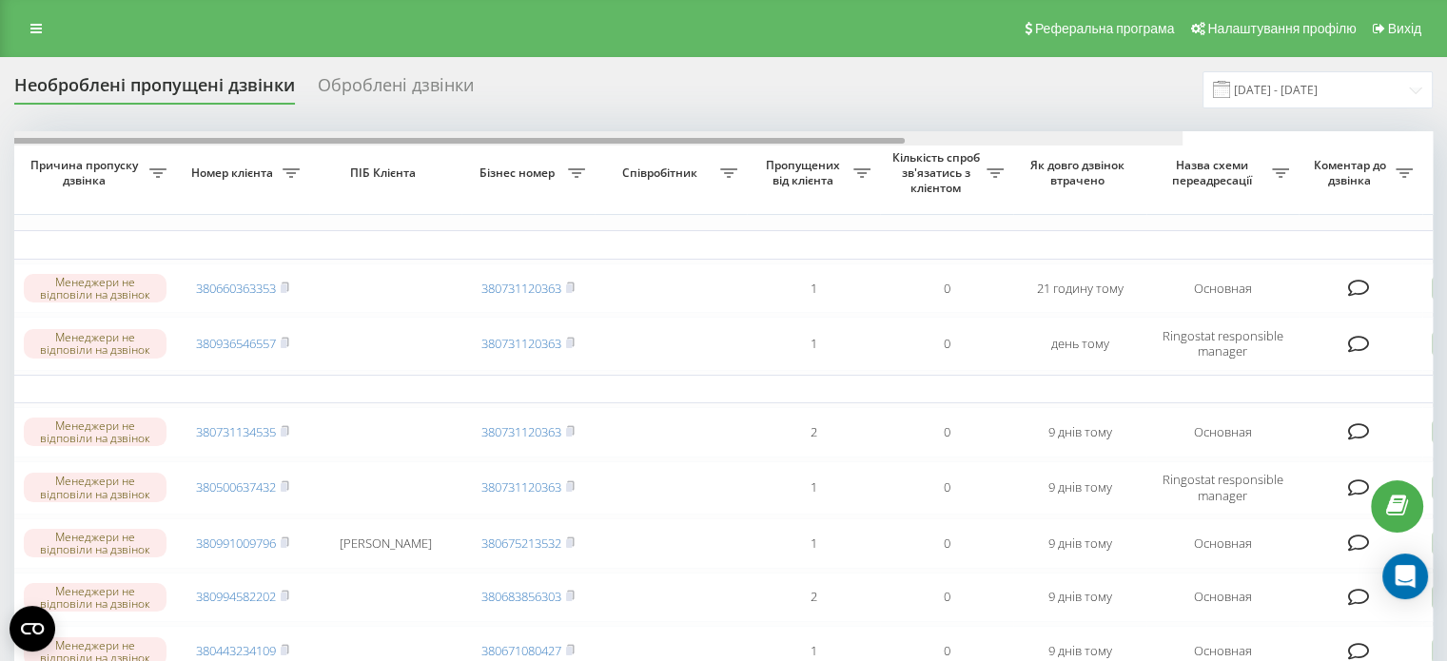
drag, startPoint x: 944, startPoint y: 143, endPoint x: 1218, endPoint y: 144, distance: 274.1
click at [1183, 144] on div at bounding box center [474, 138] width 1418 height 14
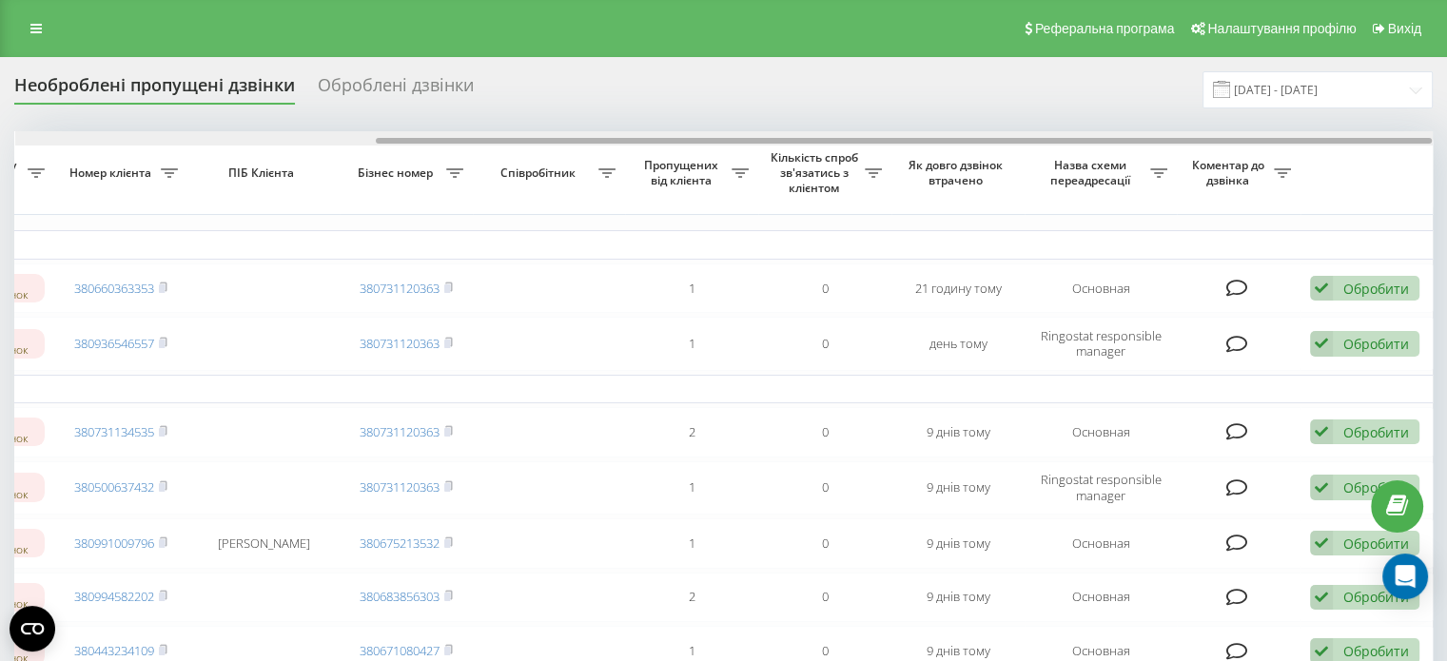
drag, startPoint x: 1237, startPoint y: 132, endPoint x: 1302, endPoint y: 137, distance: 64.9
click at [1300, 136] on div at bounding box center [724, 138] width 1418 height 14
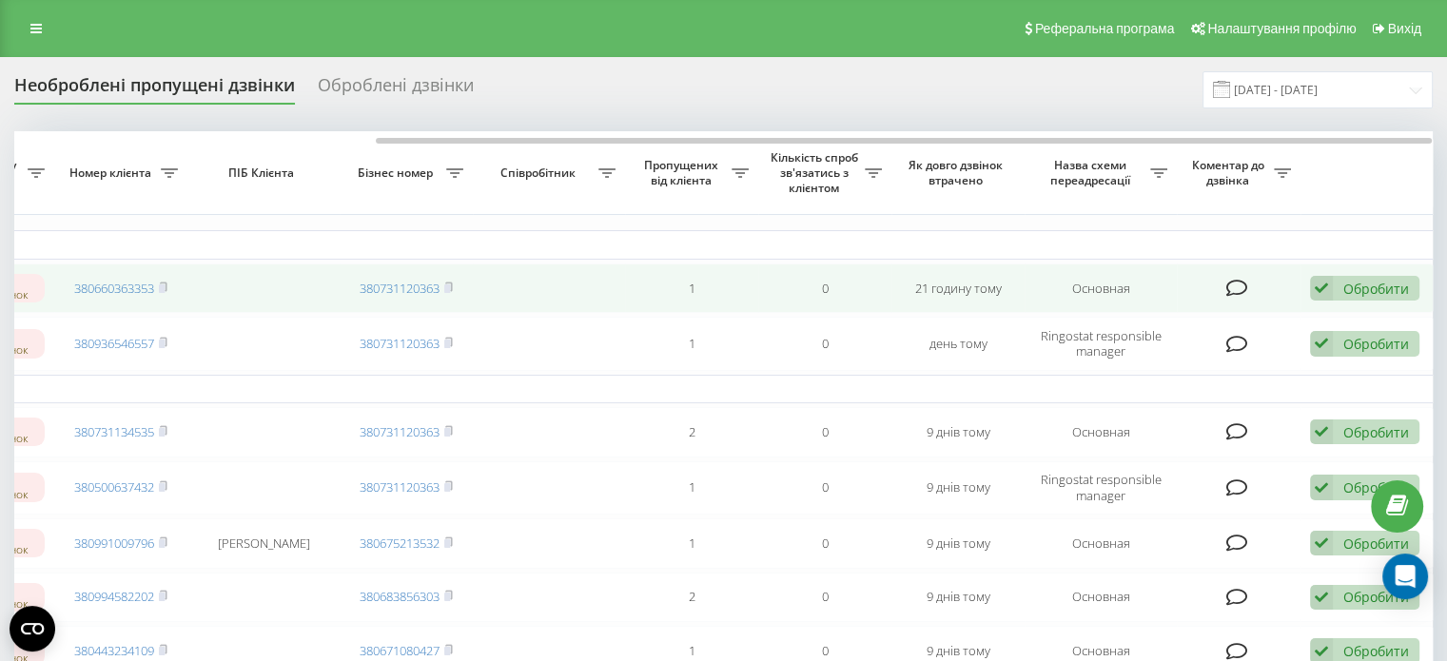
click at [1347, 287] on div "Обробити" at bounding box center [1377, 289] width 66 height 18
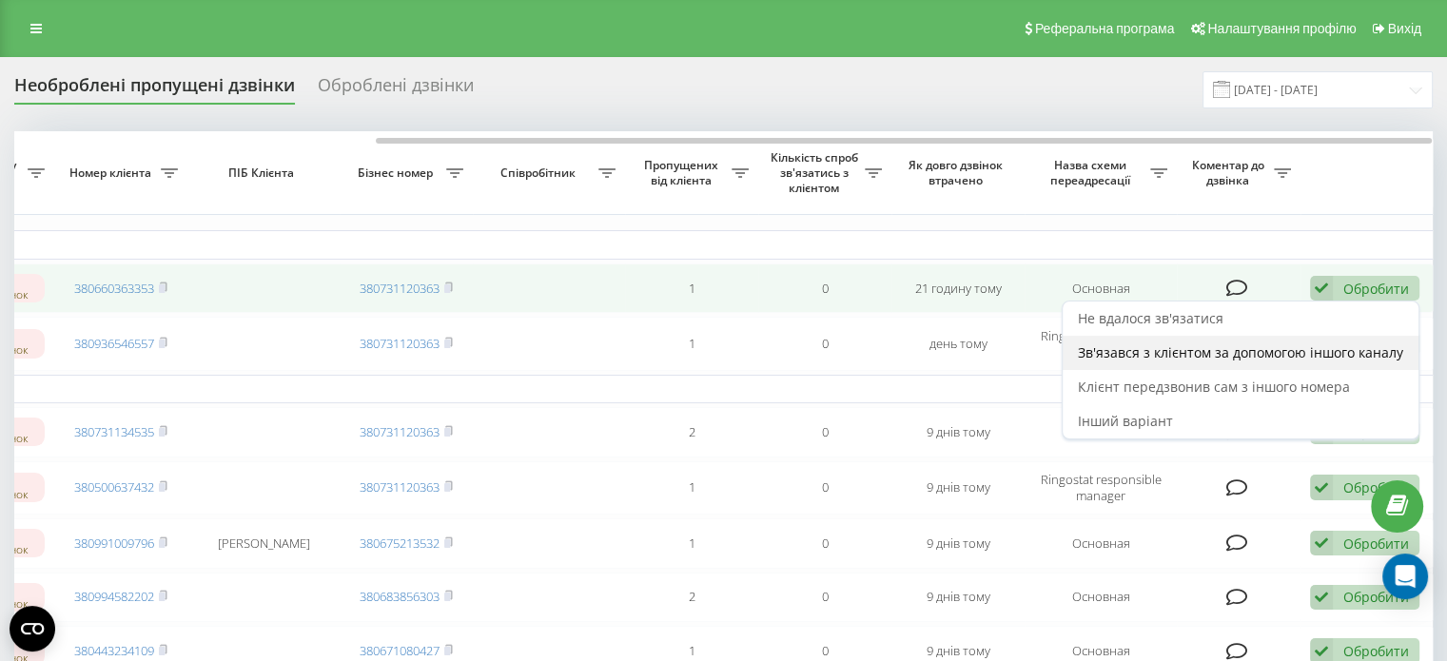
click at [1189, 360] on span "Зв'язався з клієнтом за допомогою іншого каналу" at bounding box center [1240, 353] width 325 height 18
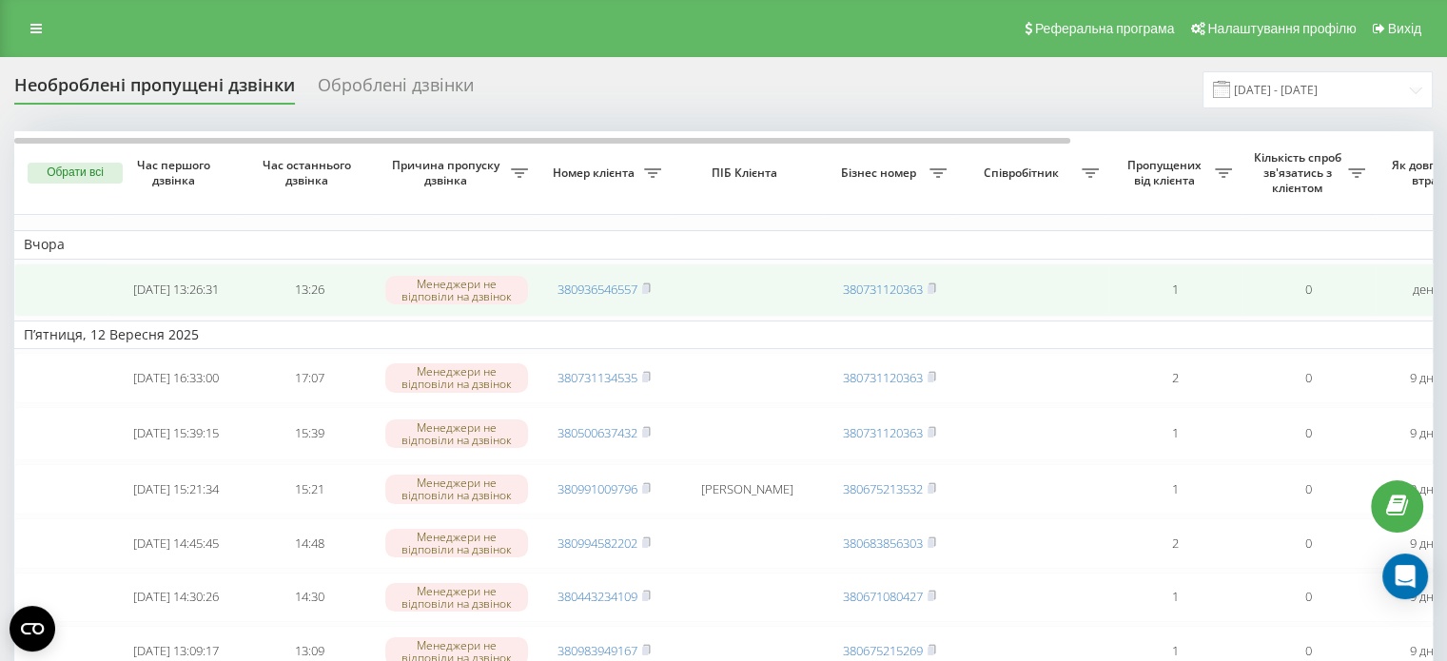
click at [643, 283] on icon at bounding box center [646, 288] width 9 height 11
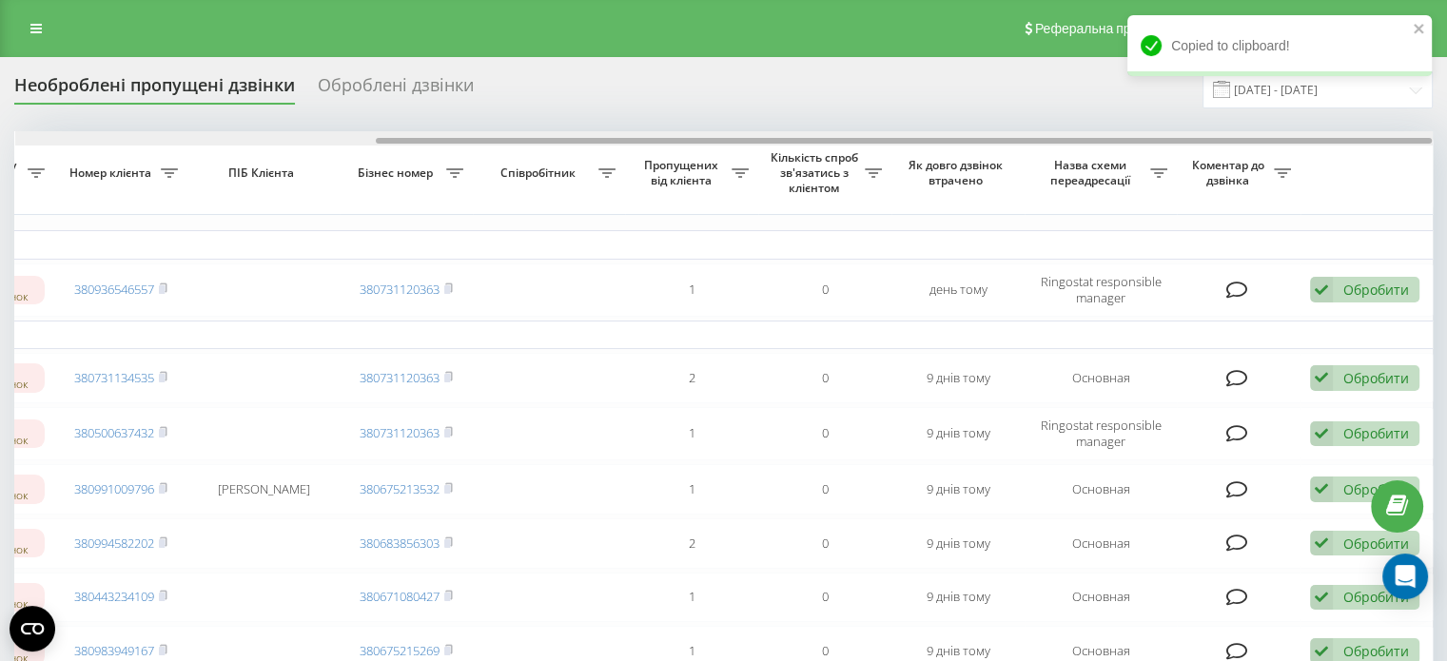
drag, startPoint x: 643, startPoint y: 140, endPoint x: 1196, endPoint y: 150, distance: 553.0
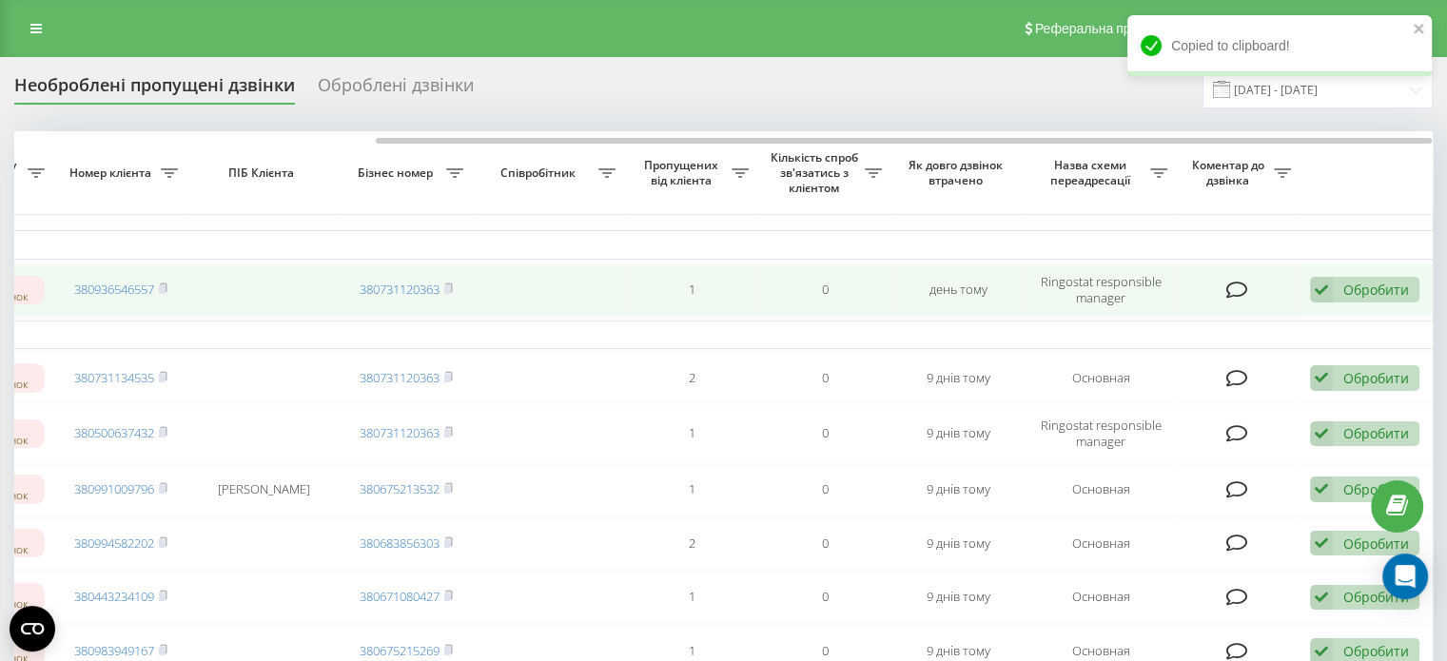
click at [1334, 277] on div "Обробити Не вдалося зв'язатися Зв'язався з клієнтом за допомогою іншого каналу …" at bounding box center [1364, 290] width 109 height 26
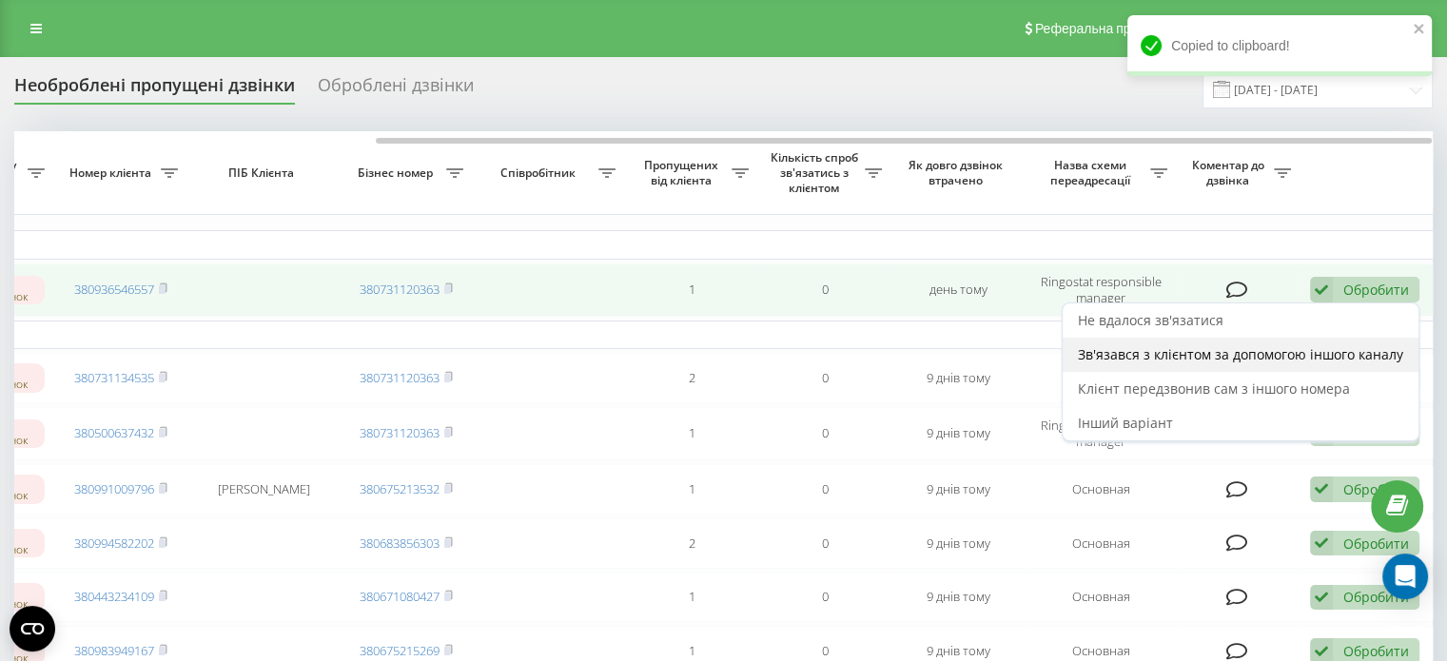
click at [1180, 360] on span "Зв'язався з клієнтом за допомогою іншого каналу" at bounding box center [1240, 354] width 325 height 18
